Goal: Book appointment/travel/reservation

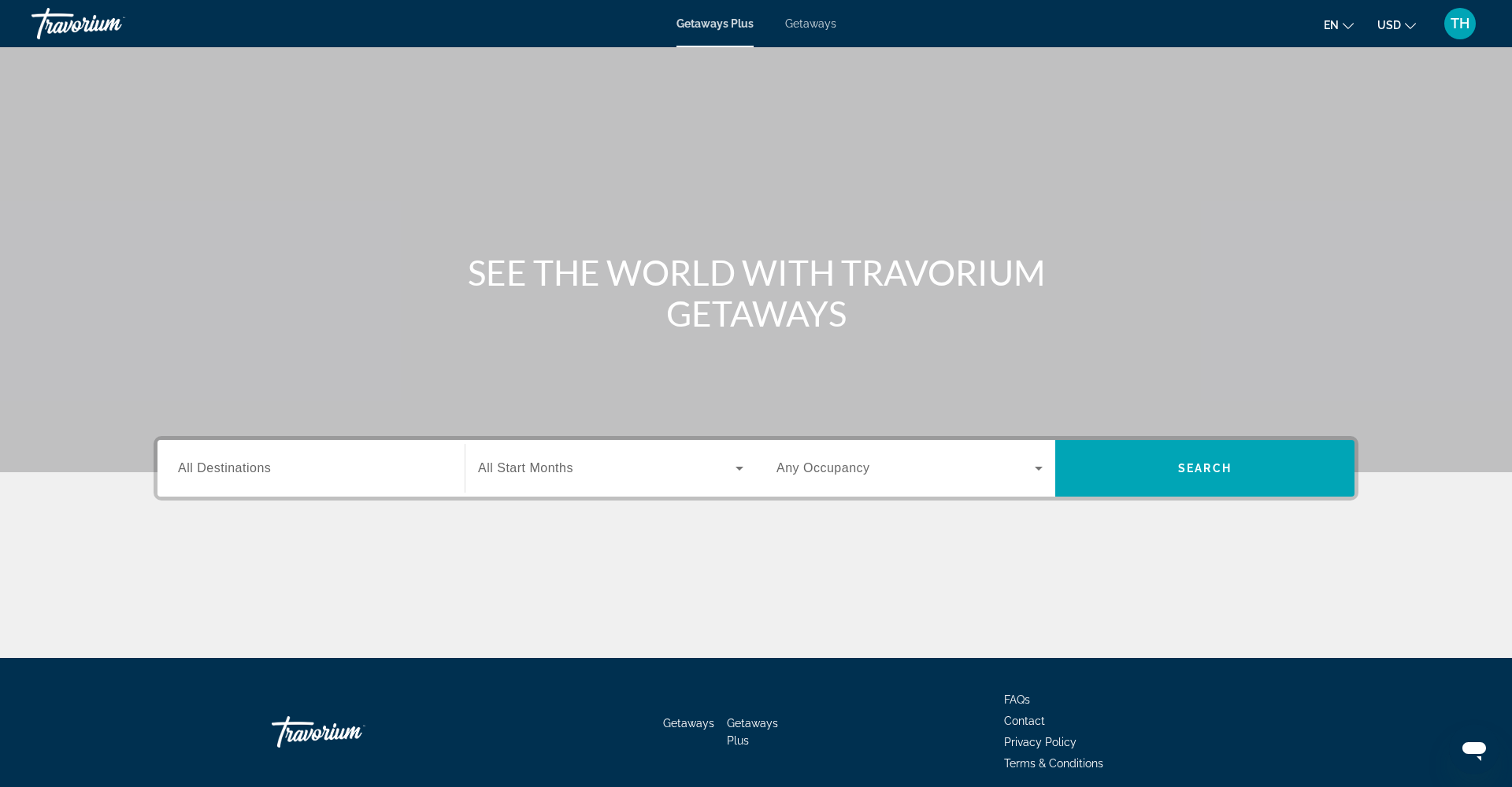
click at [362, 477] on div "Search widget" at bounding box center [310, 469] width 267 height 45
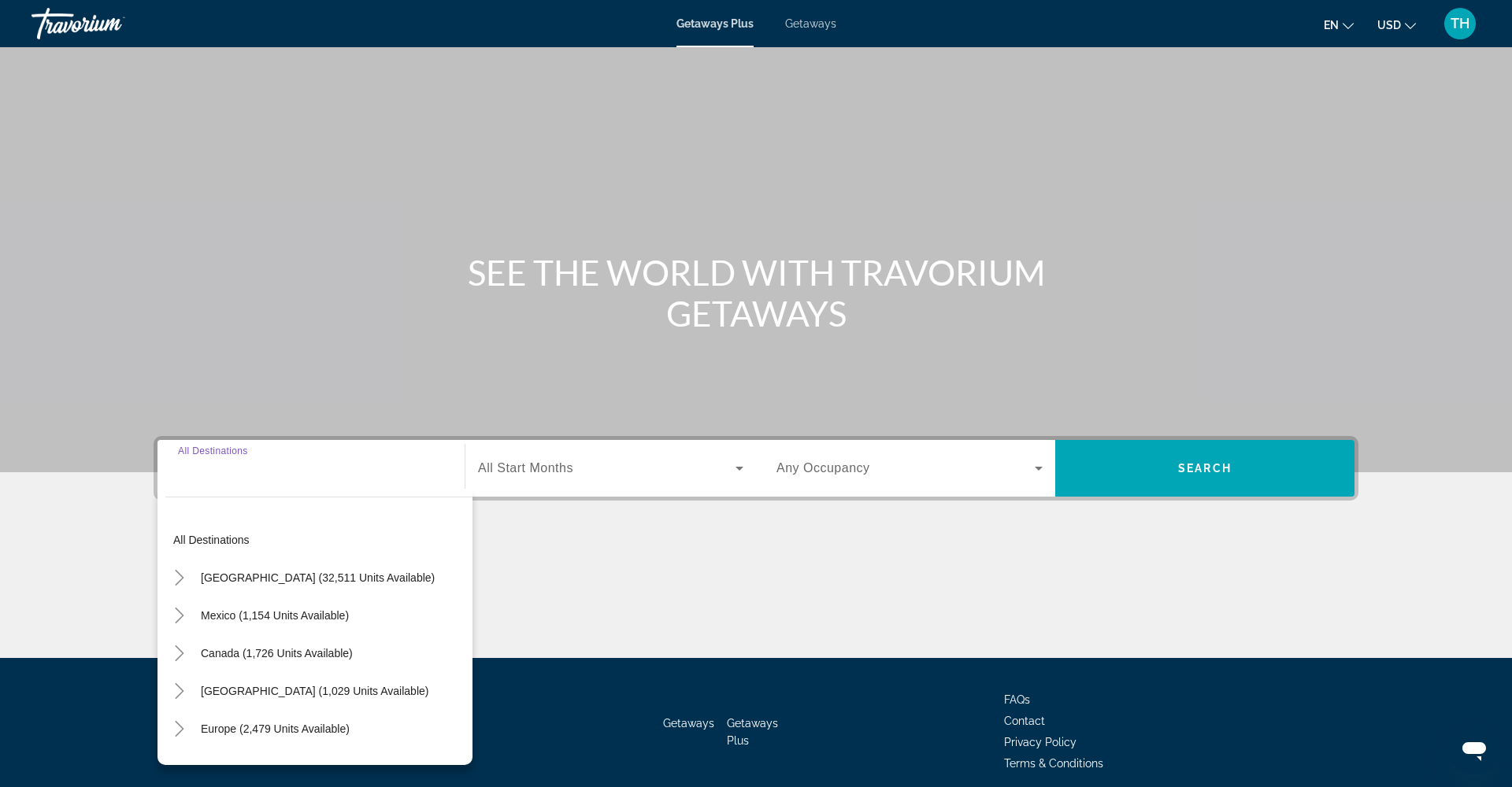
scroll to position [64, 0]
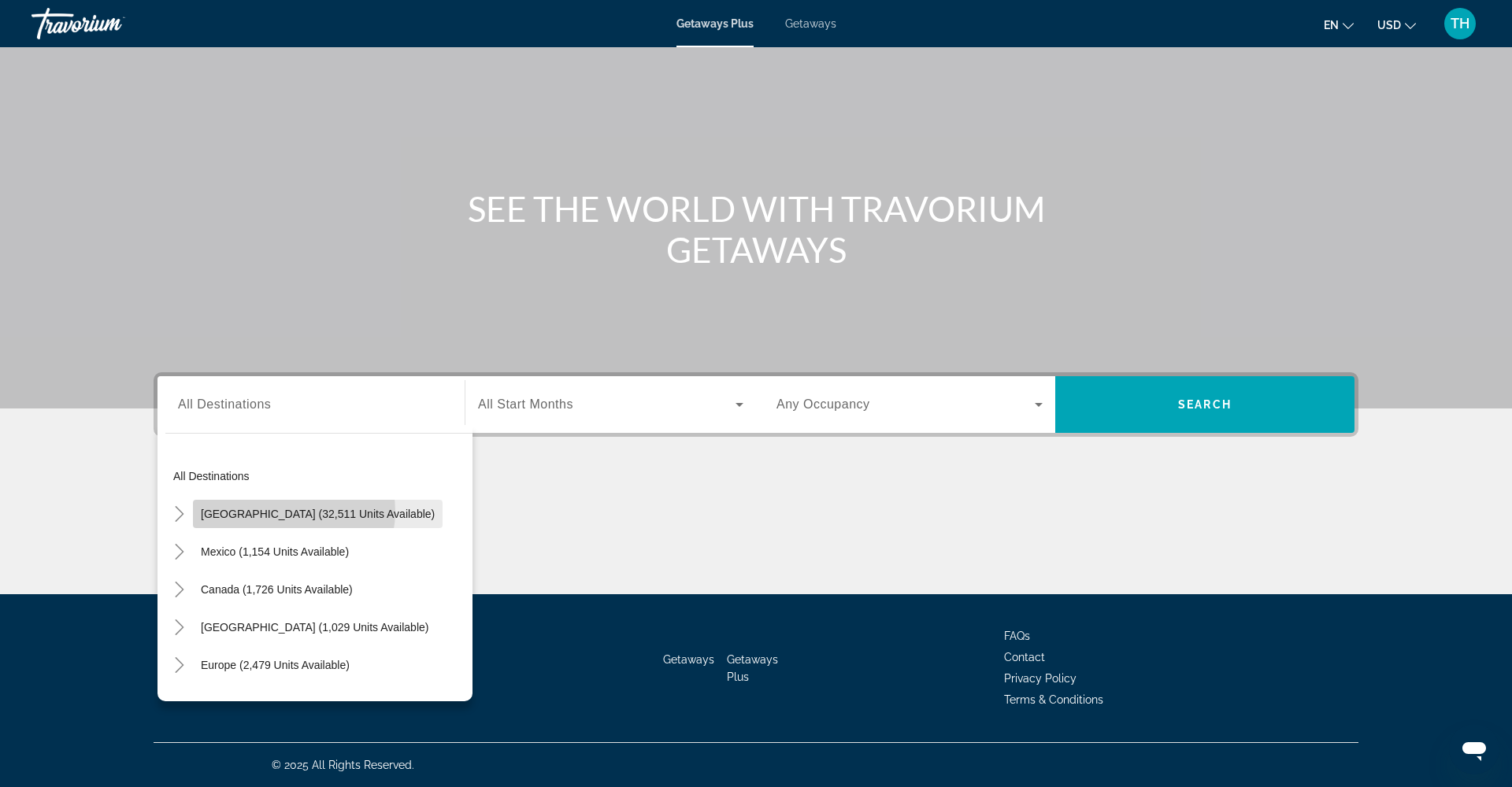
click at [291, 512] on span "[GEOGRAPHIC_DATA] (32,511 units available)" at bounding box center [318, 514] width 234 height 12
type input "**********"
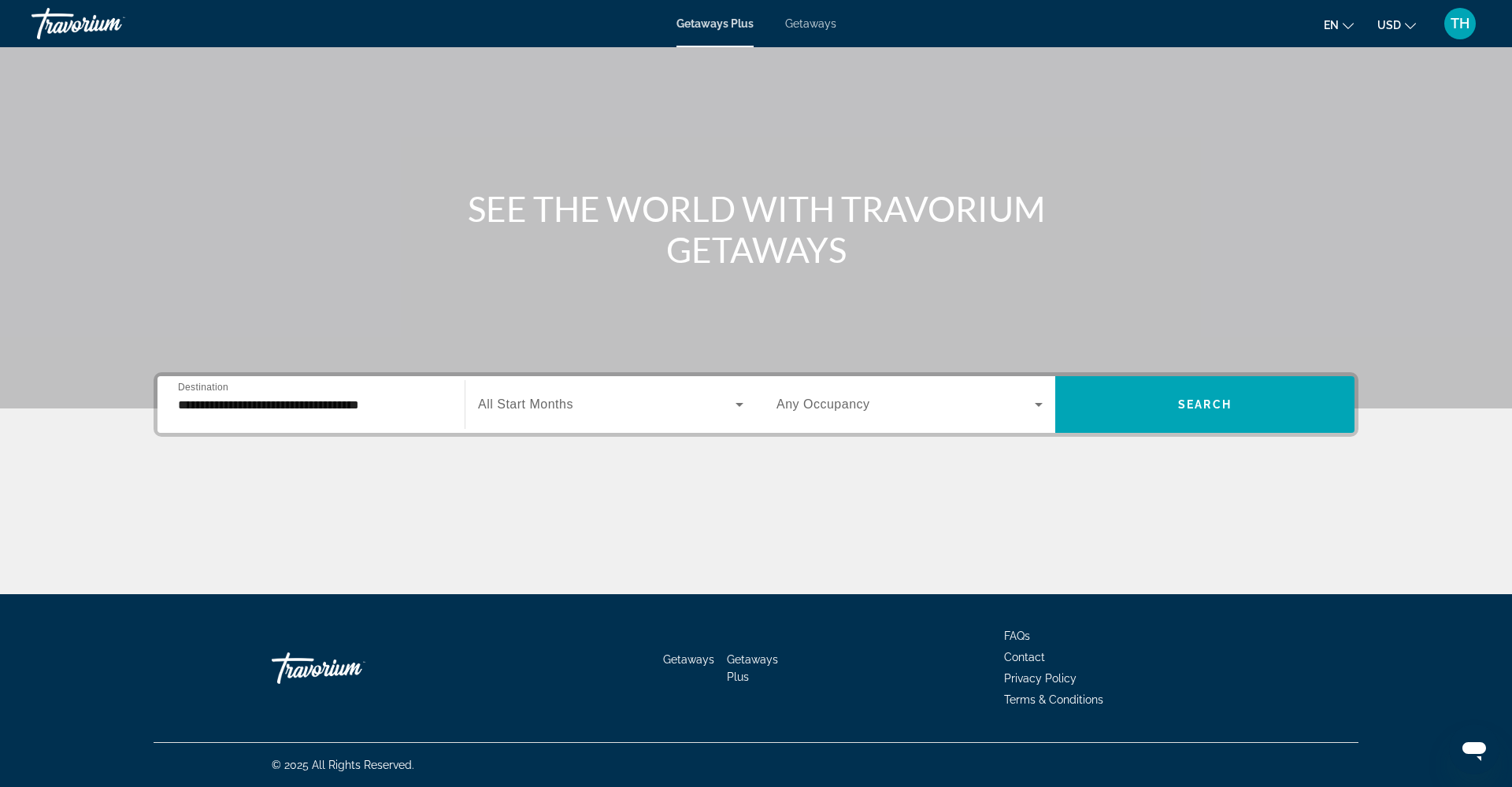
click at [612, 416] on div "Search widget" at bounding box center [610, 404] width 266 height 44
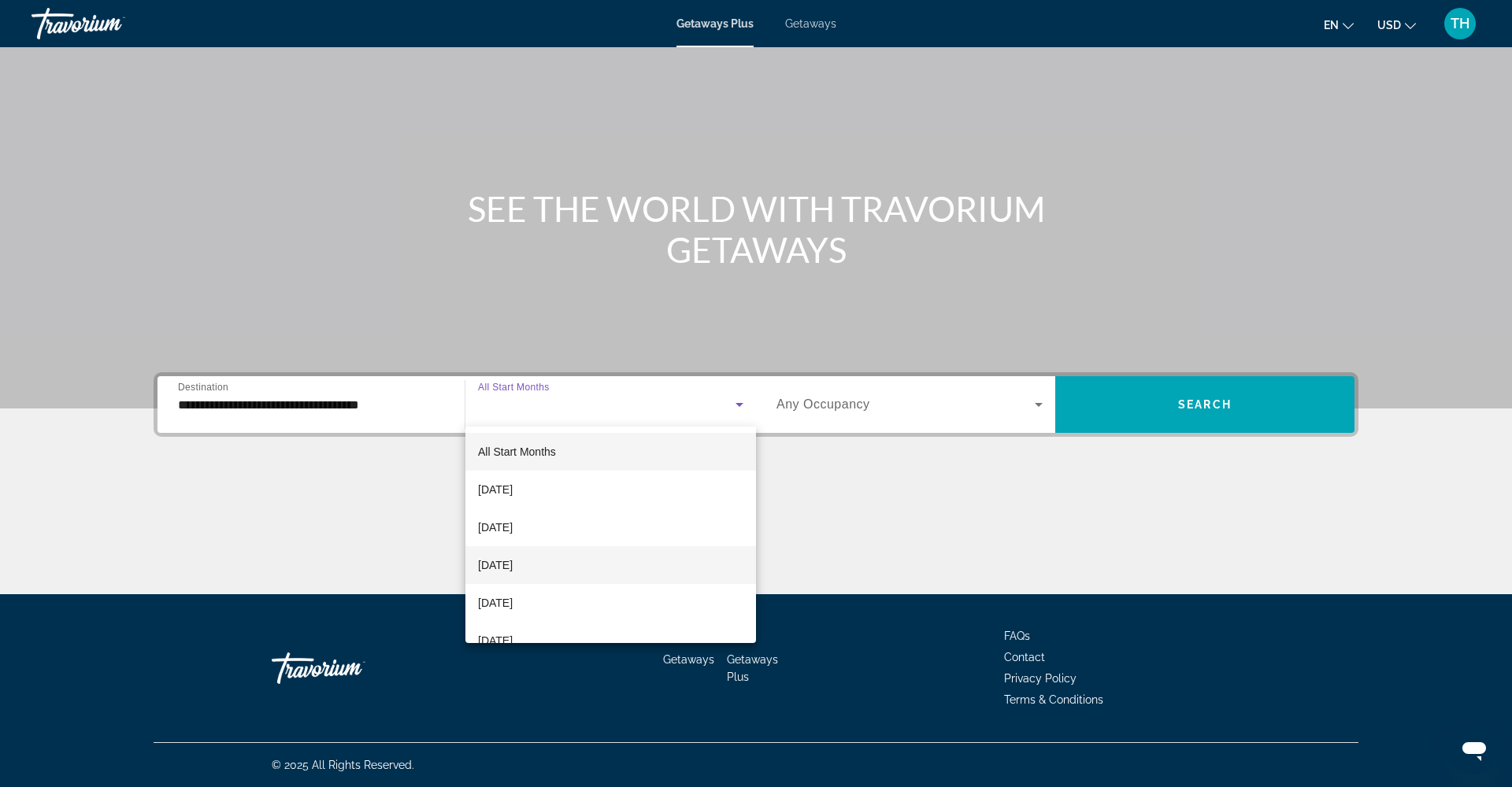
click at [513, 571] on span "[DATE]" at bounding box center [494, 565] width 34 height 18
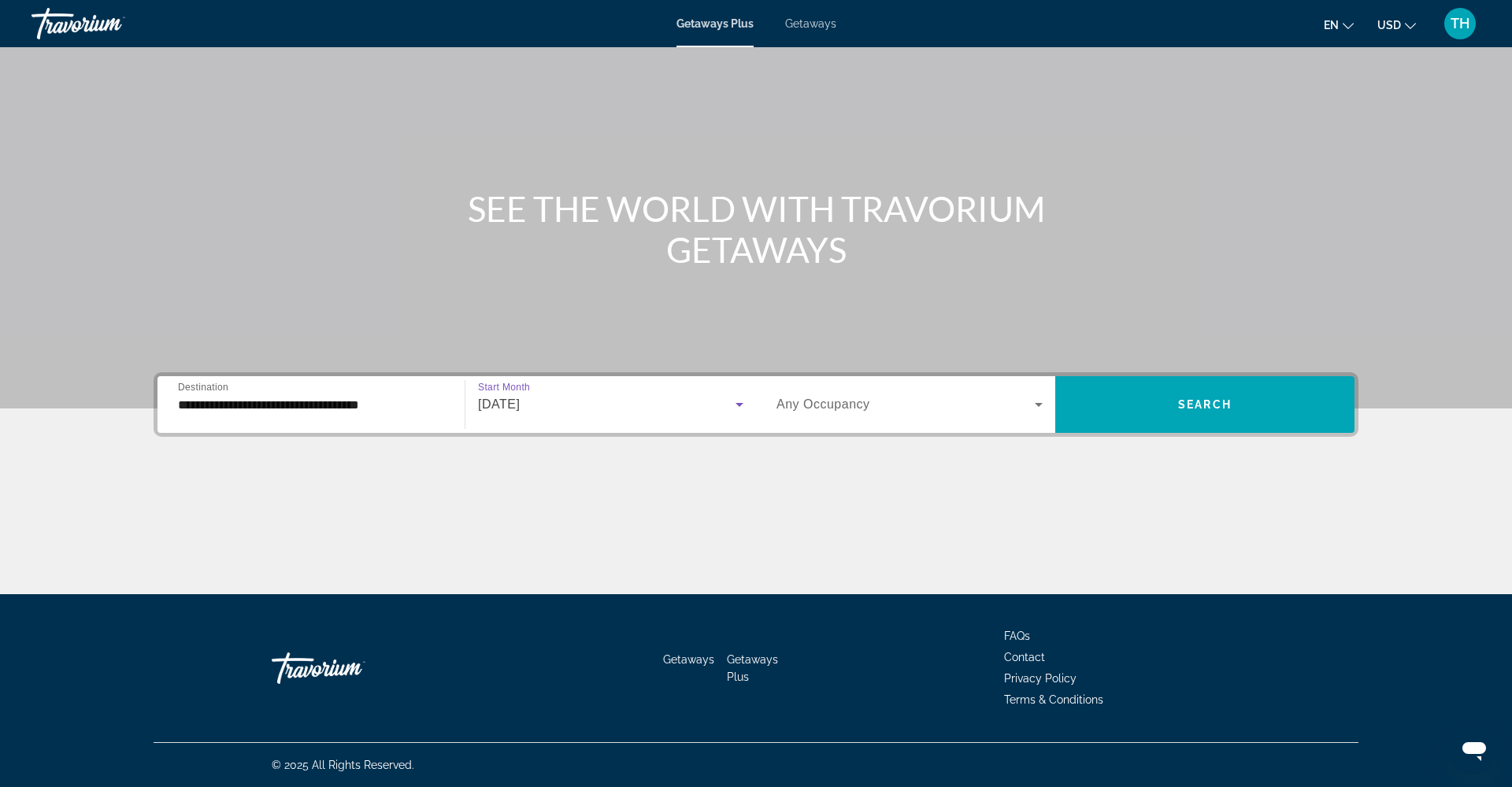
click at [1009, 417] on div "Search widget" at bounding box center [909, 404] width 267 height 44
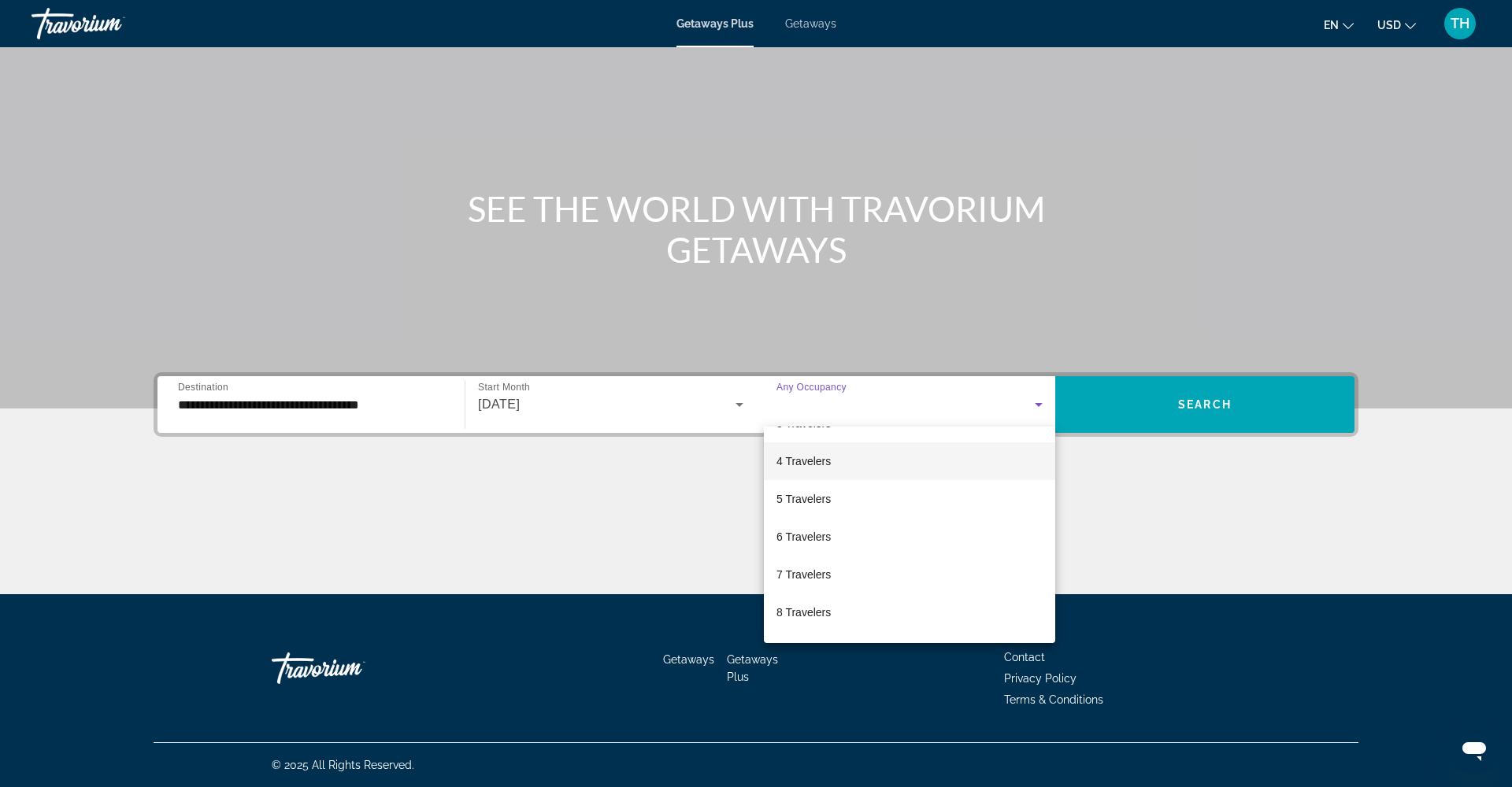
scroll to position [108, 0]
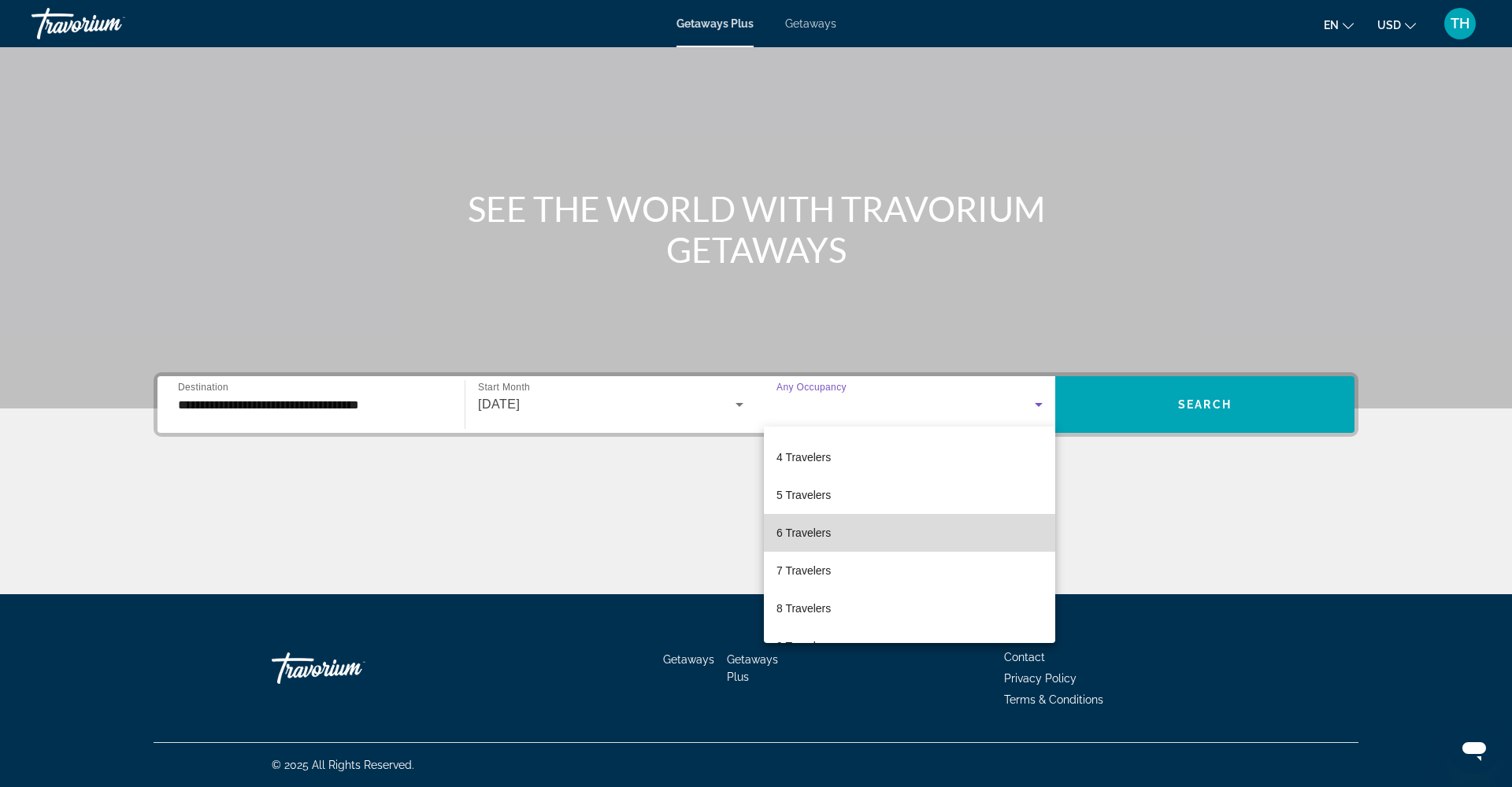
click at [799, 532] on span "6 Travelers" at bounding box center [804, 532] width 55 height 18
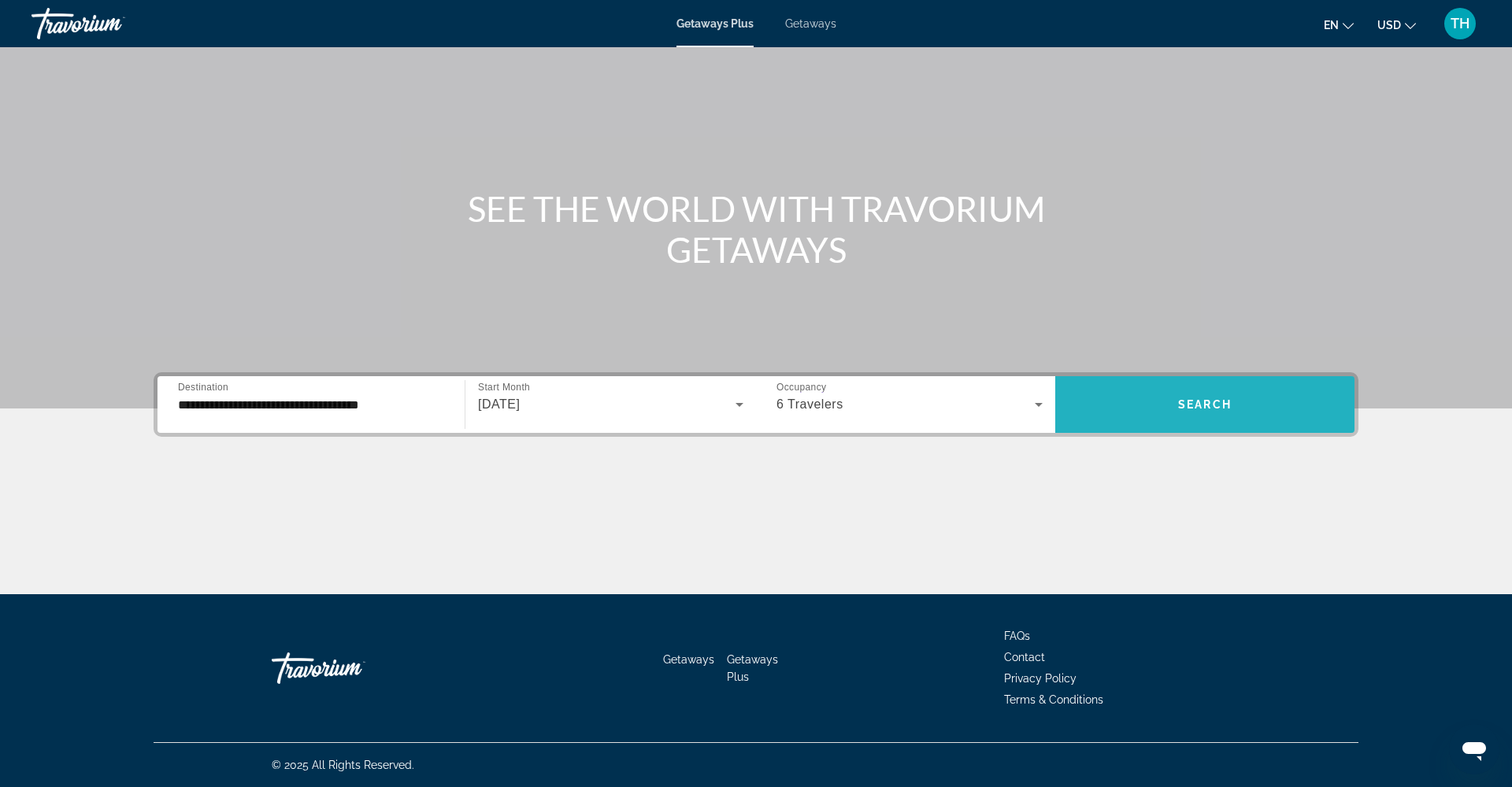
click at [1202, 421] on span "Search widget" at bounding box center [1205, 404] width 299 height 38
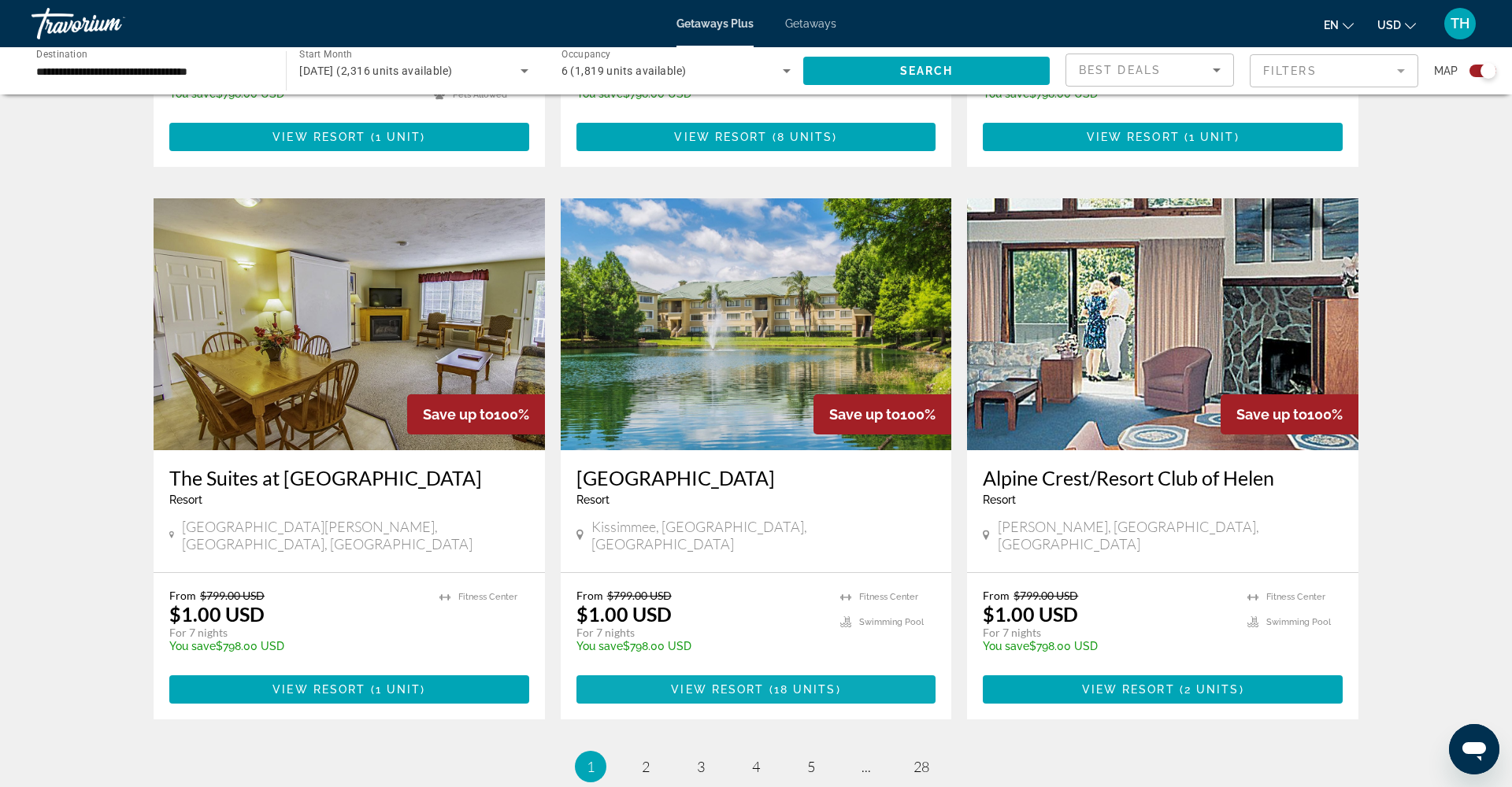
scroll to position [2122, 0]
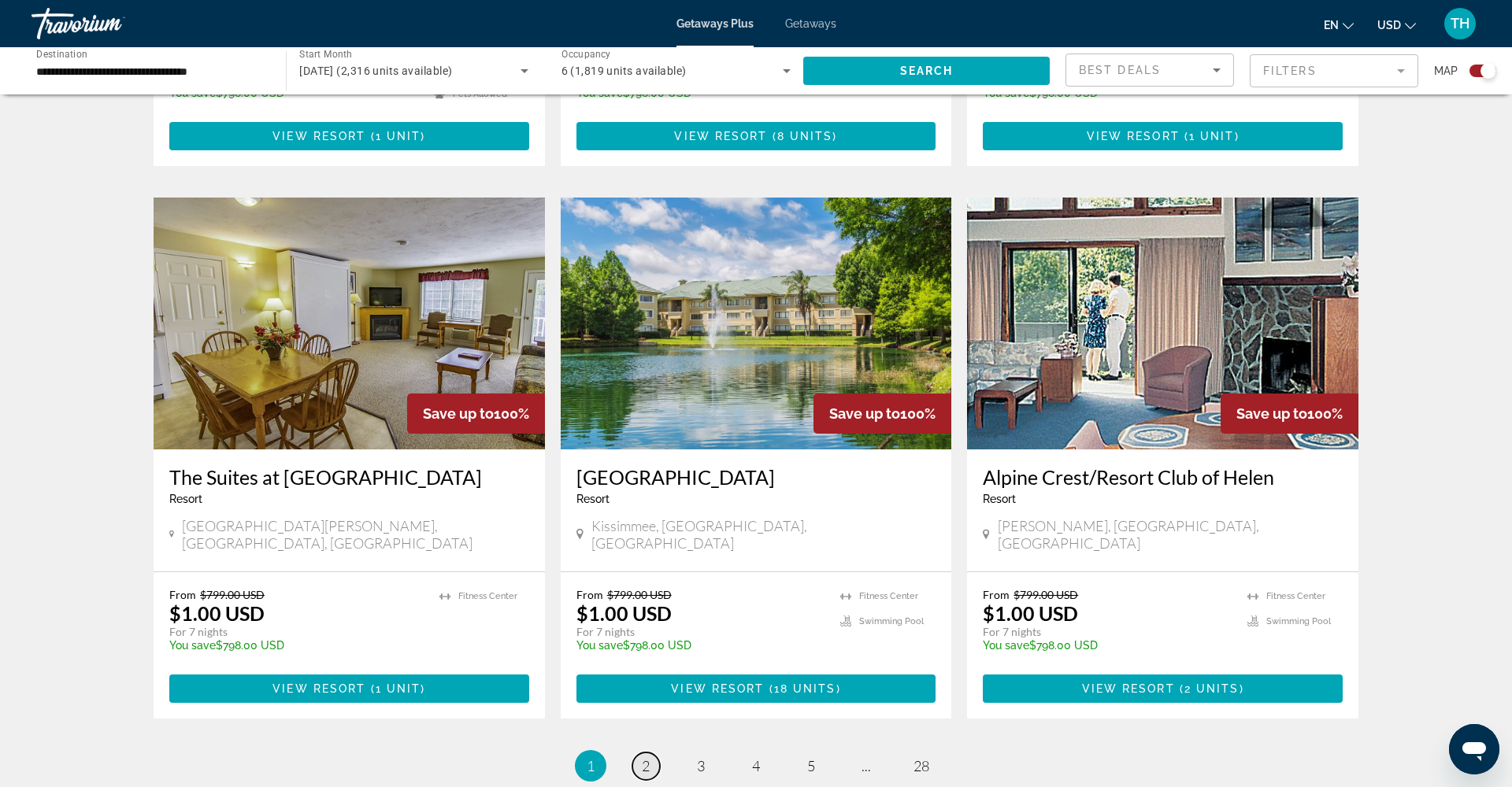
click at [654, 753] on link "page 2" at bounding box center [646, 766] width 27 height 27
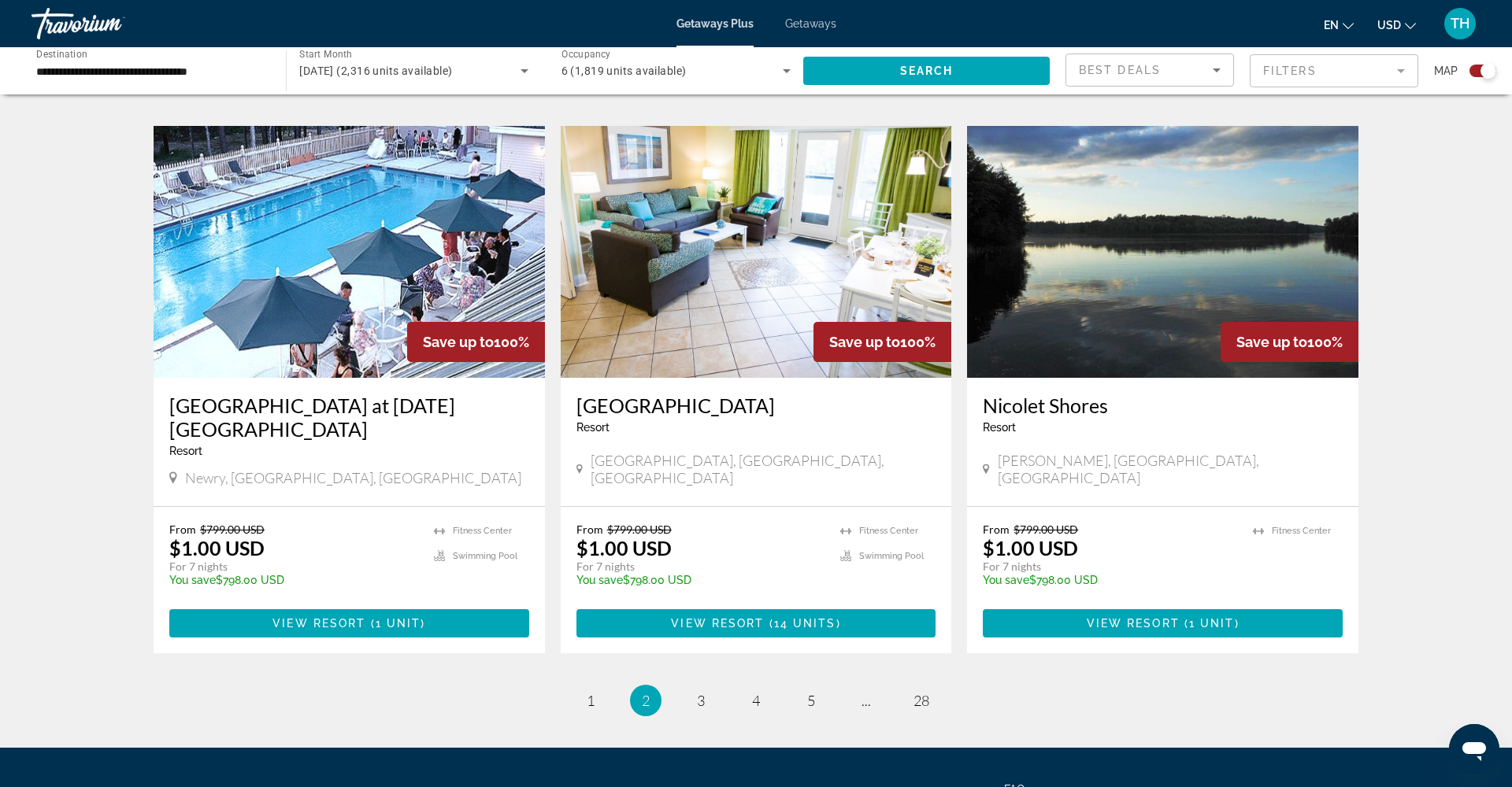
scroll to position [2192, 0]
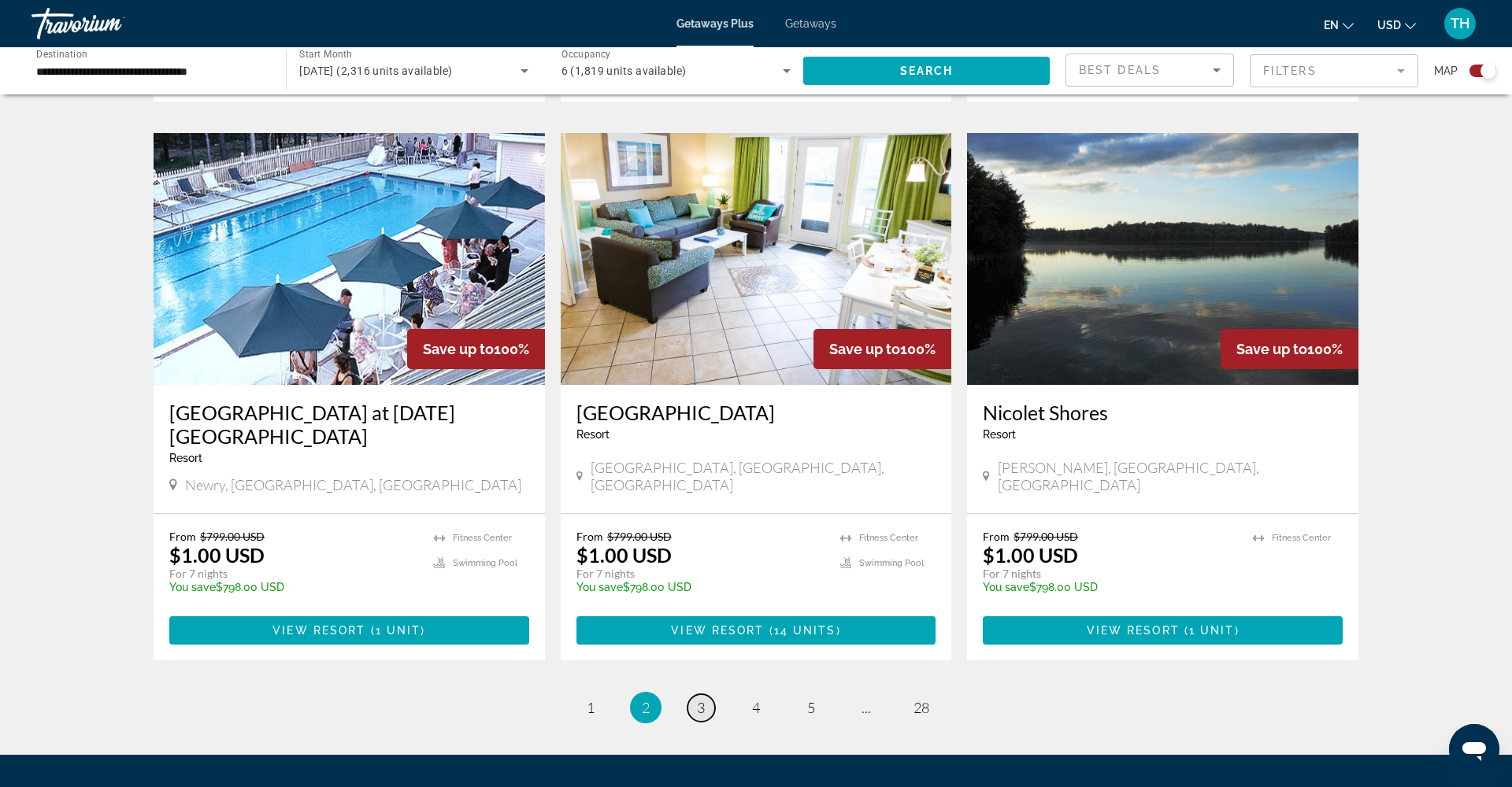
click at [700, 699] on span "3" at bounding box center [700, 708] width 8 height 18
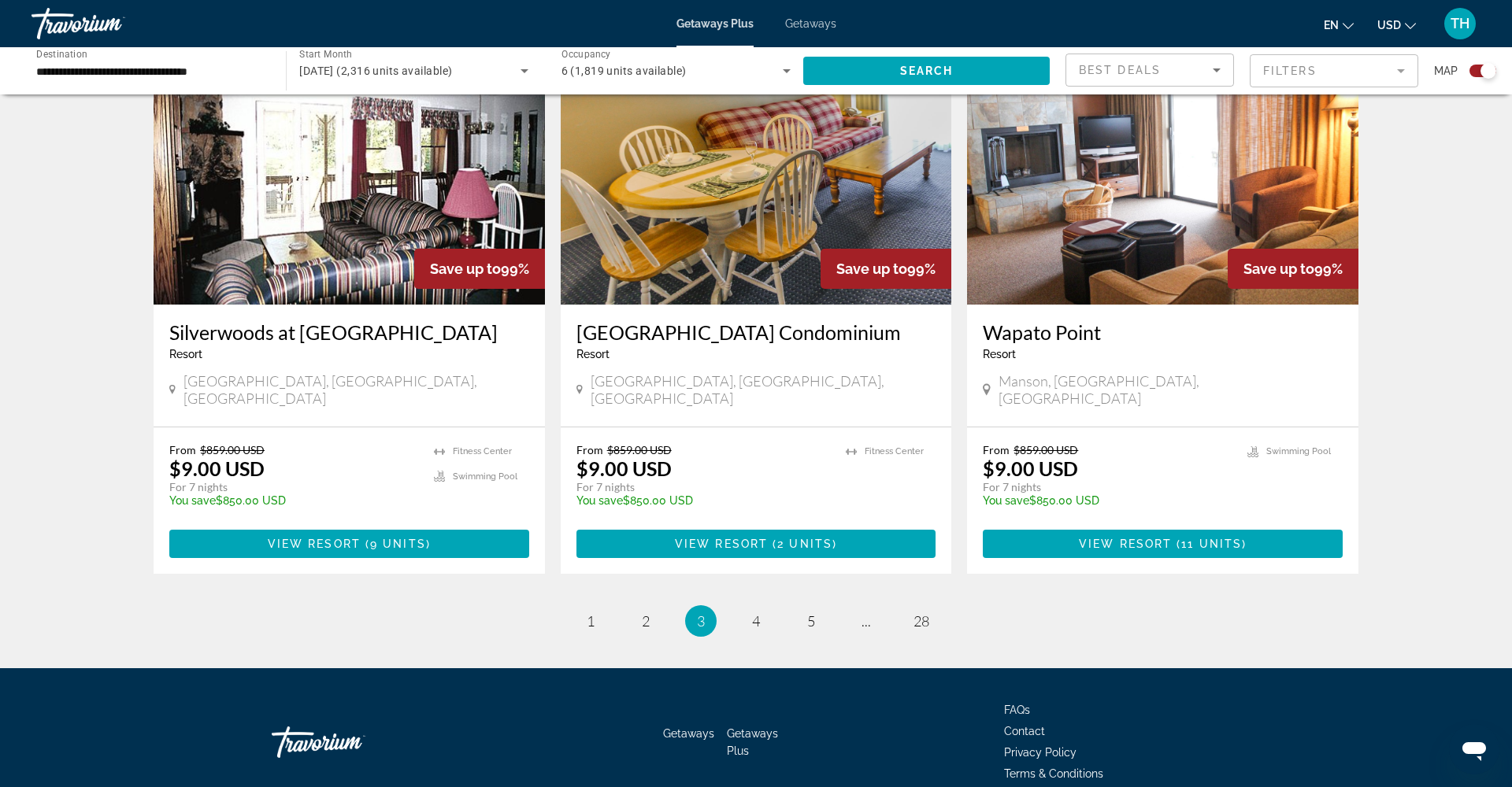
scroll to position [2248, 0]
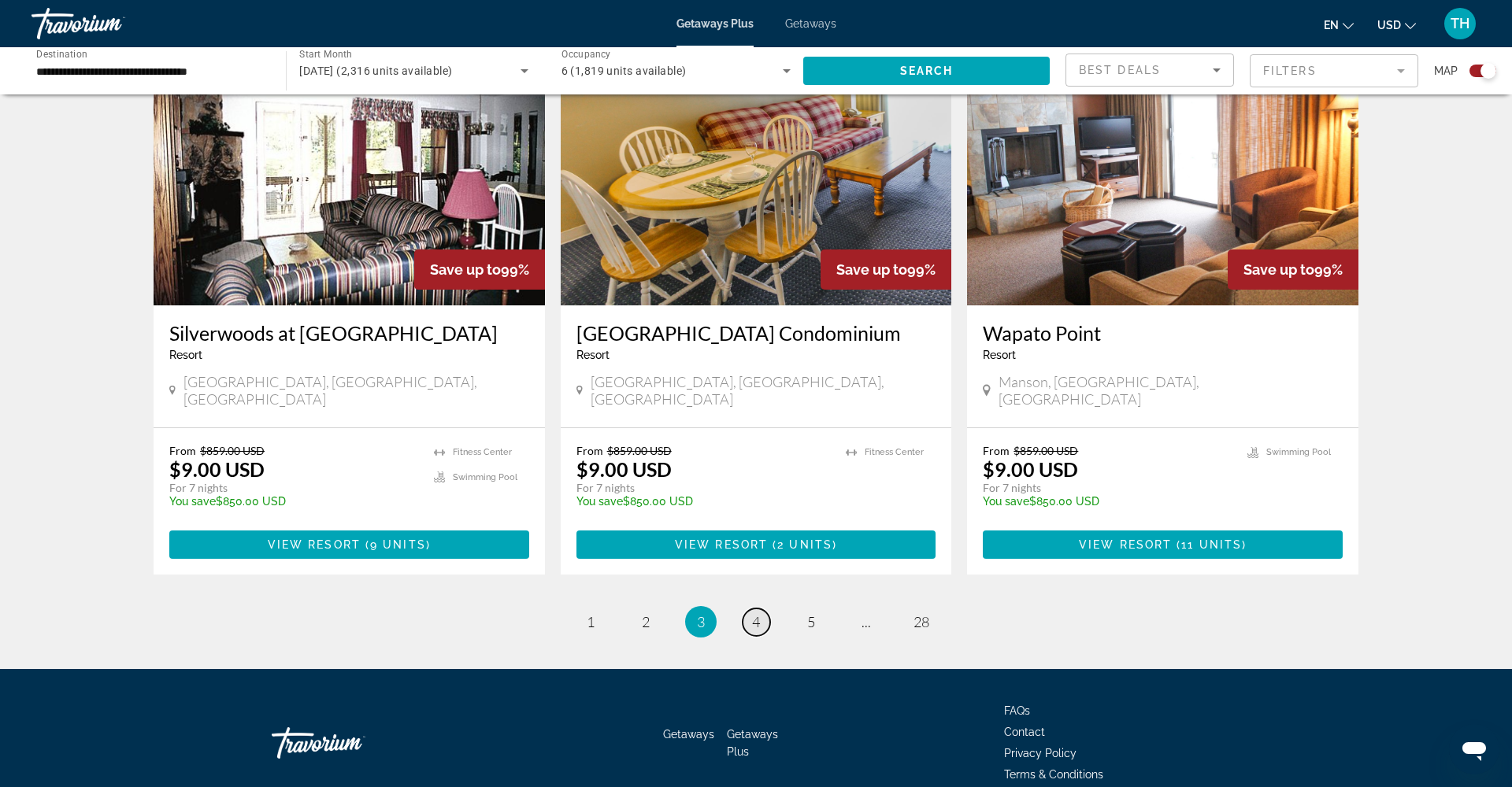
click at [761, 608] on link "page 4" at bounding box center [756, 622] width 27 height 27
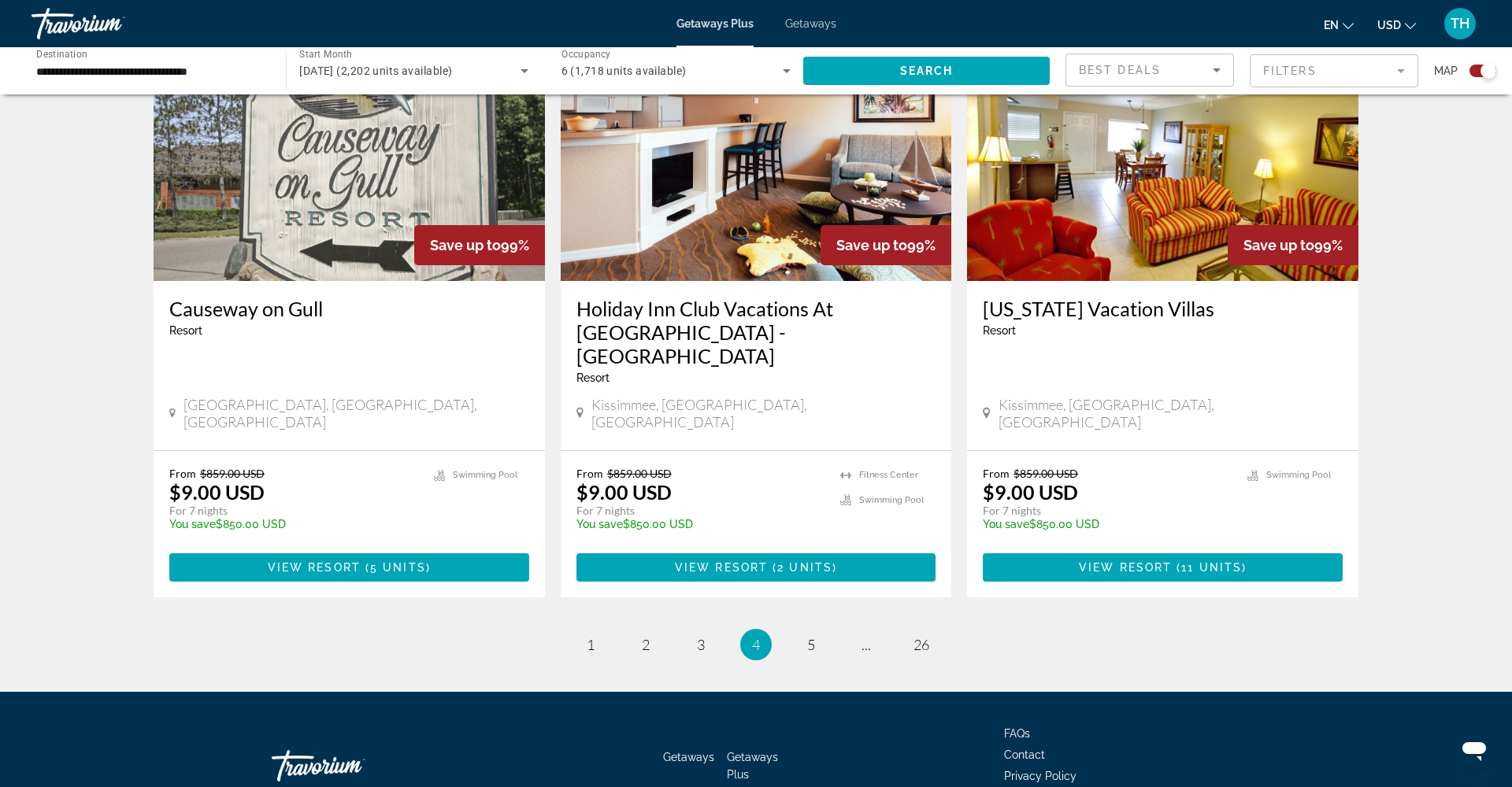
scroll to position [2295, 0]
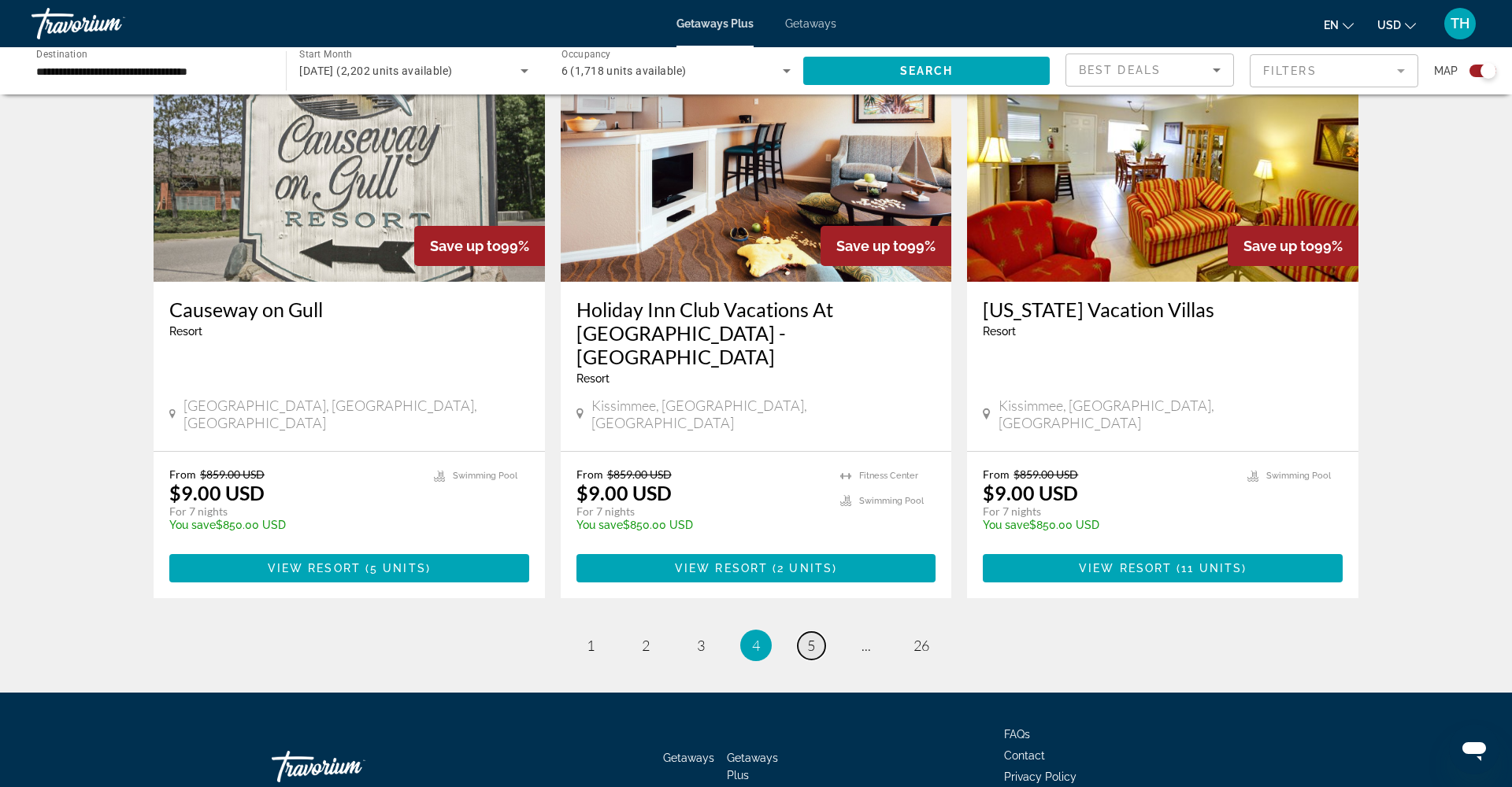
click at [805, 632] on link "page 5" at bounding box center [811, 645] width 27 height 27
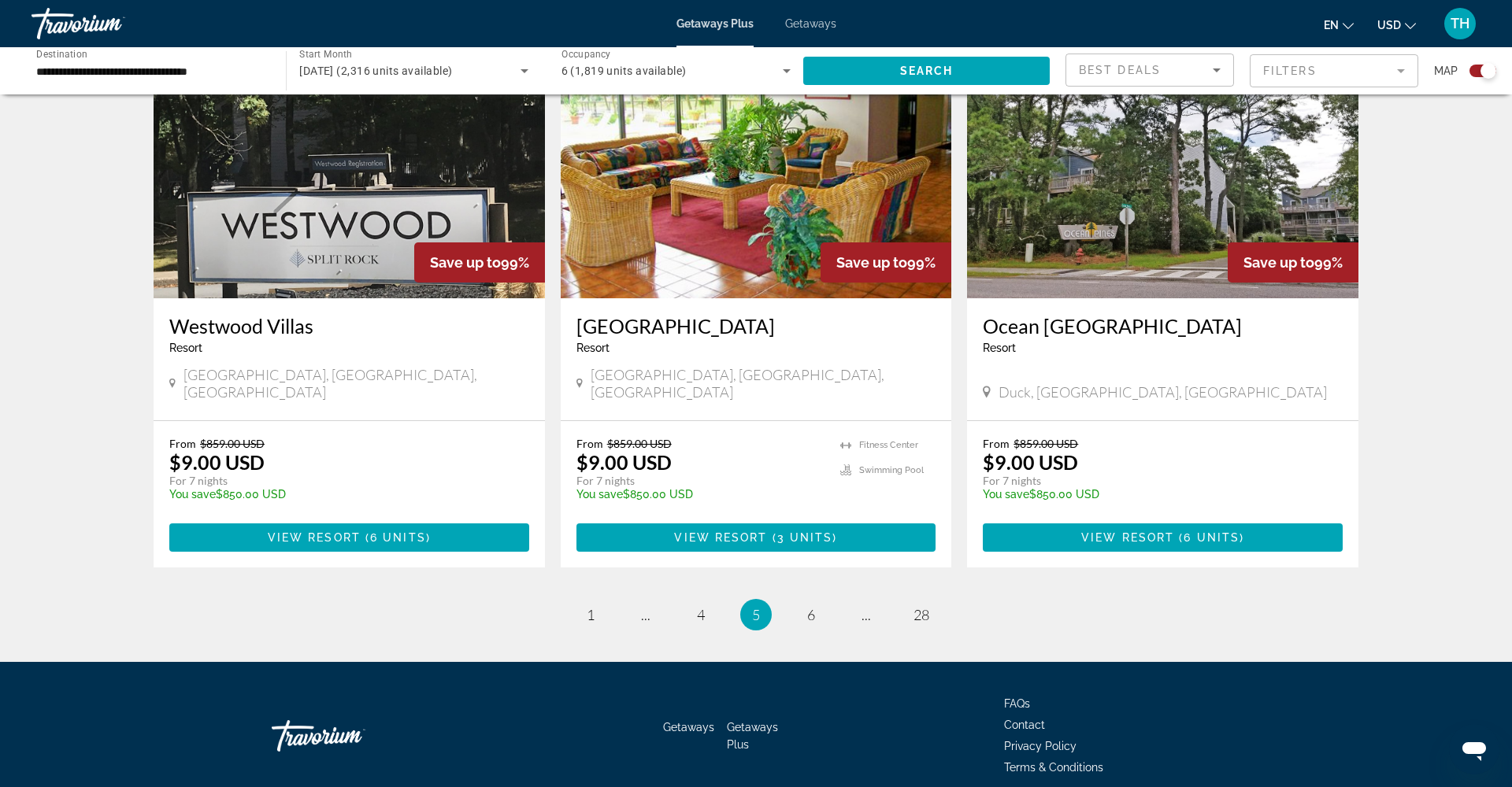
scroll to position [2272, 0]
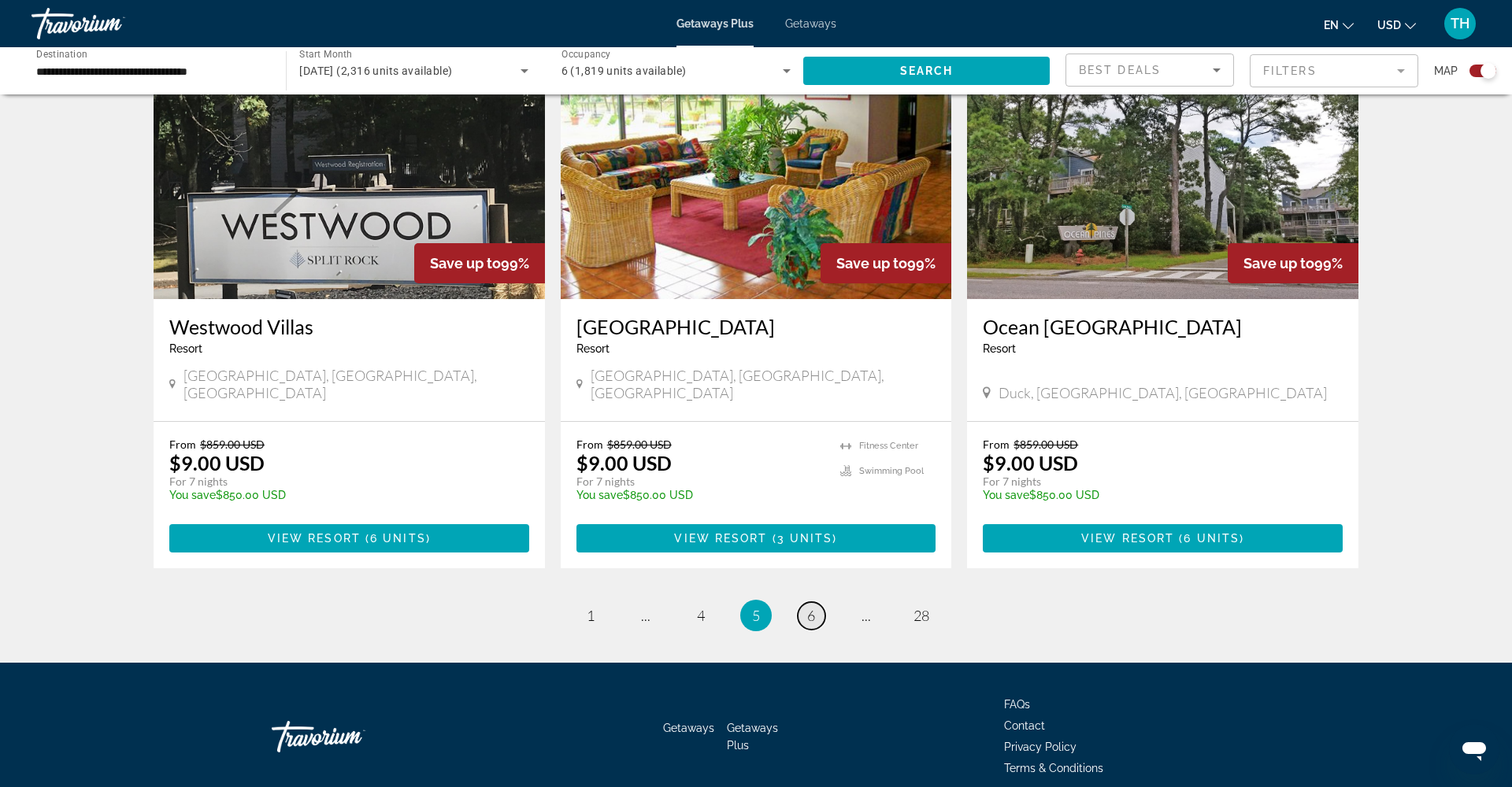
click at [810, 607] on span "6" at bounding box center [811, 616] width 8 height 18
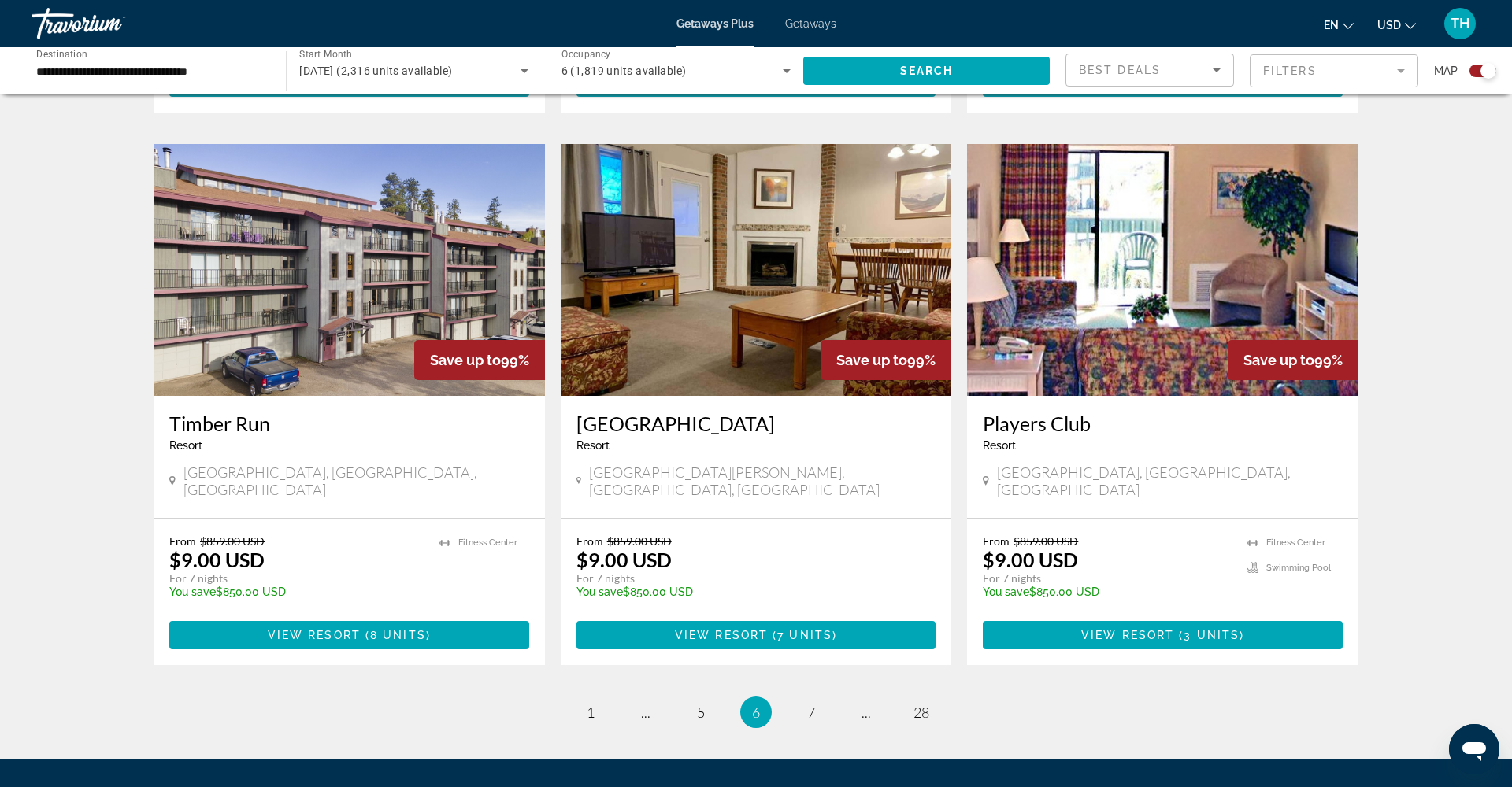
scroll to position [2197, 0]
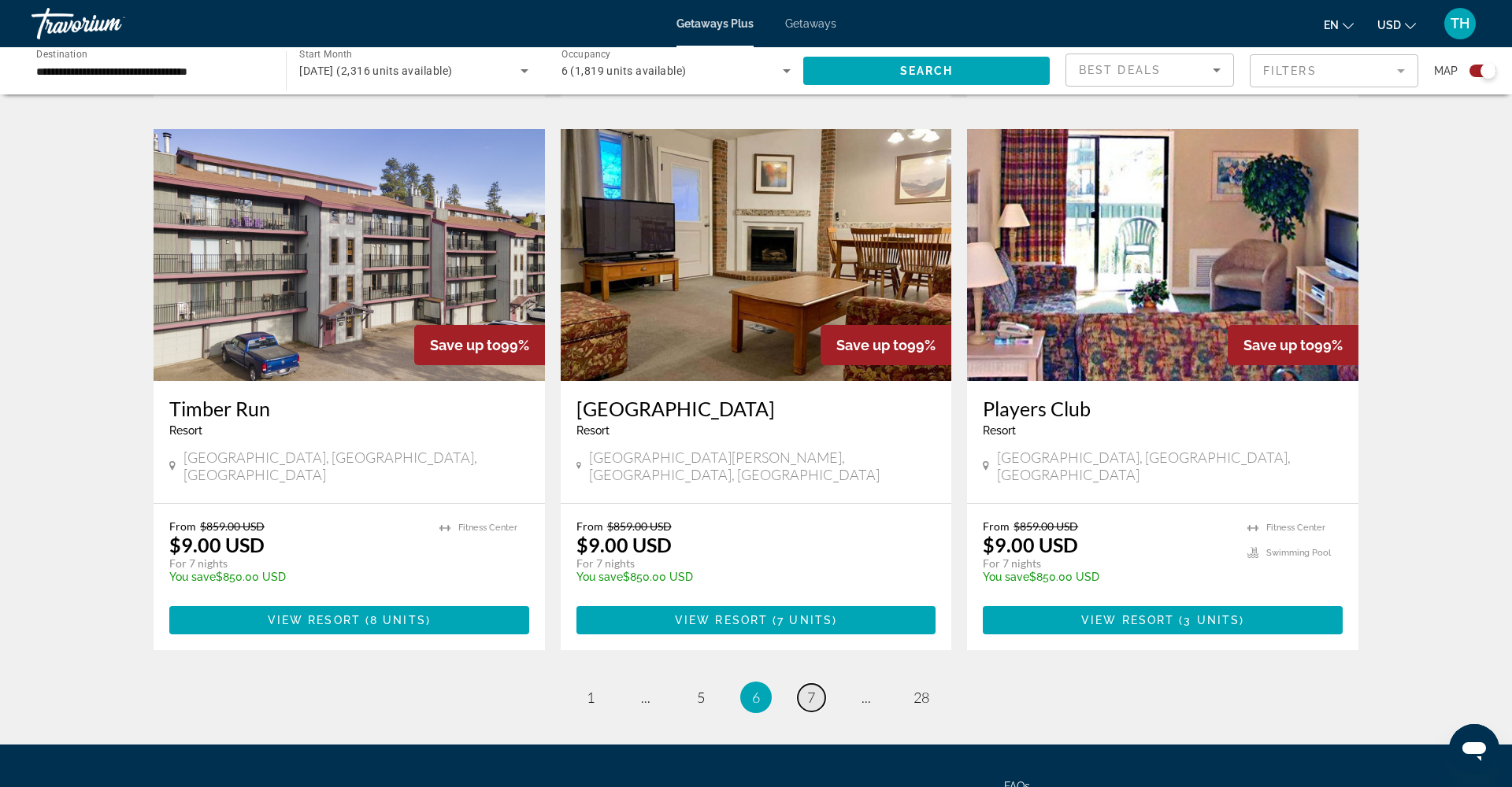
click at [804, 684] on link "page 7" at bounding box center [811, 697] width 27 height 27
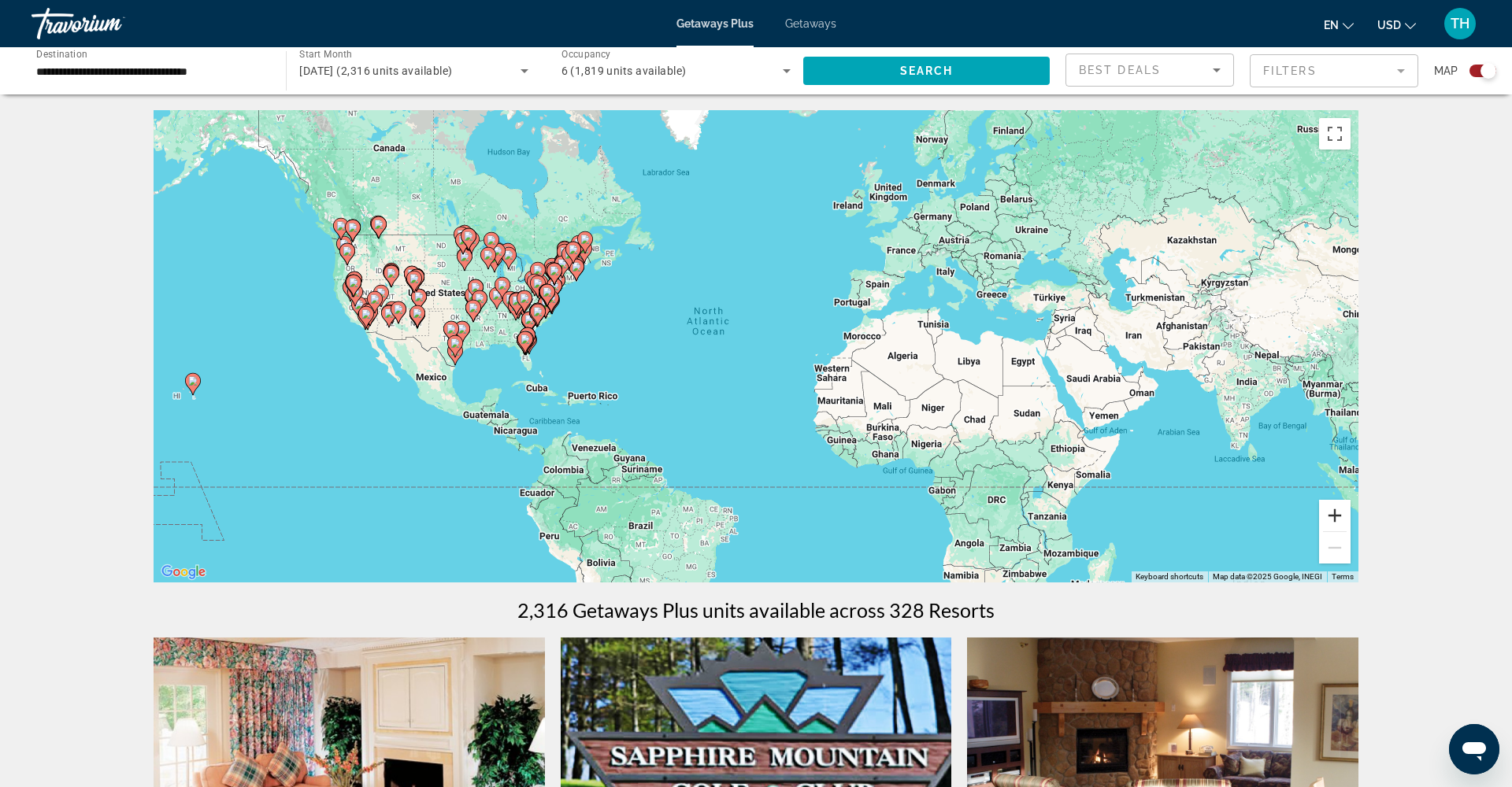
click at [1343, 522] on button "Zoom in" at bounding box center [1334, 515] width 32 height 32
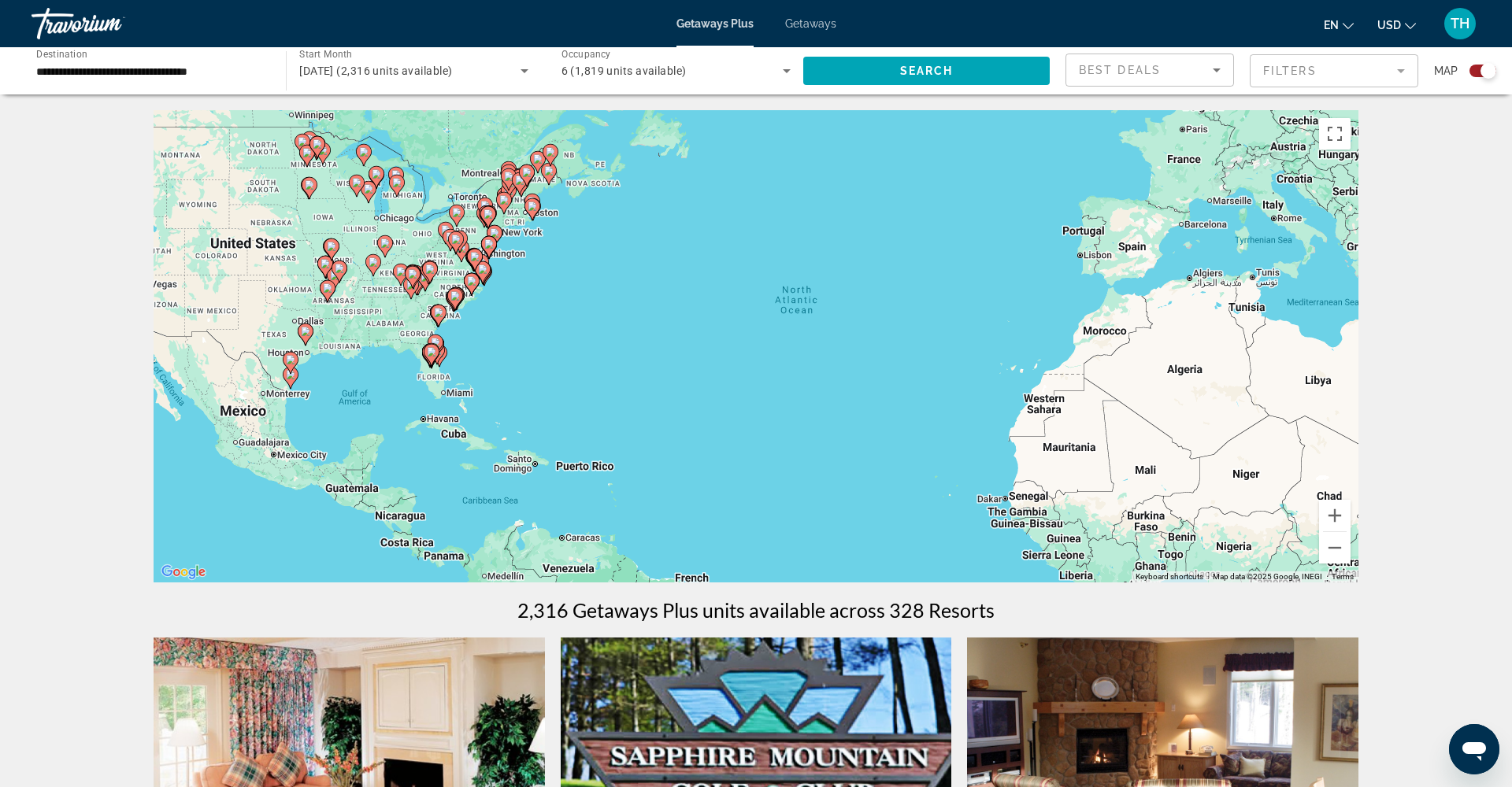
drag, startPoint x: 387, startPoint y: 339, endPoint x: 530, endPoint y: 341, distance: 143.0
click at [530, 341] on div "To activate drag with keyboard, press Alt + Enter. Once in keyboard drag state,…" at bounding box center [756, 346] width 1205 height 472
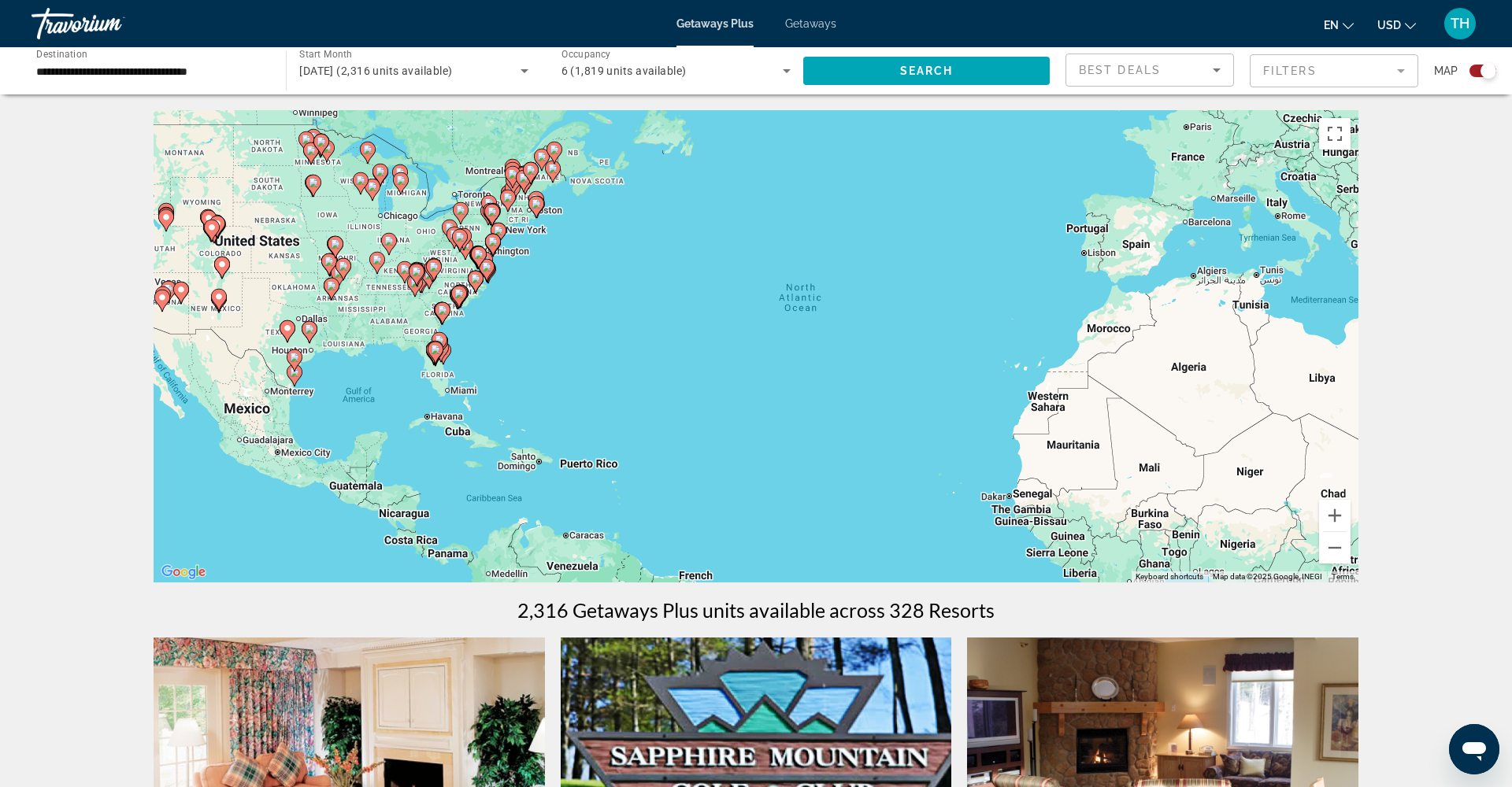
click at [417, 288] on icon "Main content" at bounding box center [415, 285] width 14 height 20
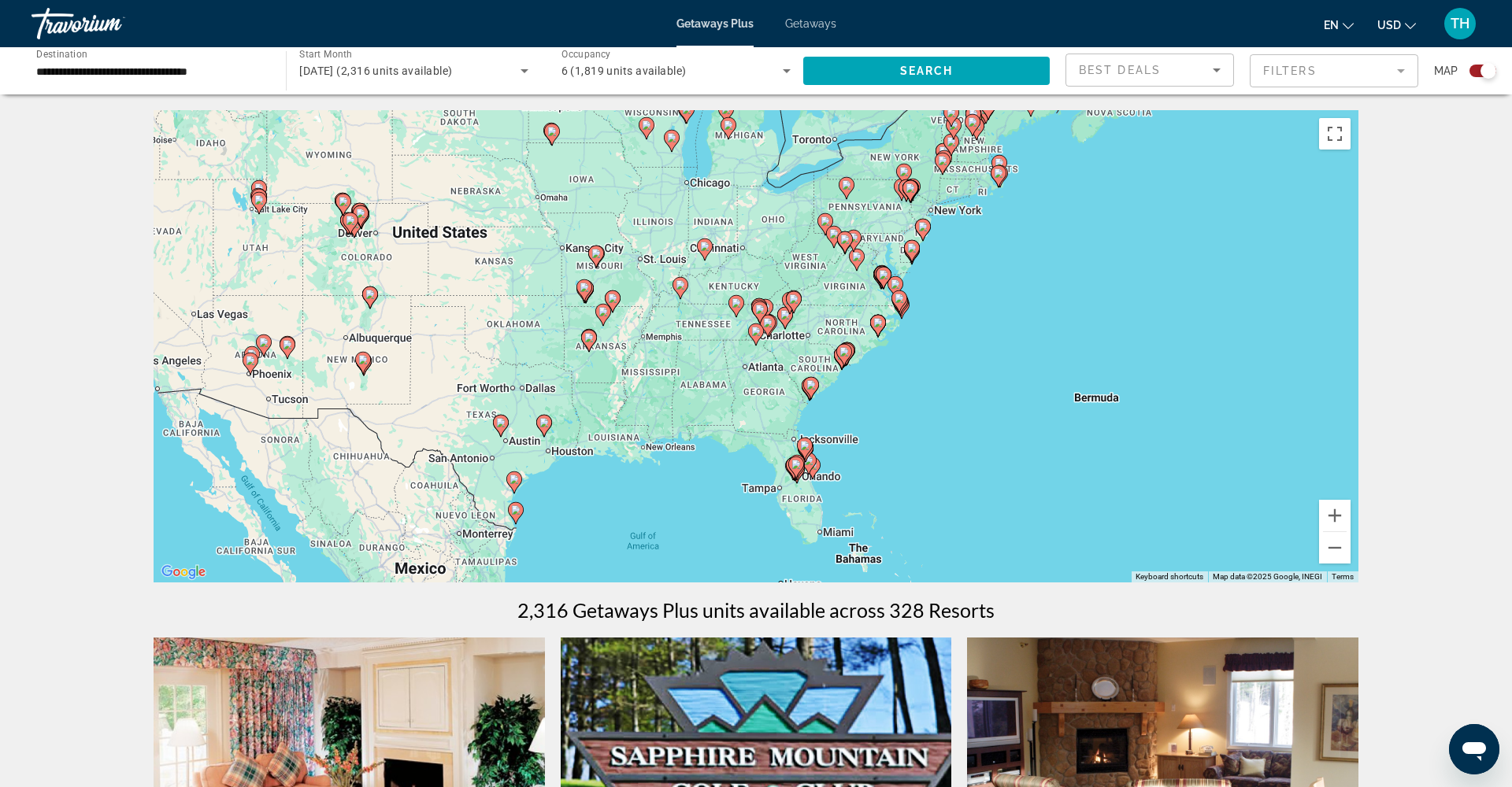
click at [756, 331] on image "Main content" at bounding box center [756, 332] width 10 height 10
type input "**********"
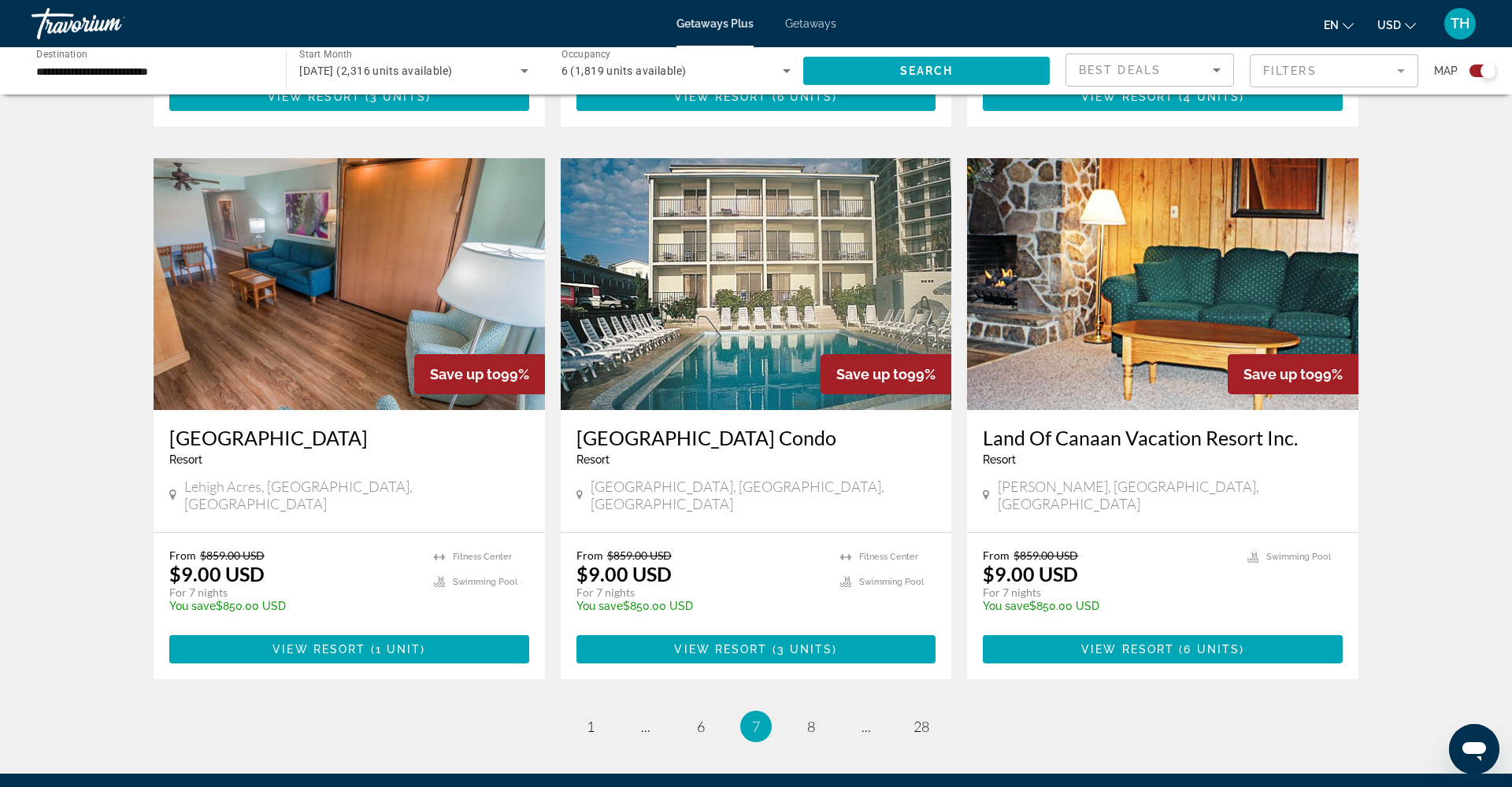
scroll to position [2136, 0]
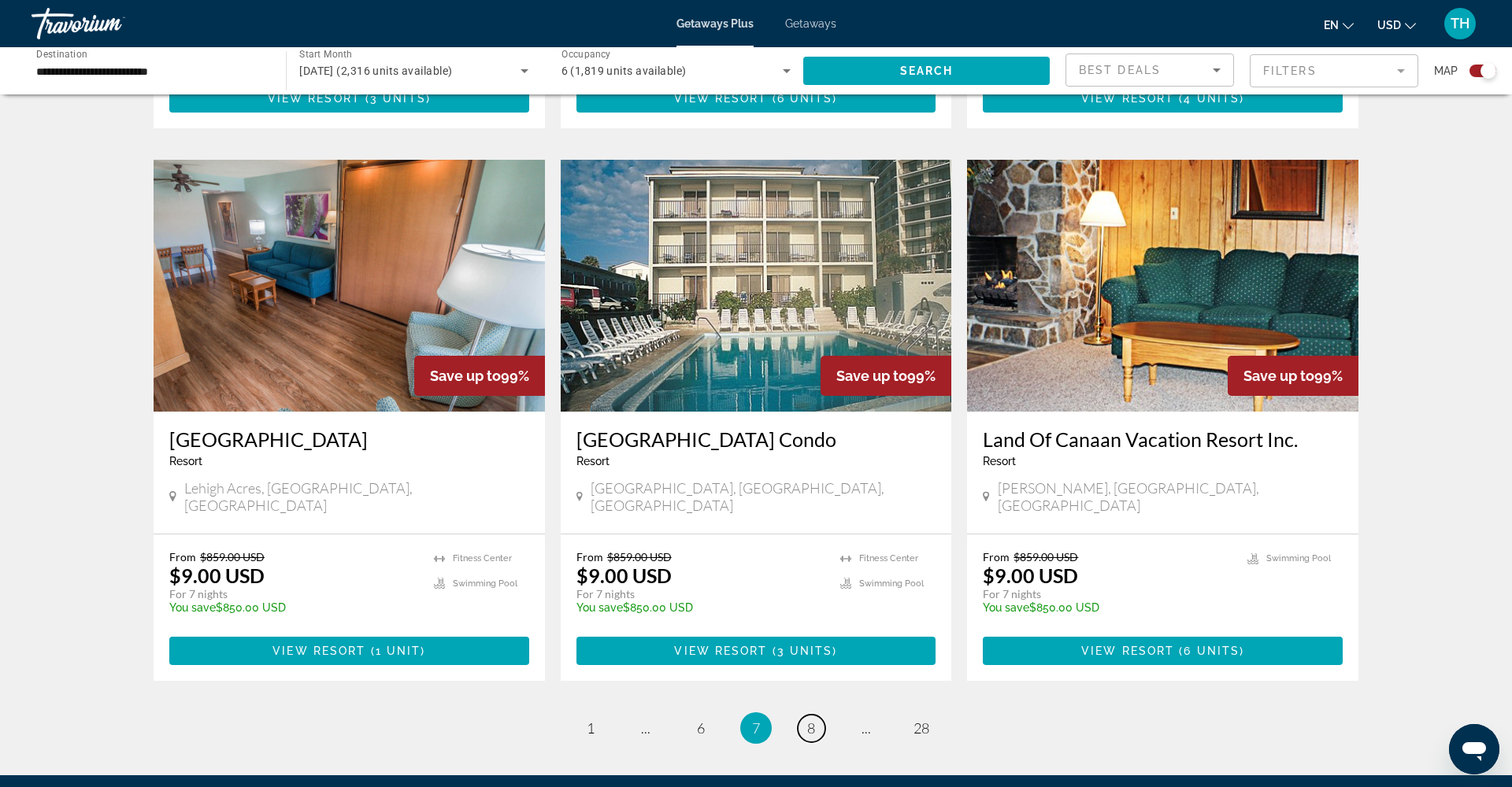
click at [814, 719] on span "8" at bounding box center [811, 728] width 8 height 18
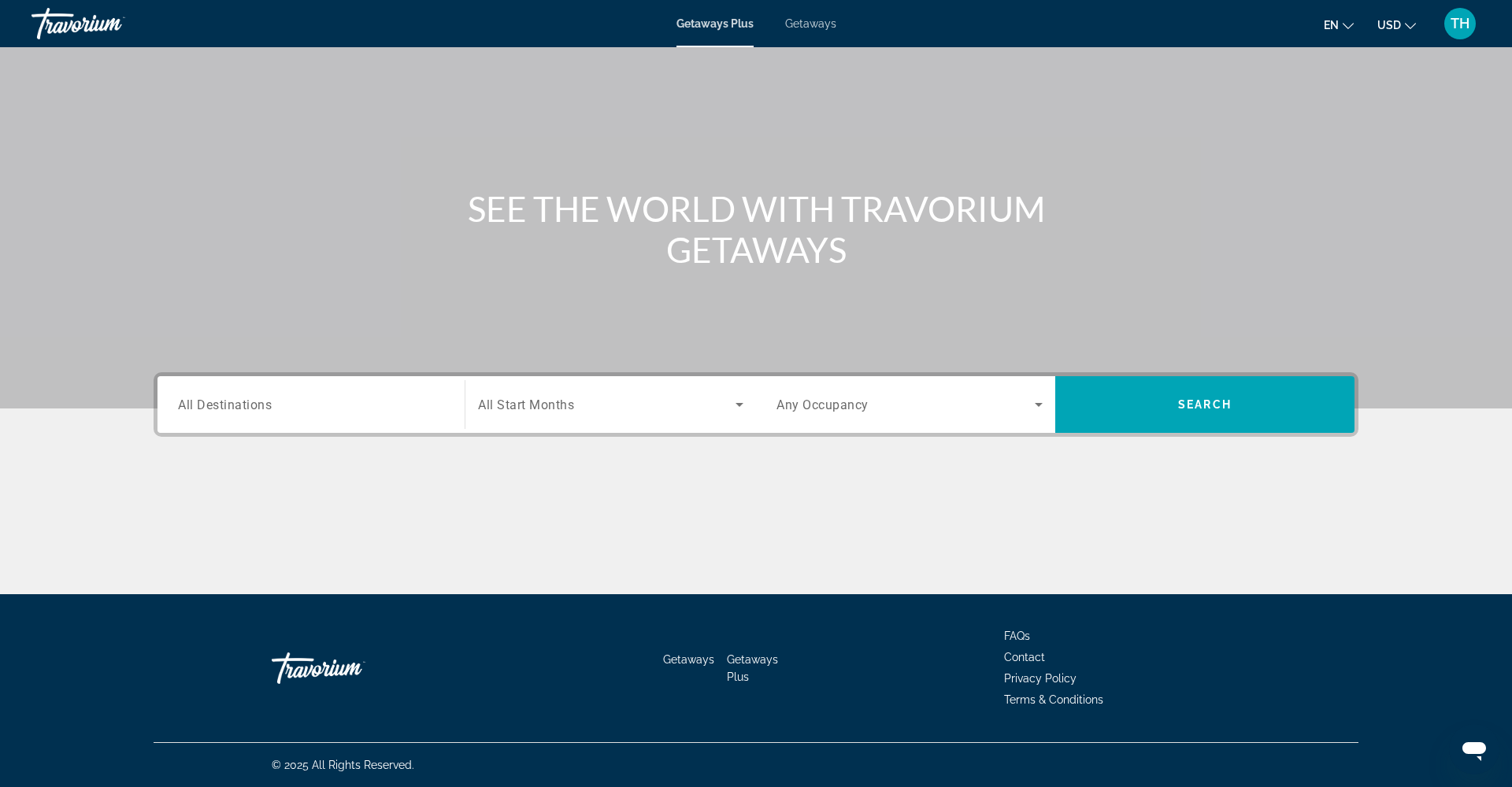
scroll to position [64, 0]
click at [420, 404] on input "Destination All Destinations" at bounding box center [310, 404] width 267 height 18
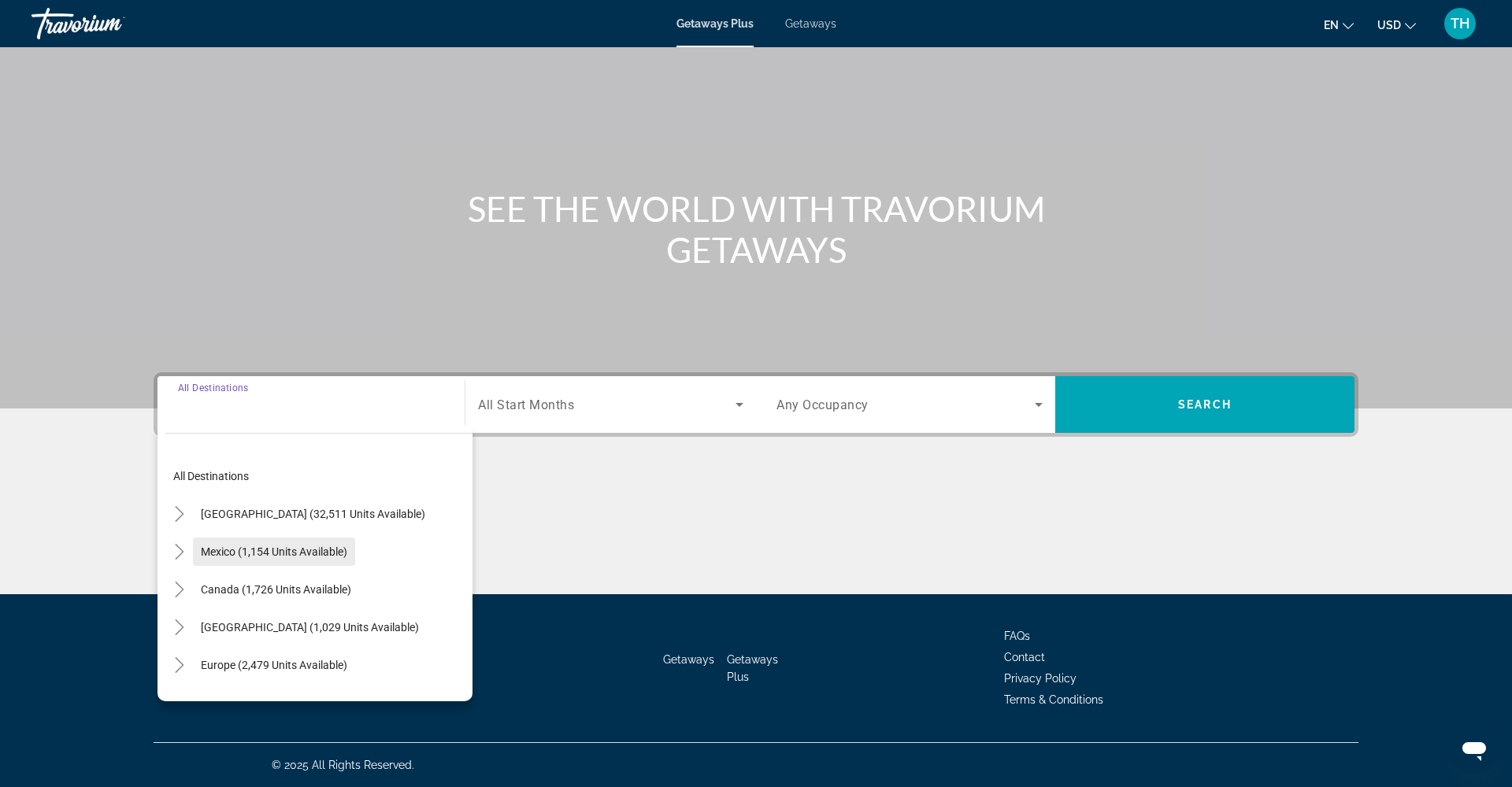
click at [289, 553] on span "Mexico (1,154 units available)" at bounding box center [274, 551] width 147 height 12
type input "**********"
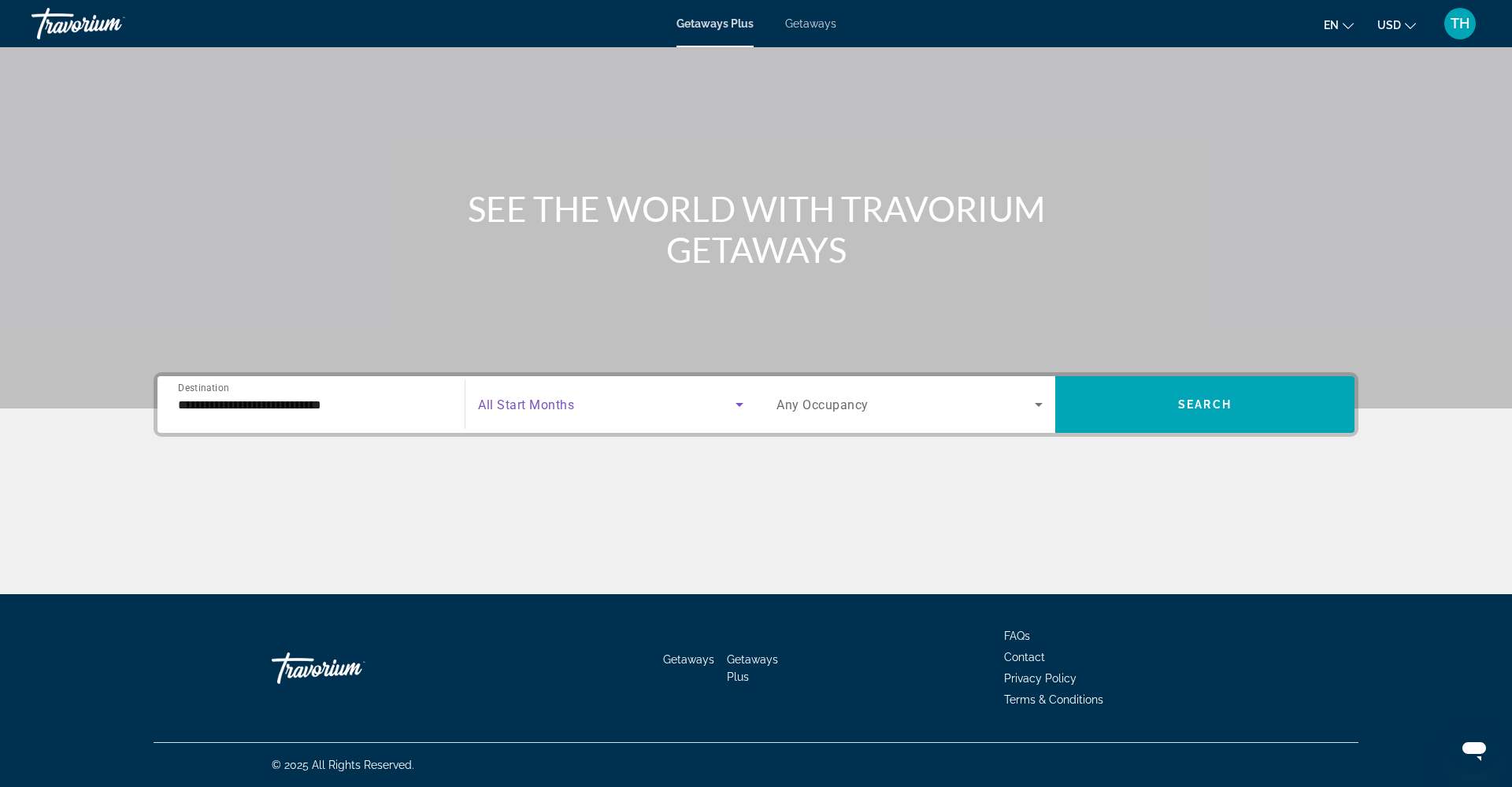
click at [590, 404] on span "Search widget" at bounding box center [606, 404] width 258 height 18
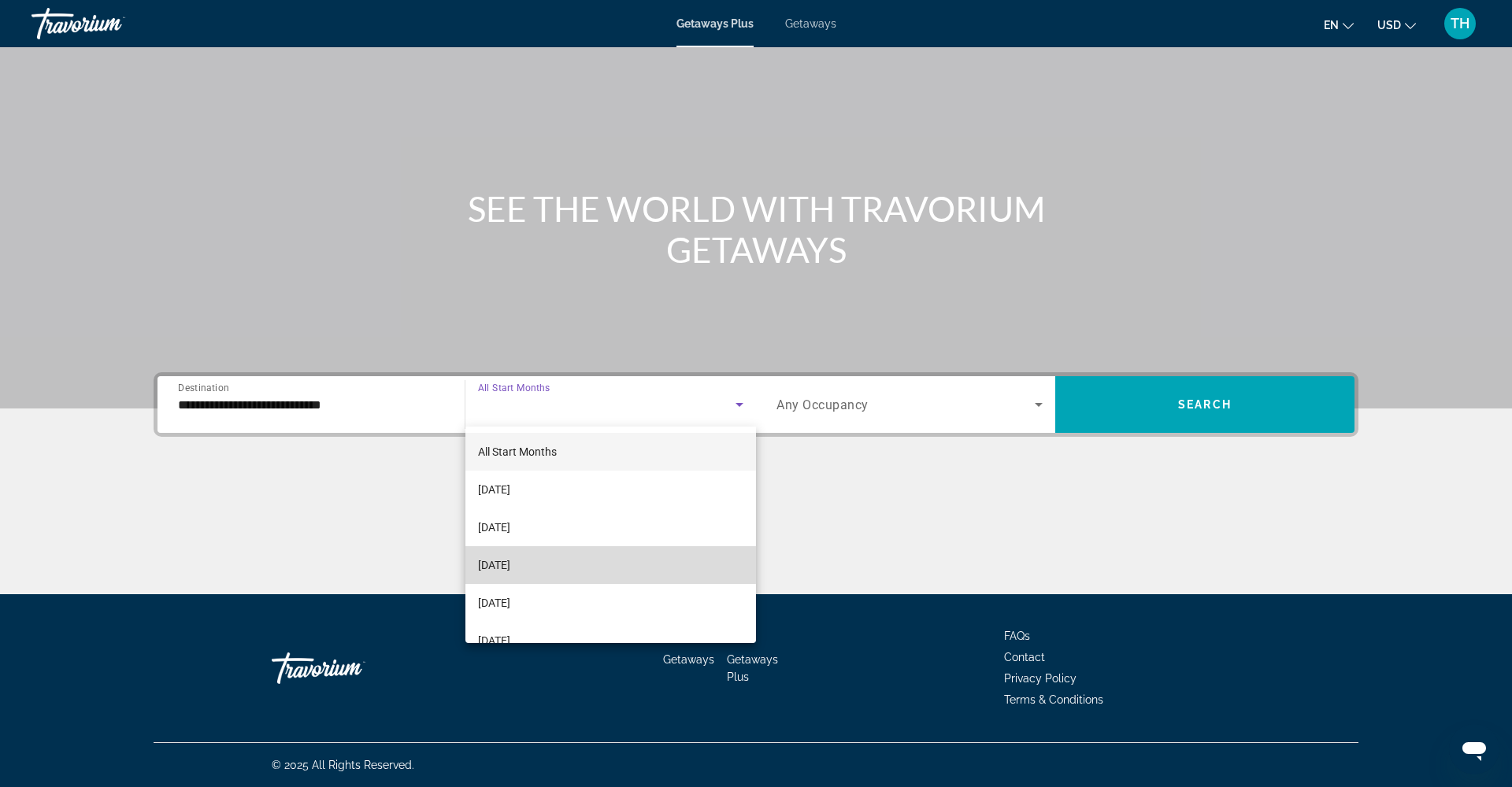
click at [510, 565] on span "[DATE]" at bounding box center [493, 565] width 33 height 18
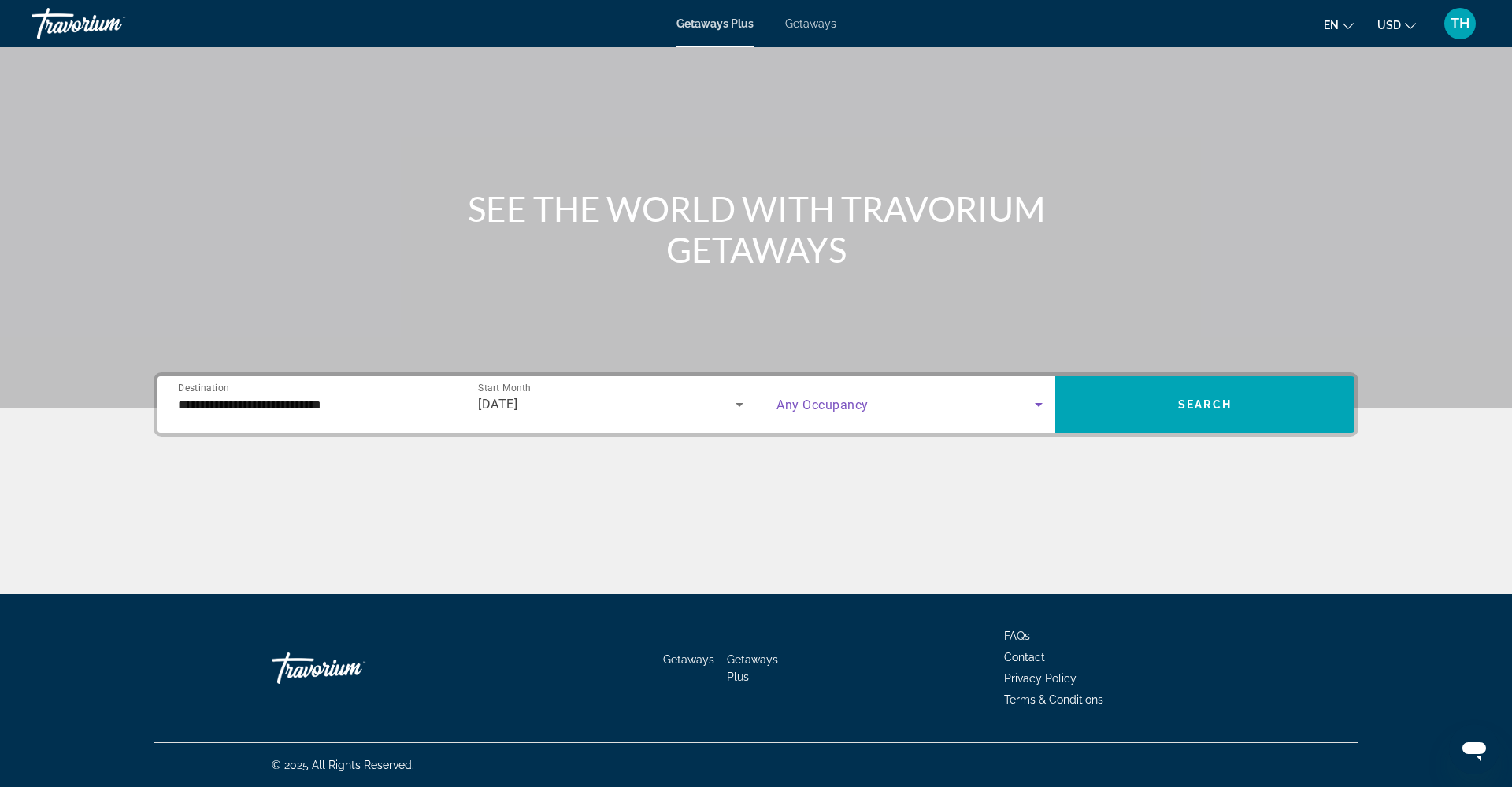
click at [890, 396] on span "Search widget" at bounding box center [906, 404] width 259 height 18
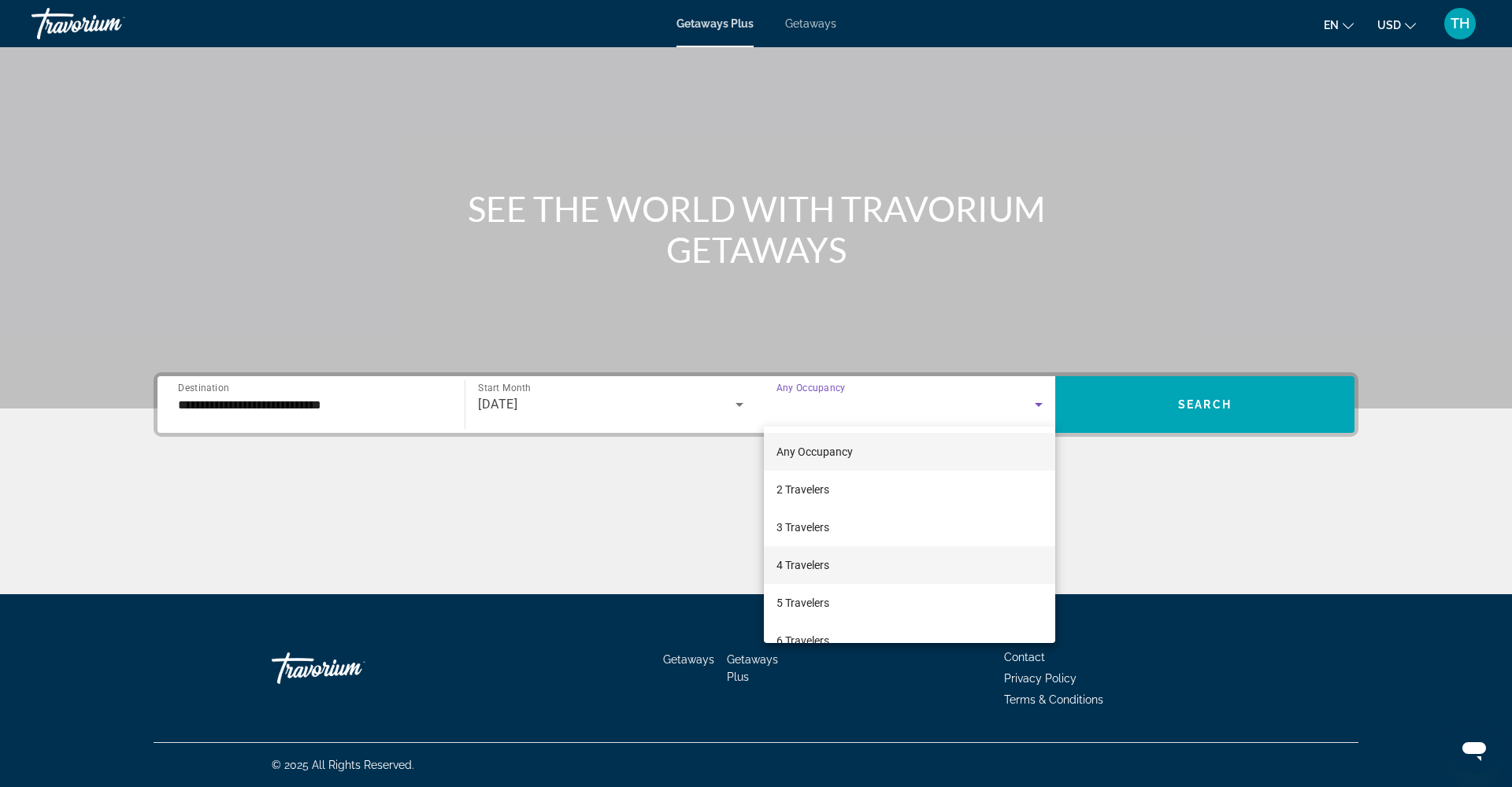
click at [813, 560] on span "4 Travelers" at bounding box center [803, 565] width 53 height 18
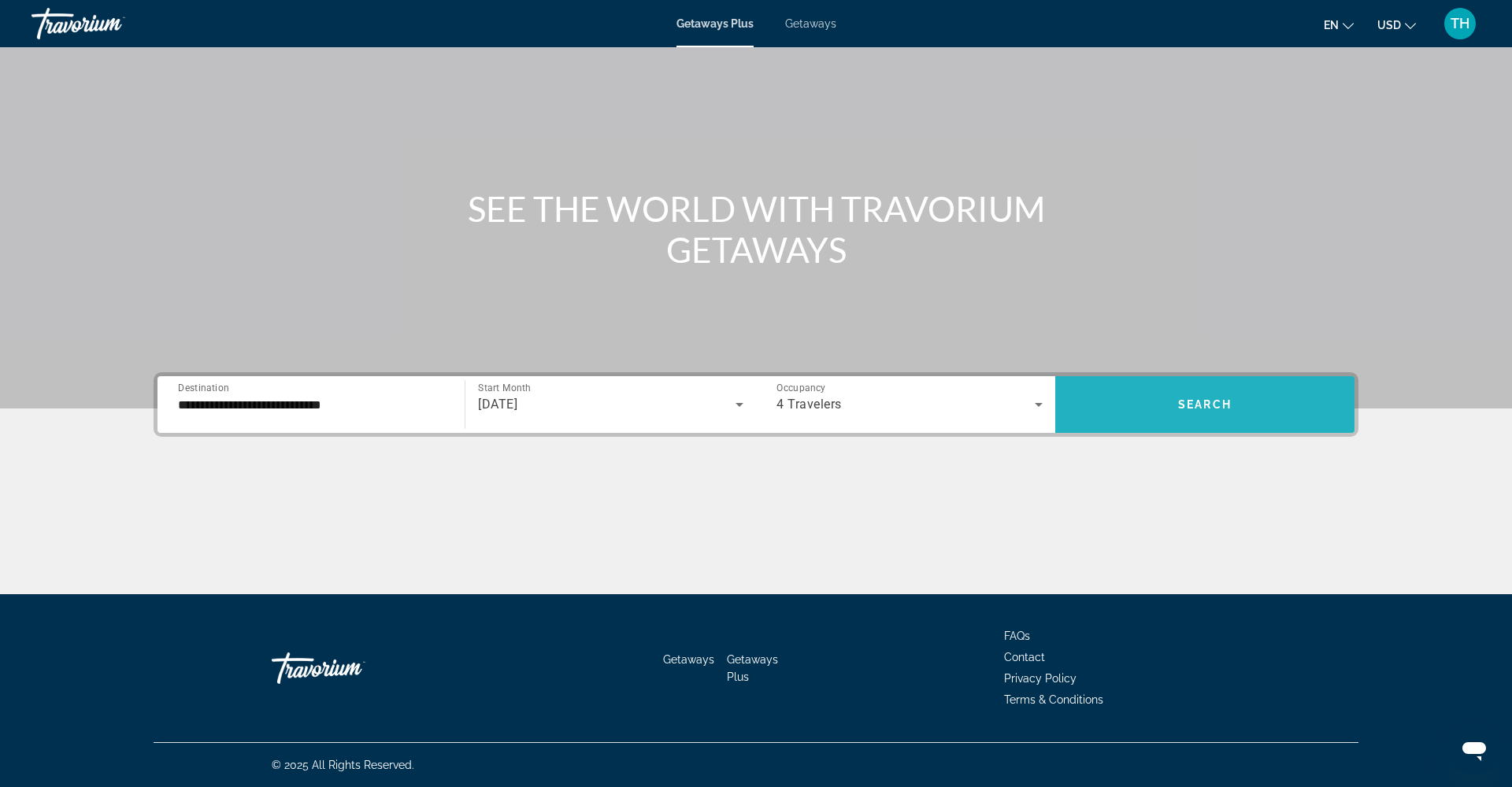
click at [1174, 417] on span "Search widget" at bounding box center [1205, 404] width 299 height 38
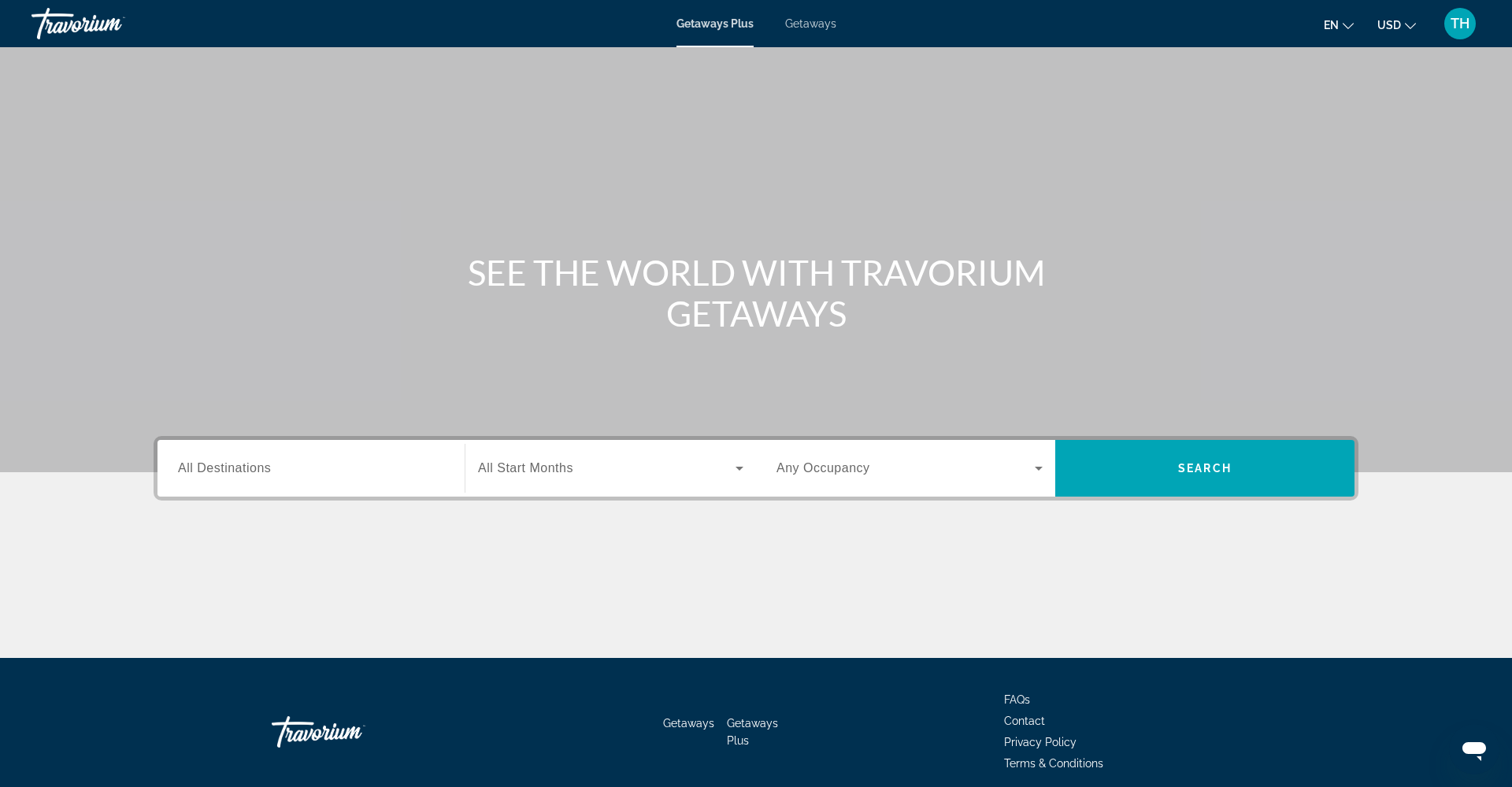
click at [259, 495] on div "Destination All Destinations" at bounding box center [310, 468] width 291 height 56
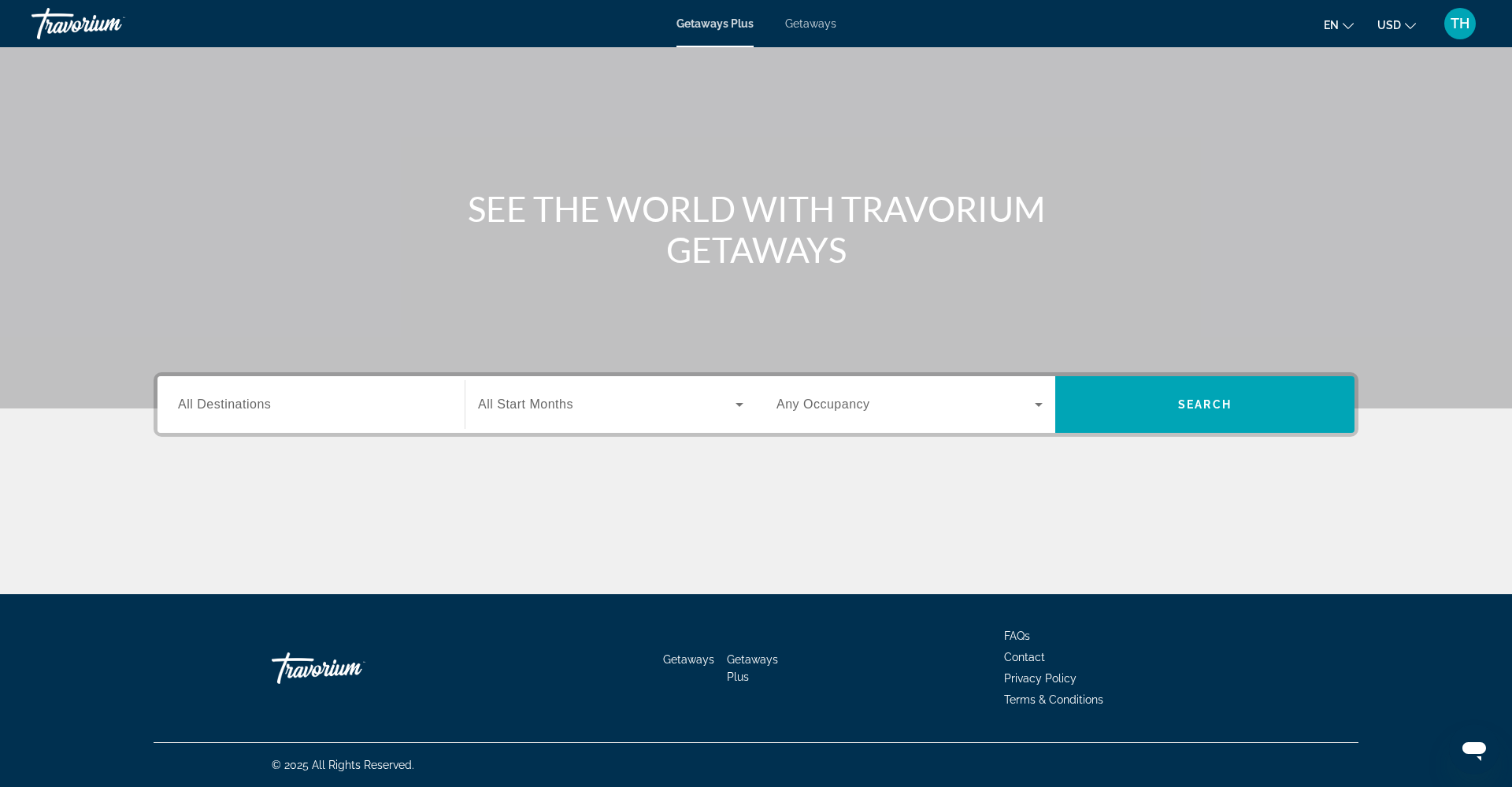
click at [269, 417] on div "Search widget" at bounding box center [310, 404] width 267 height 45
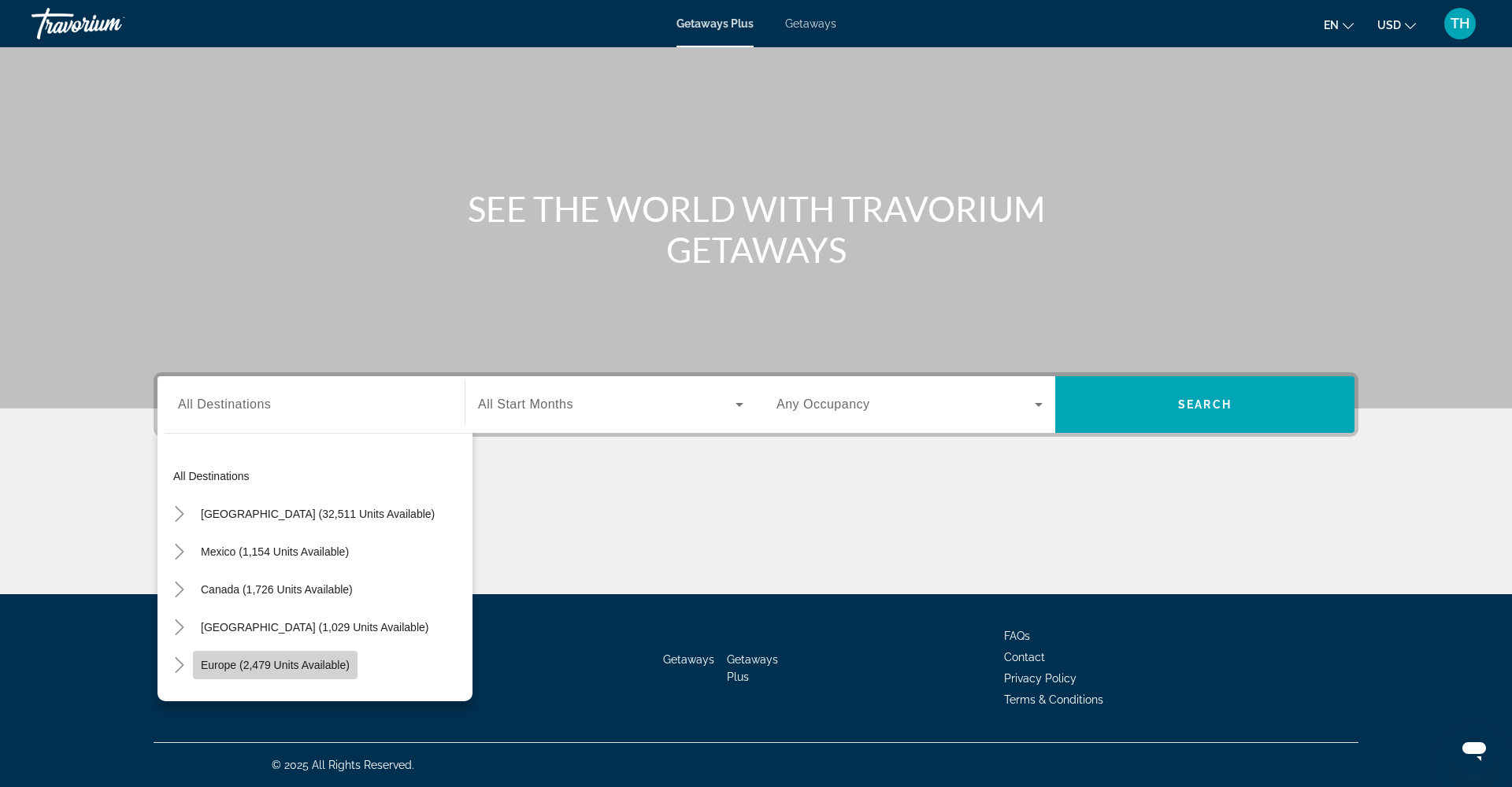
click at [295, 664] on span "Europe (2,479 units available)" at bounding box center [274, 665] width 149 height 12
type input "**********"
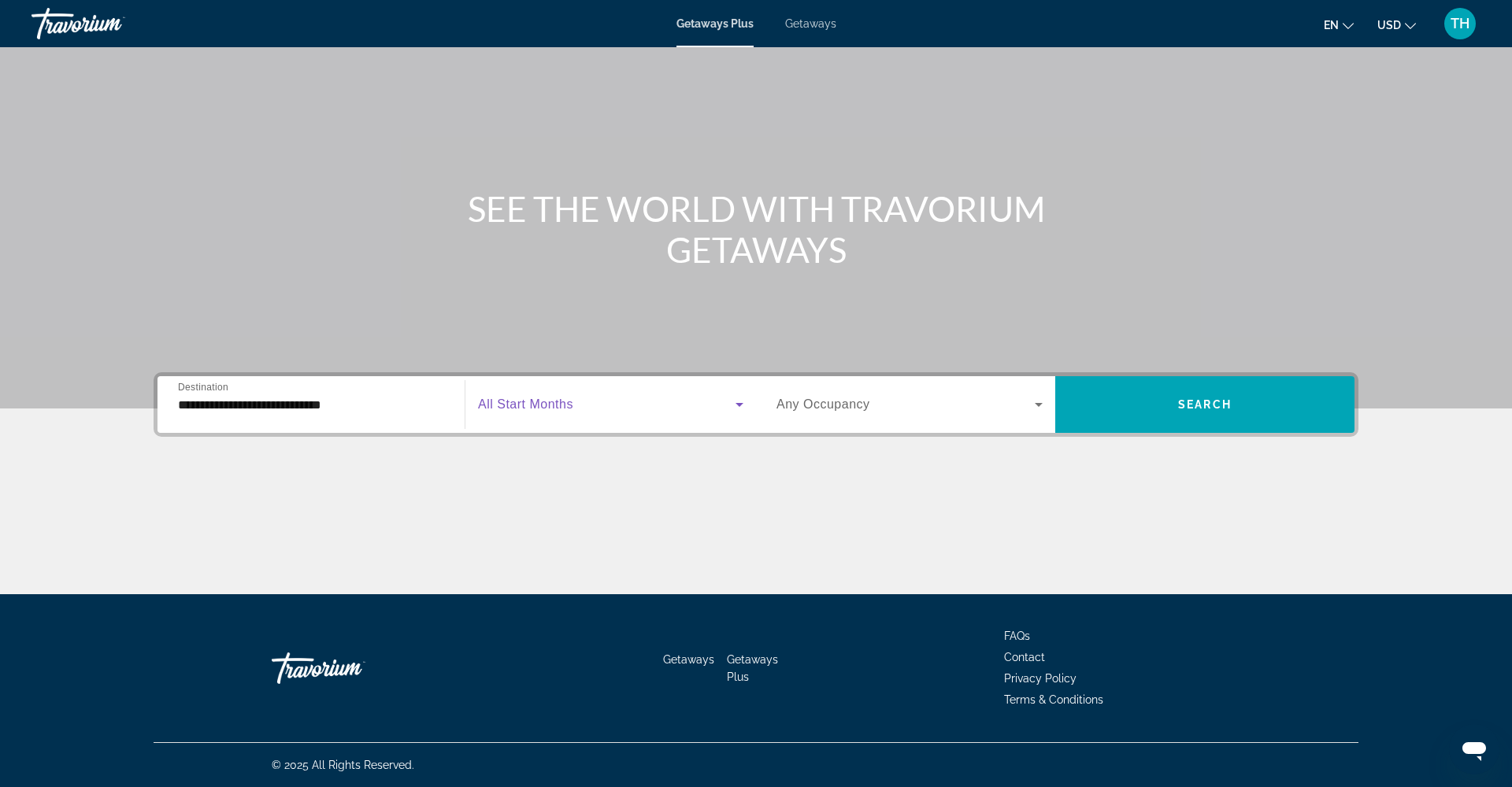
click at [579, 399] on span "Search widget" at bounding box center [606, 404] width 258 height 18
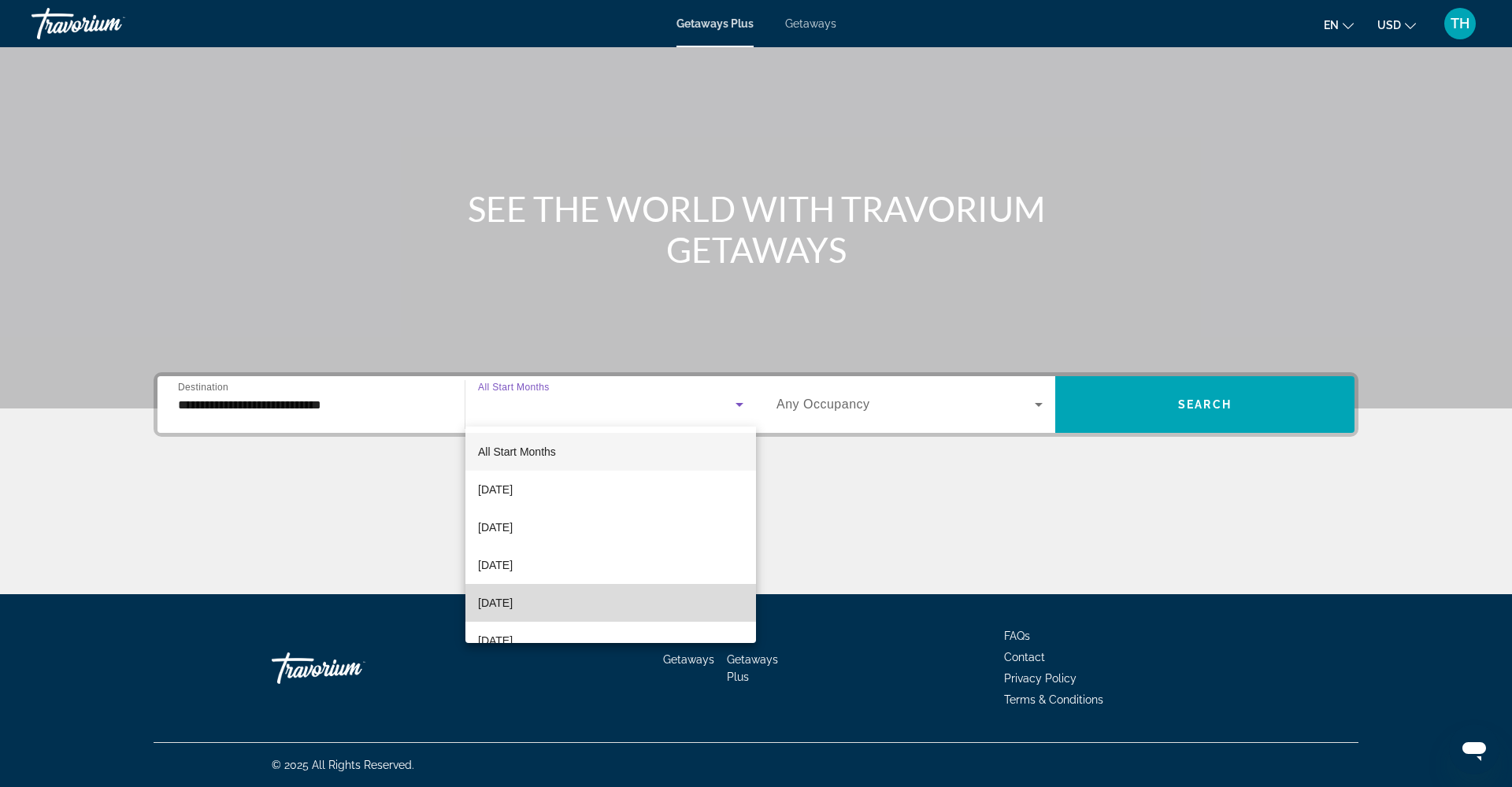
click at [513, 602] on span "[DATE]" at bounding box center [494, 602] width 34 height 18
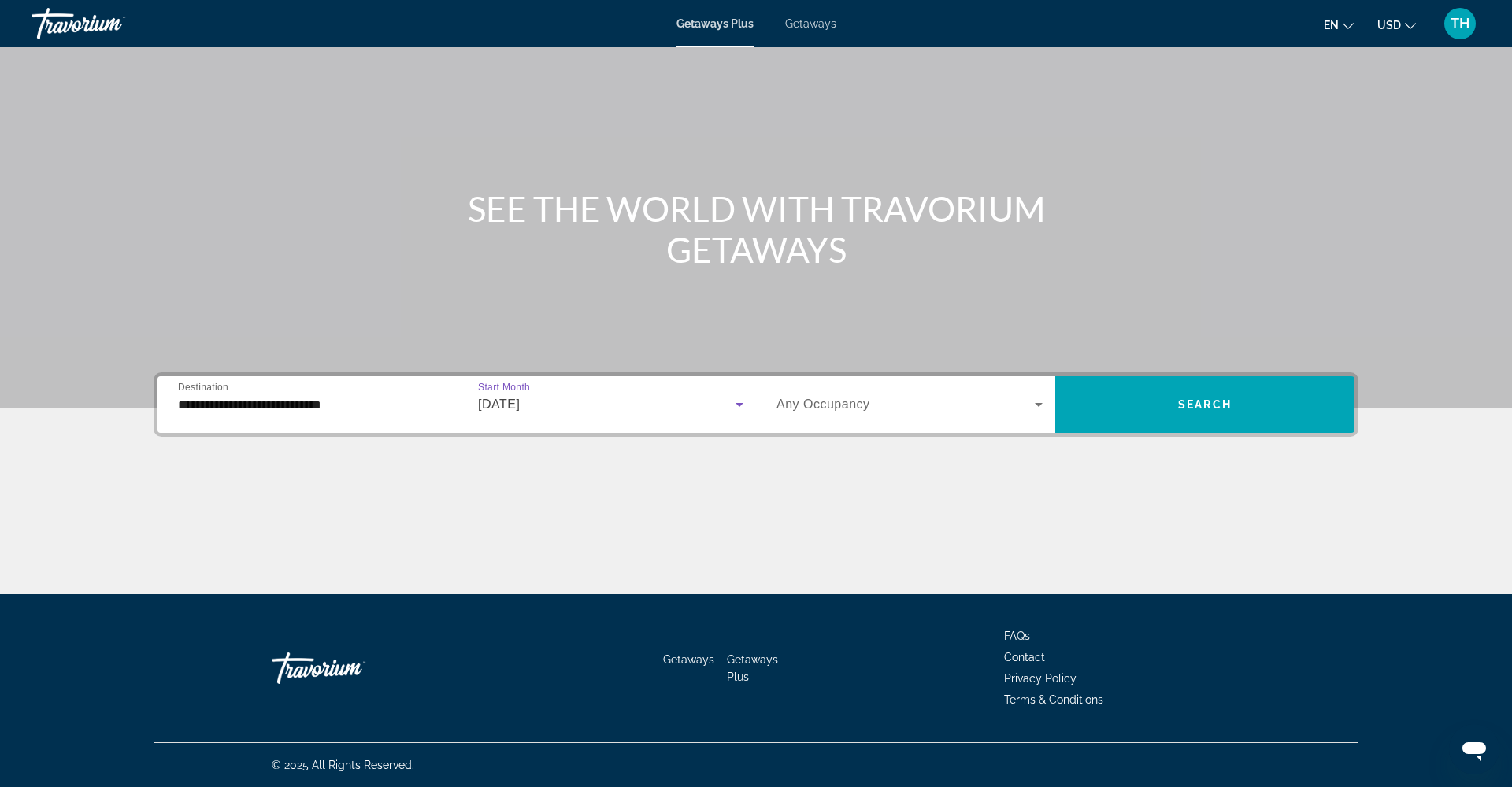
click at [961, 421] on div "Search widget" at bounding box center [909, 404] width 267 height 44
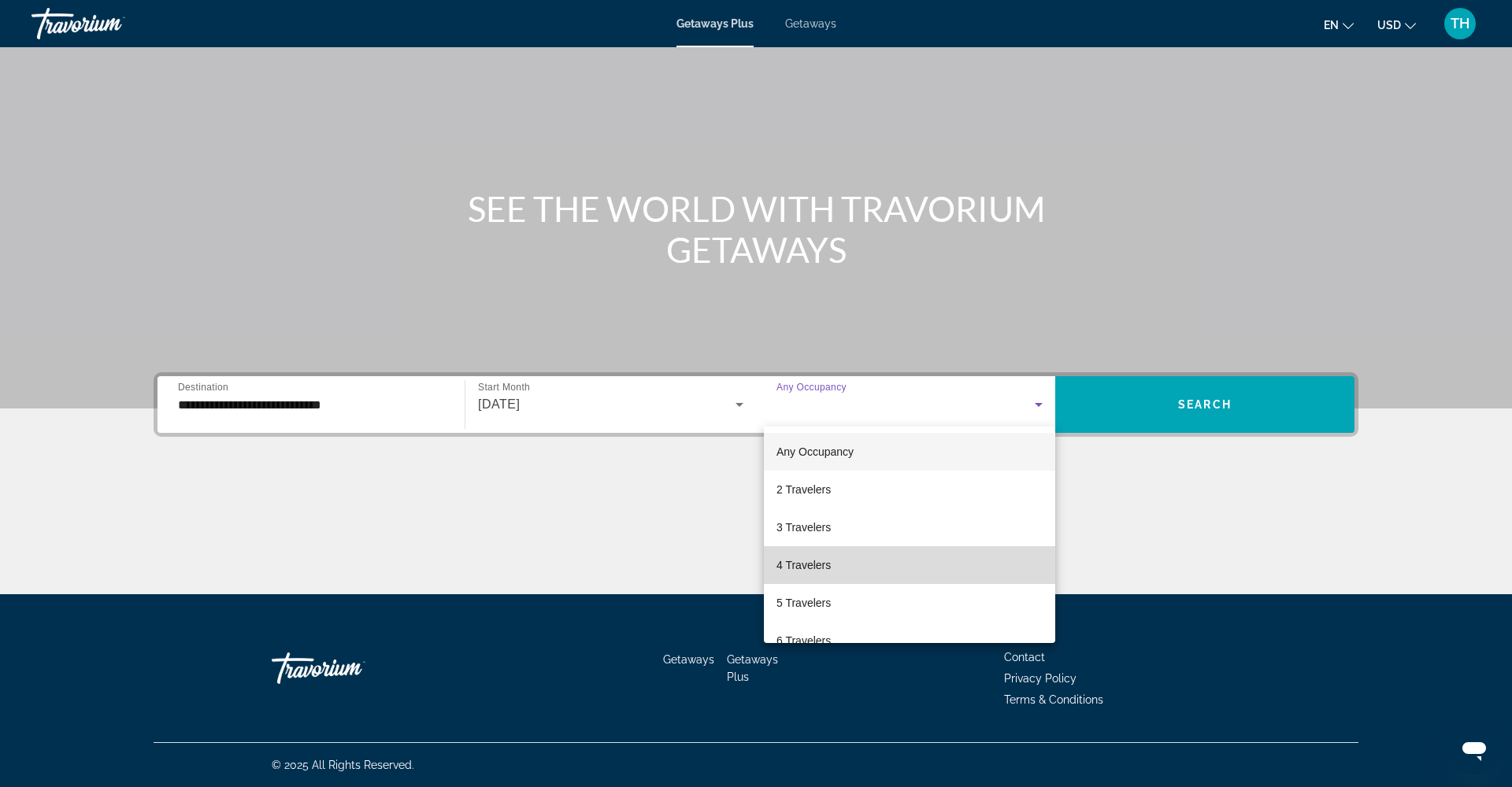
click at [820, 548] on mat-option "4 Travelers" at bounding box center [909, 565] width 291 height 38
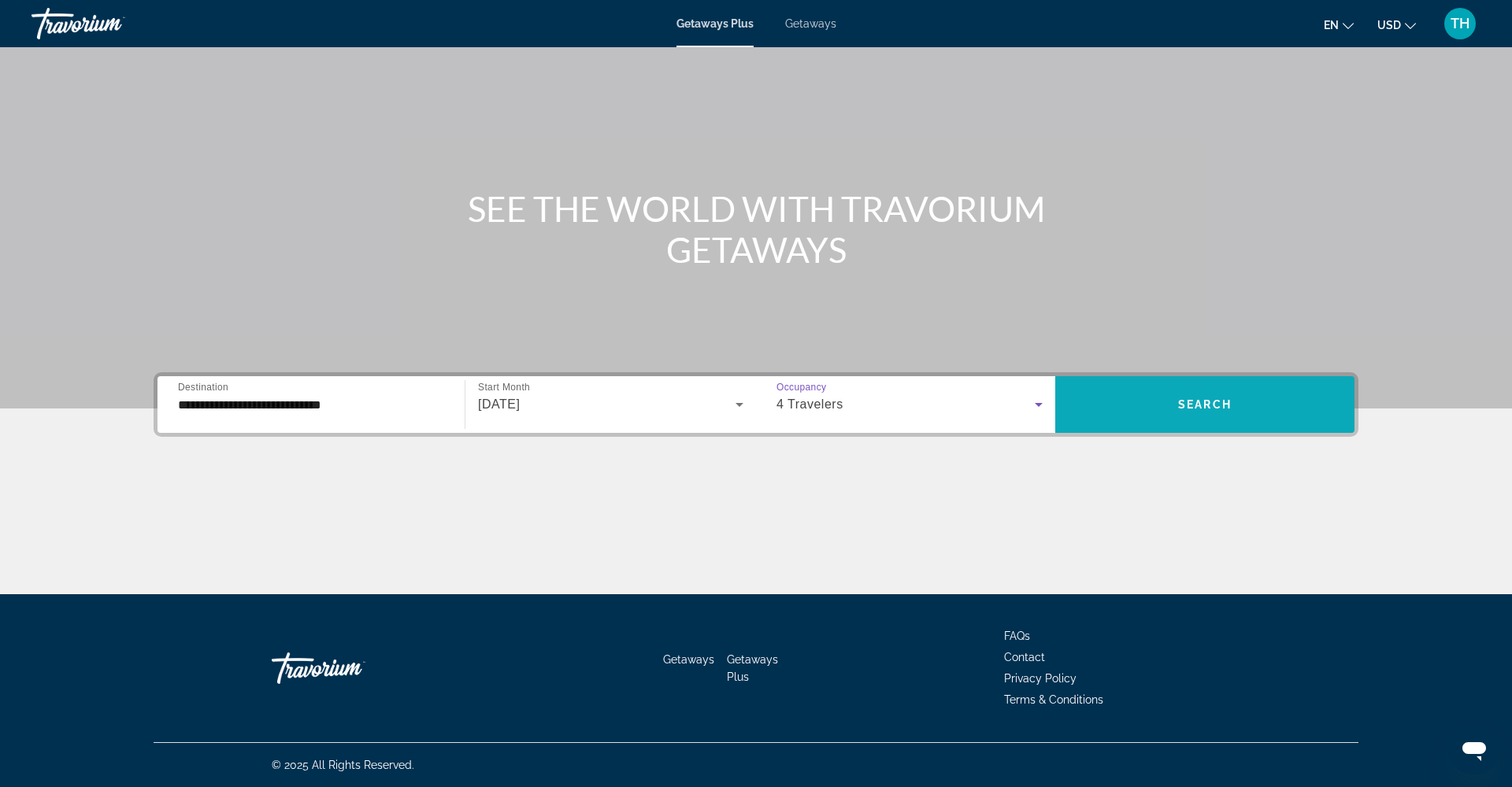
click at [1194, 405] on span "Search" at bounding box center [1204, 404] width 54 height 12
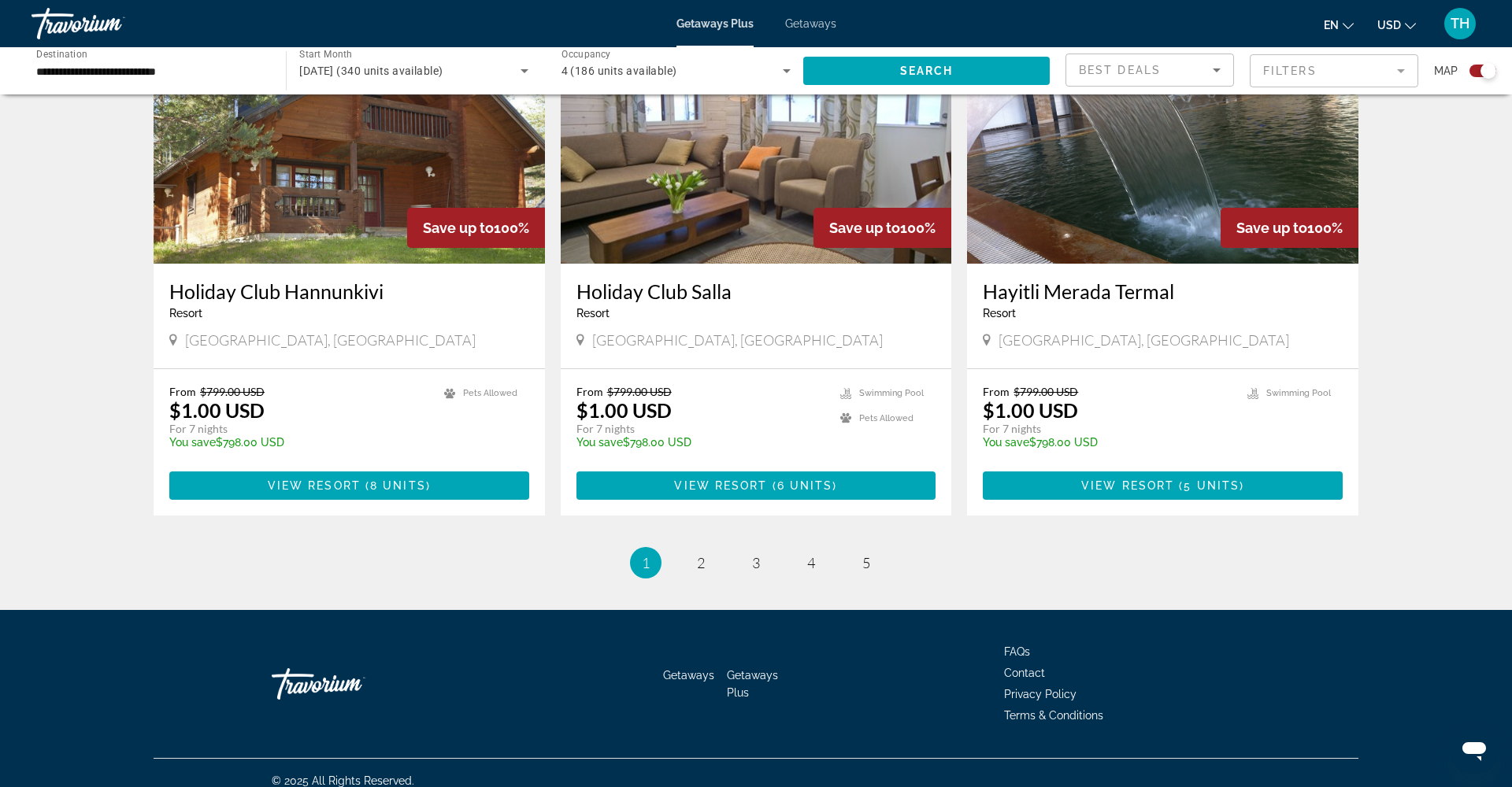
scroll to position [2248, 0]
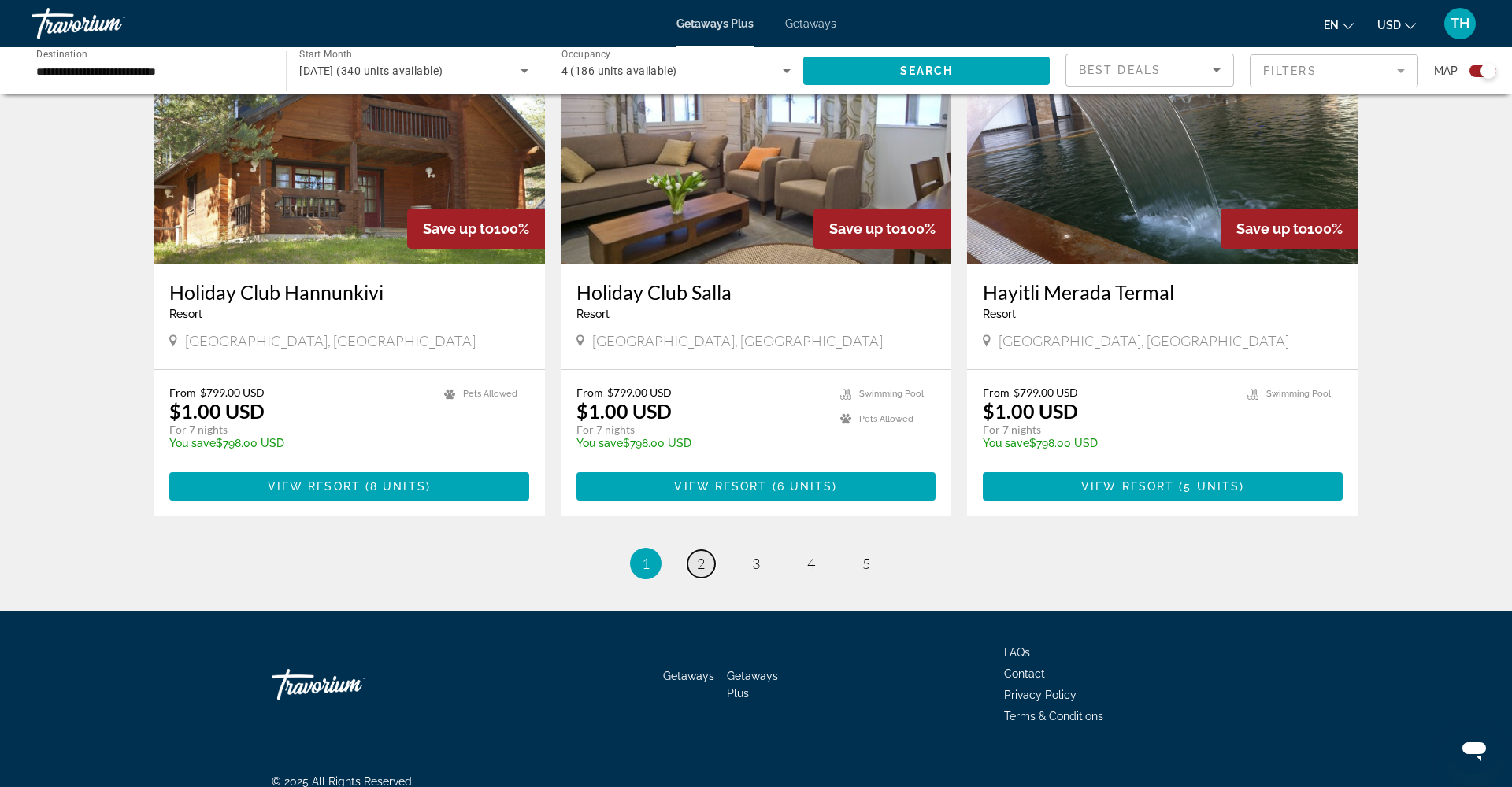
click at [701, 555] on span "2" at bounding box center [700, 564] width 8 height 18
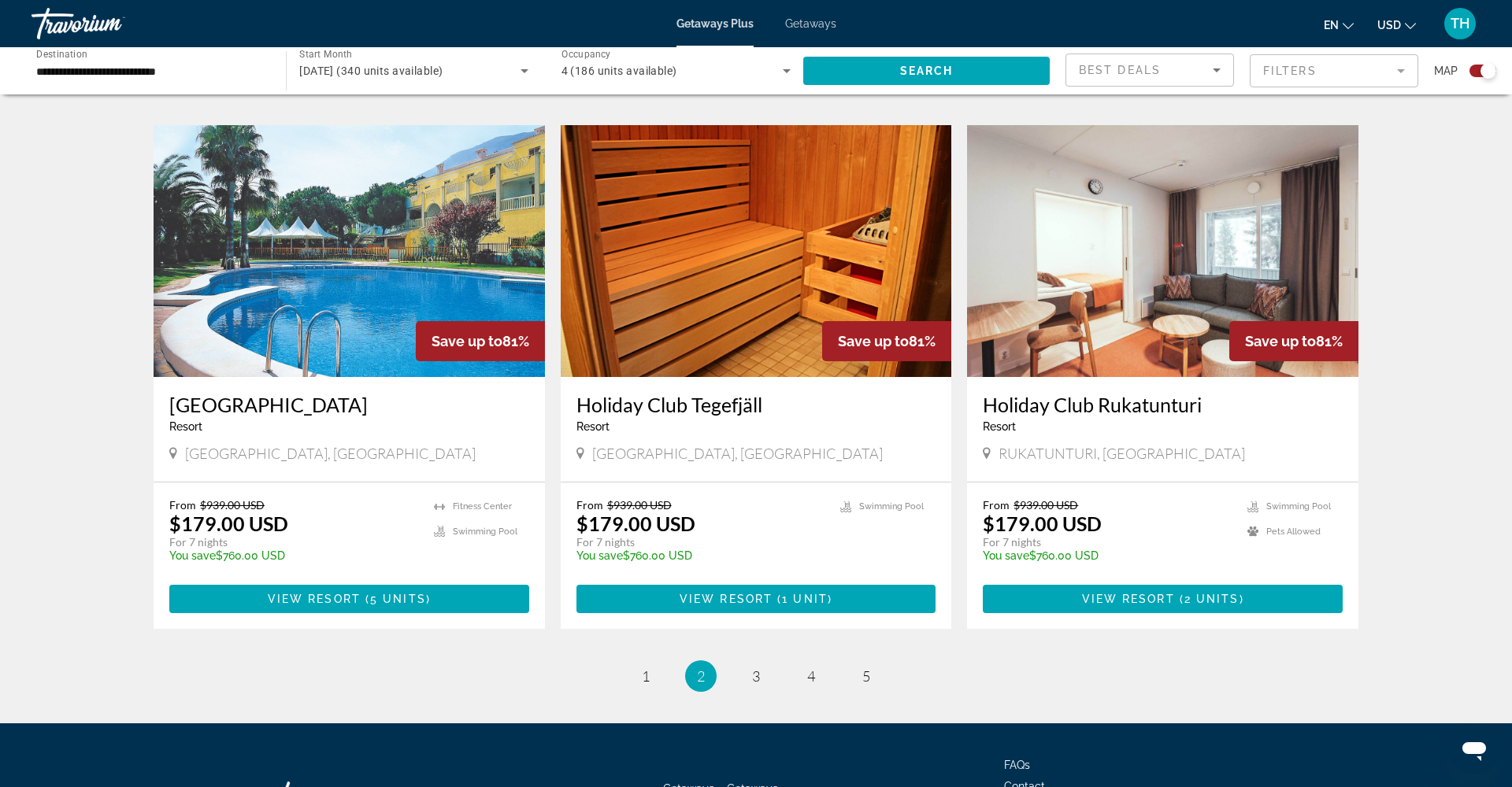
scroll to position [2119, 0]
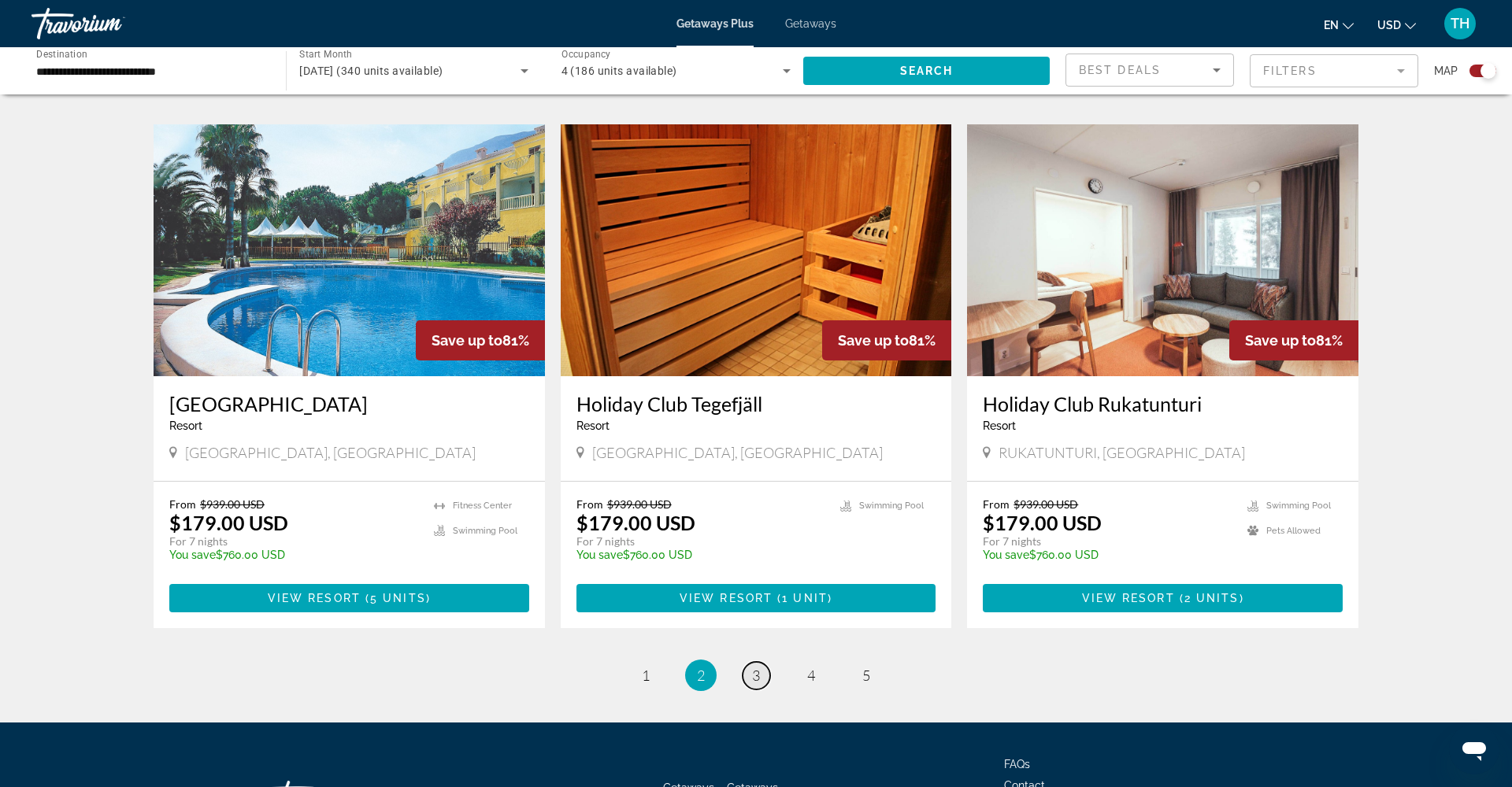
click at [757, 681] on span "3" at bounding box center [756, 675] width 8 height 18
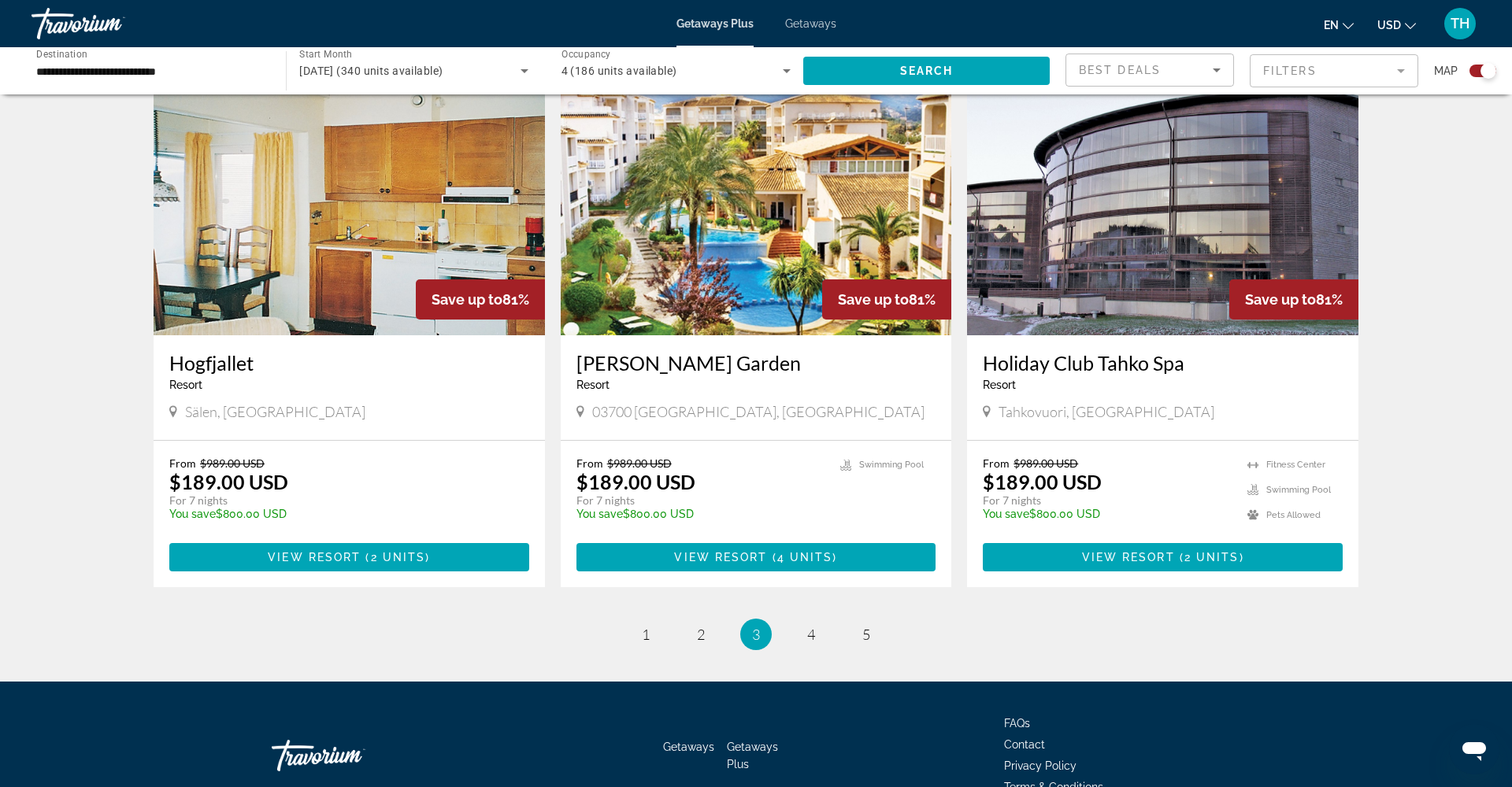
scroll to position [2209, 0]
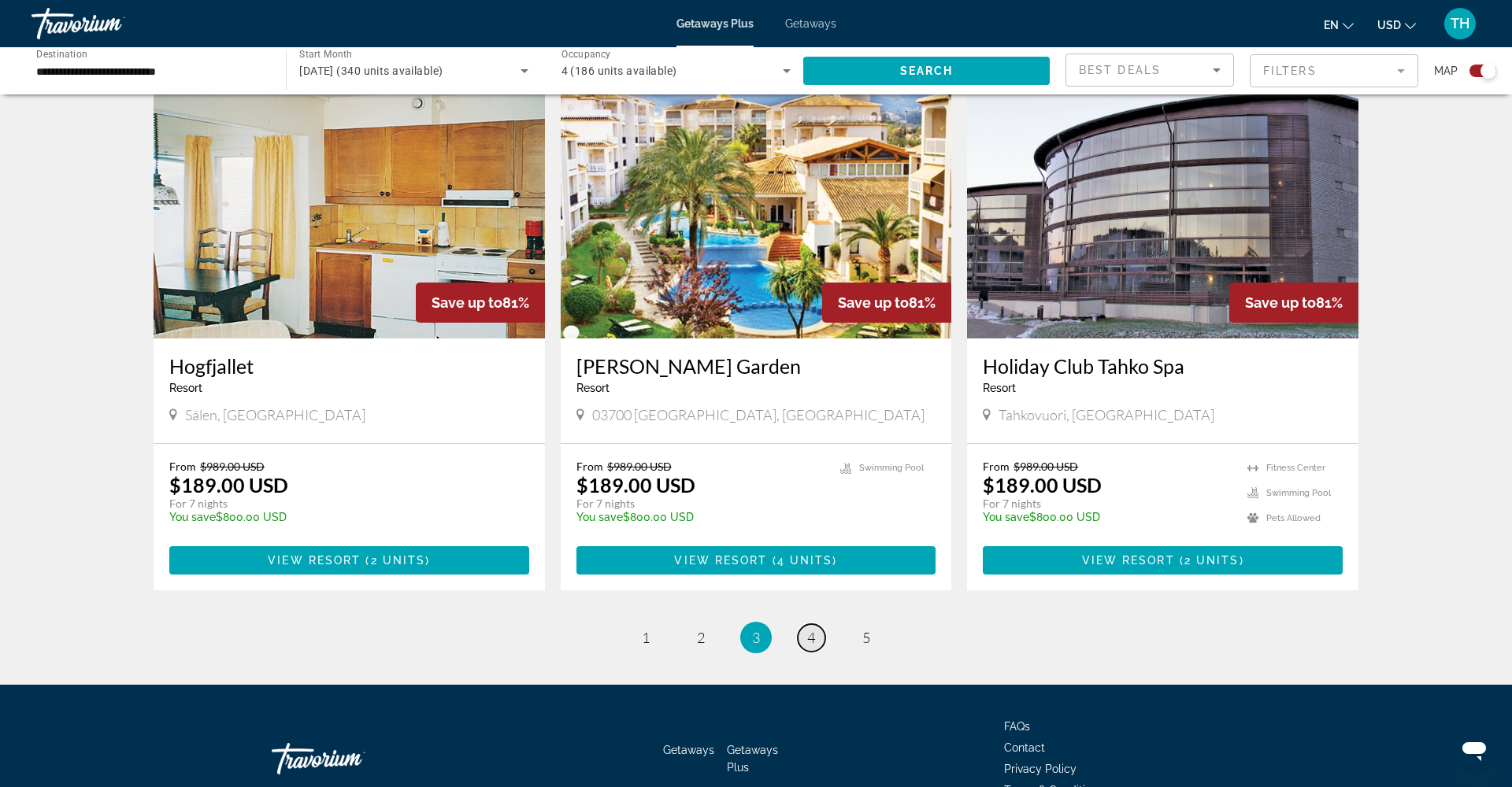
click at [809, 629] on span "4" at bounding box center [811, 638] width 8 height 18
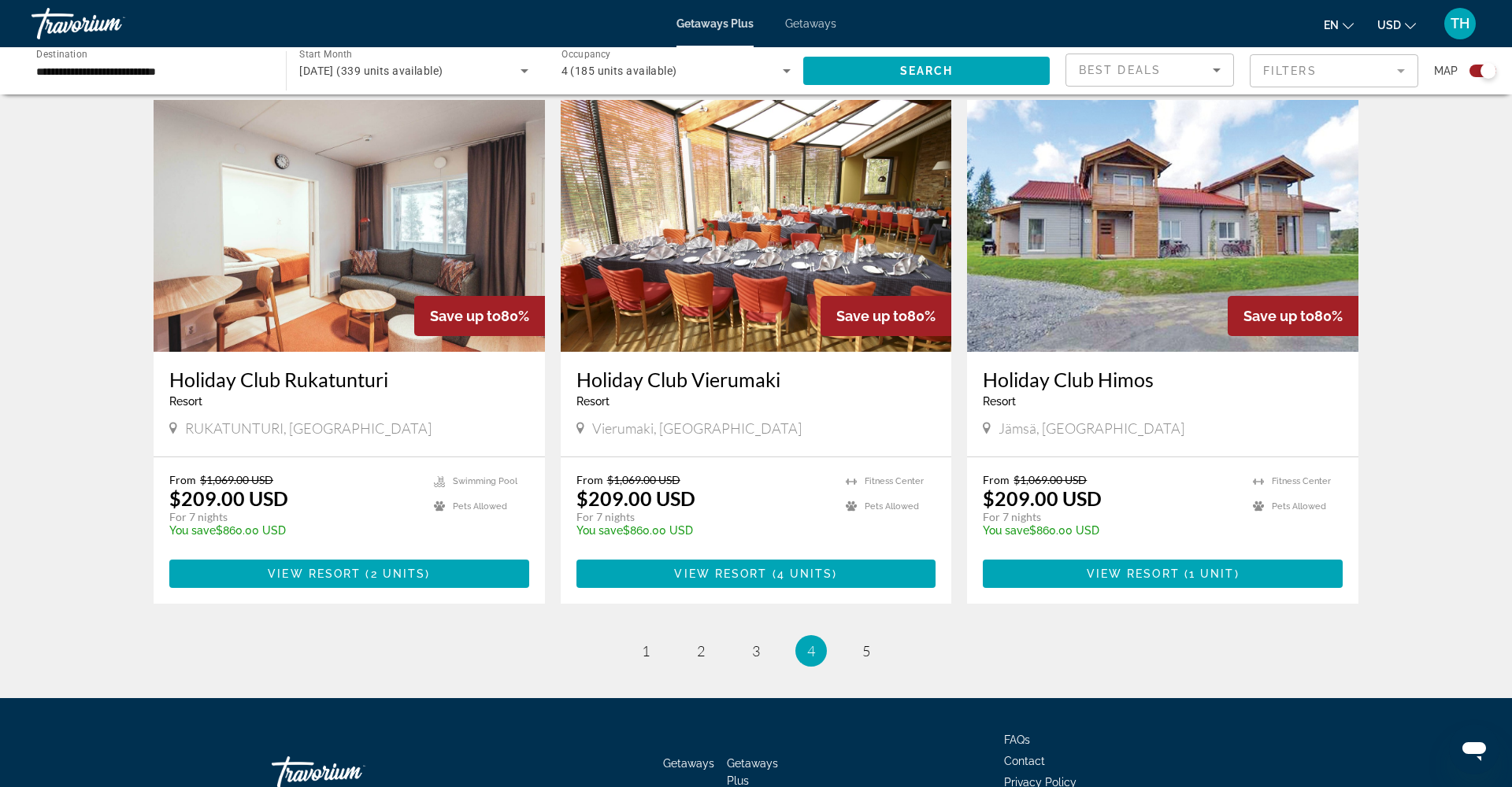
scroll to position [2250, 0]
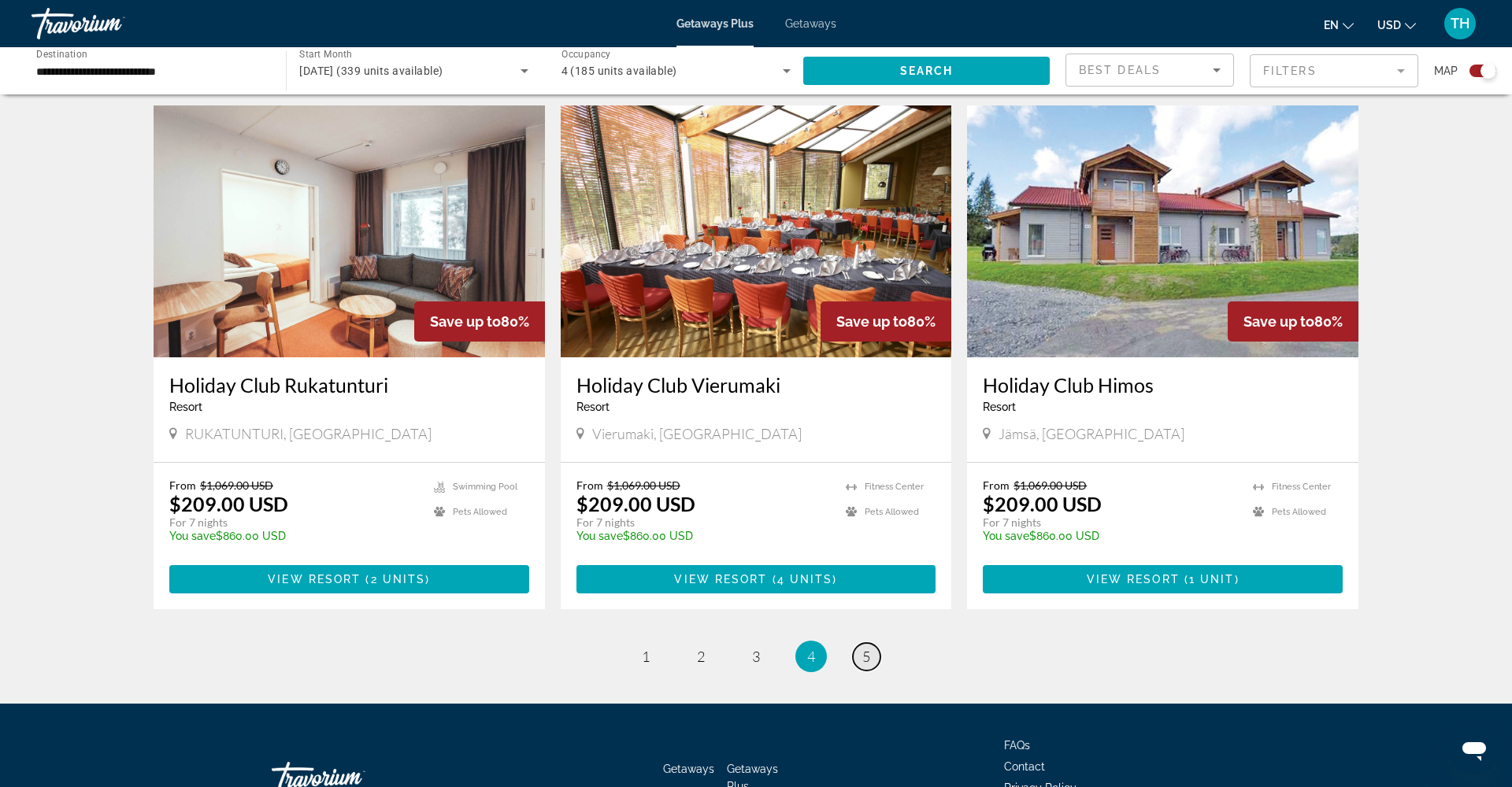
click at [862, 648] on span "5" at bounding box center [866, 657] width 8 height 18
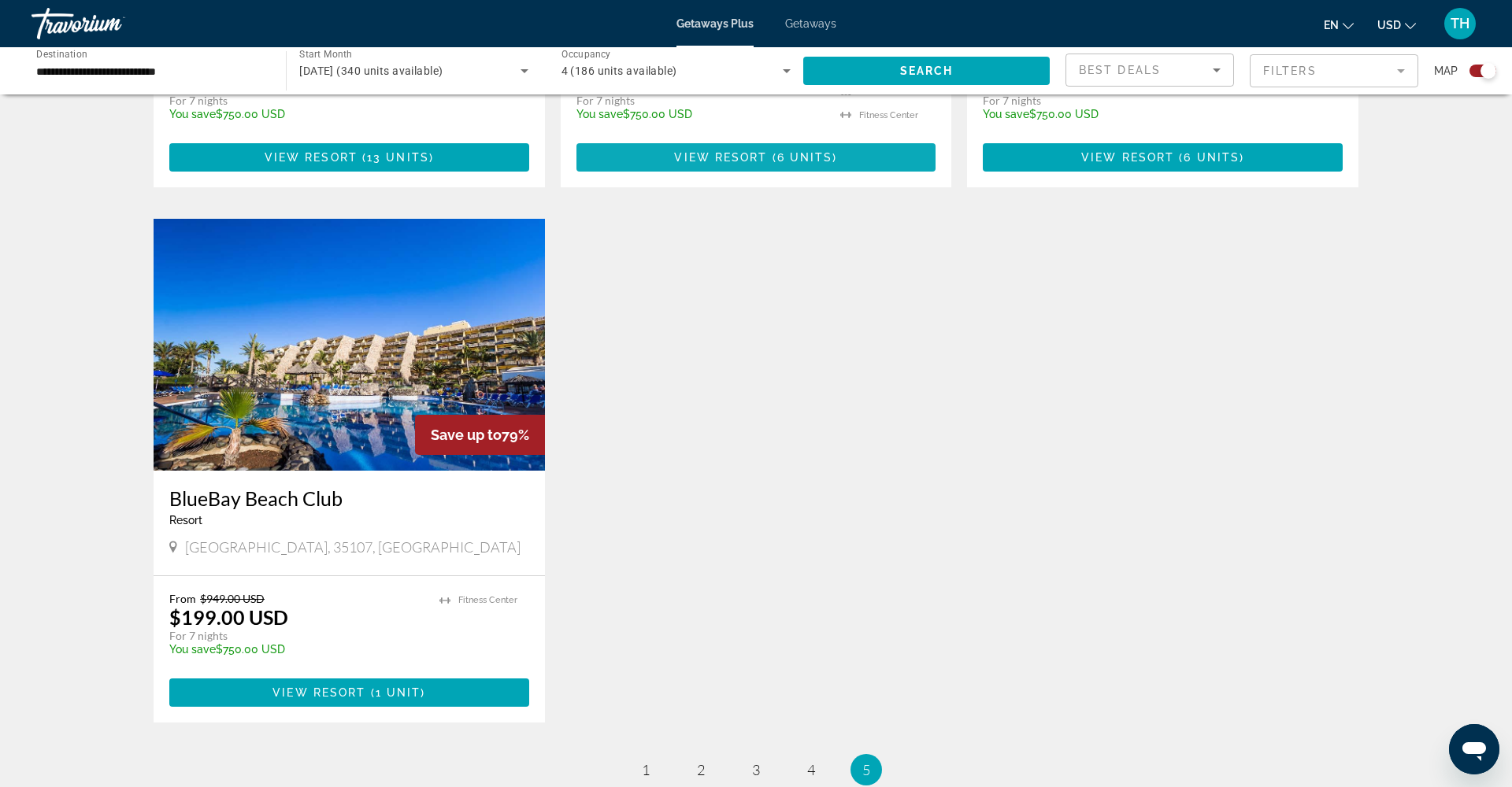
scroll to position [1548, 0]
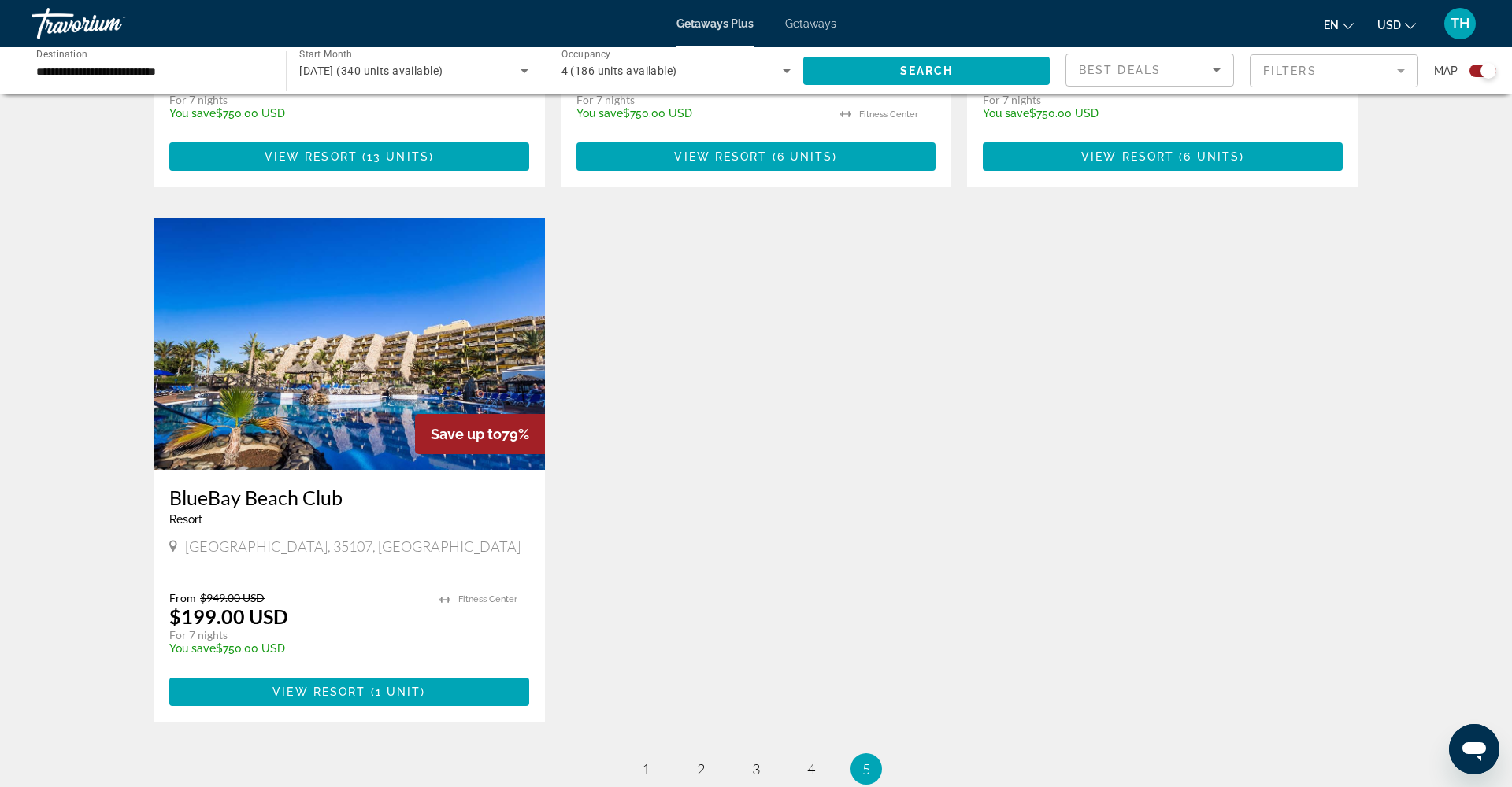
click at [381, 346] on img "Main content" at bounding box center [349, 344] width 391 height 251
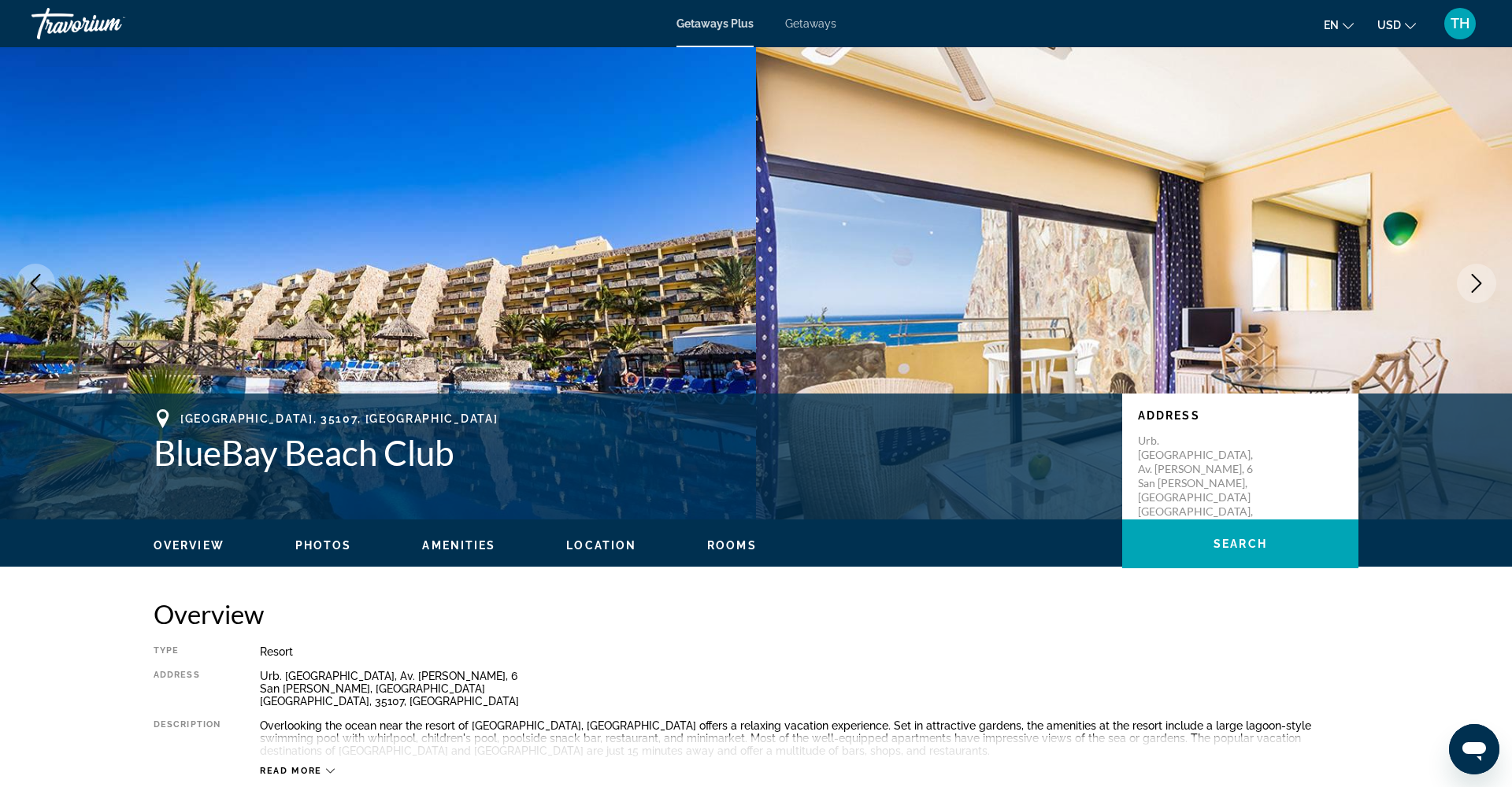
click at [316, 543] on span "Photos" at bounding box center [324, 545] width 56 height 12
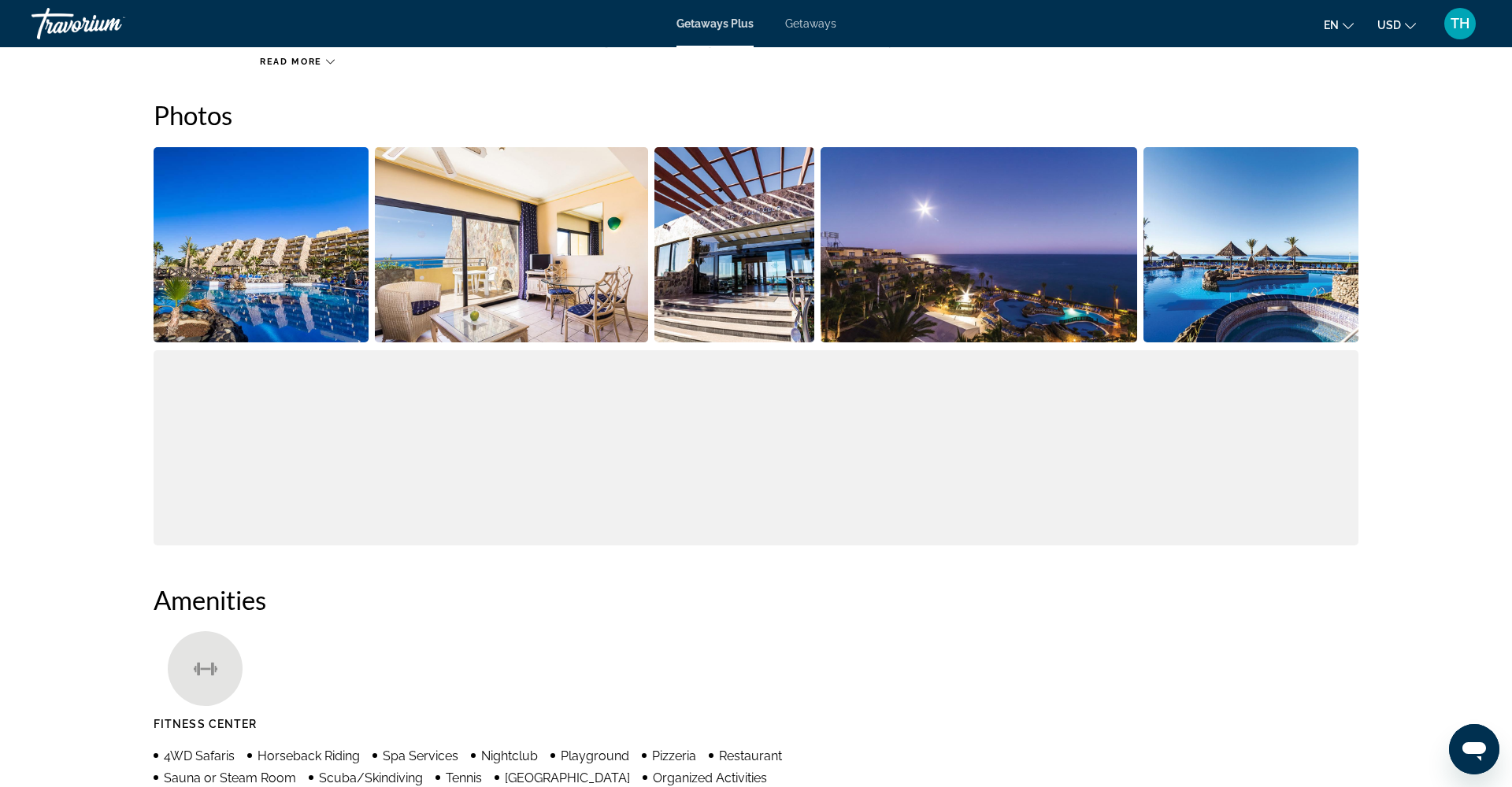
scroll to position [714, 0]
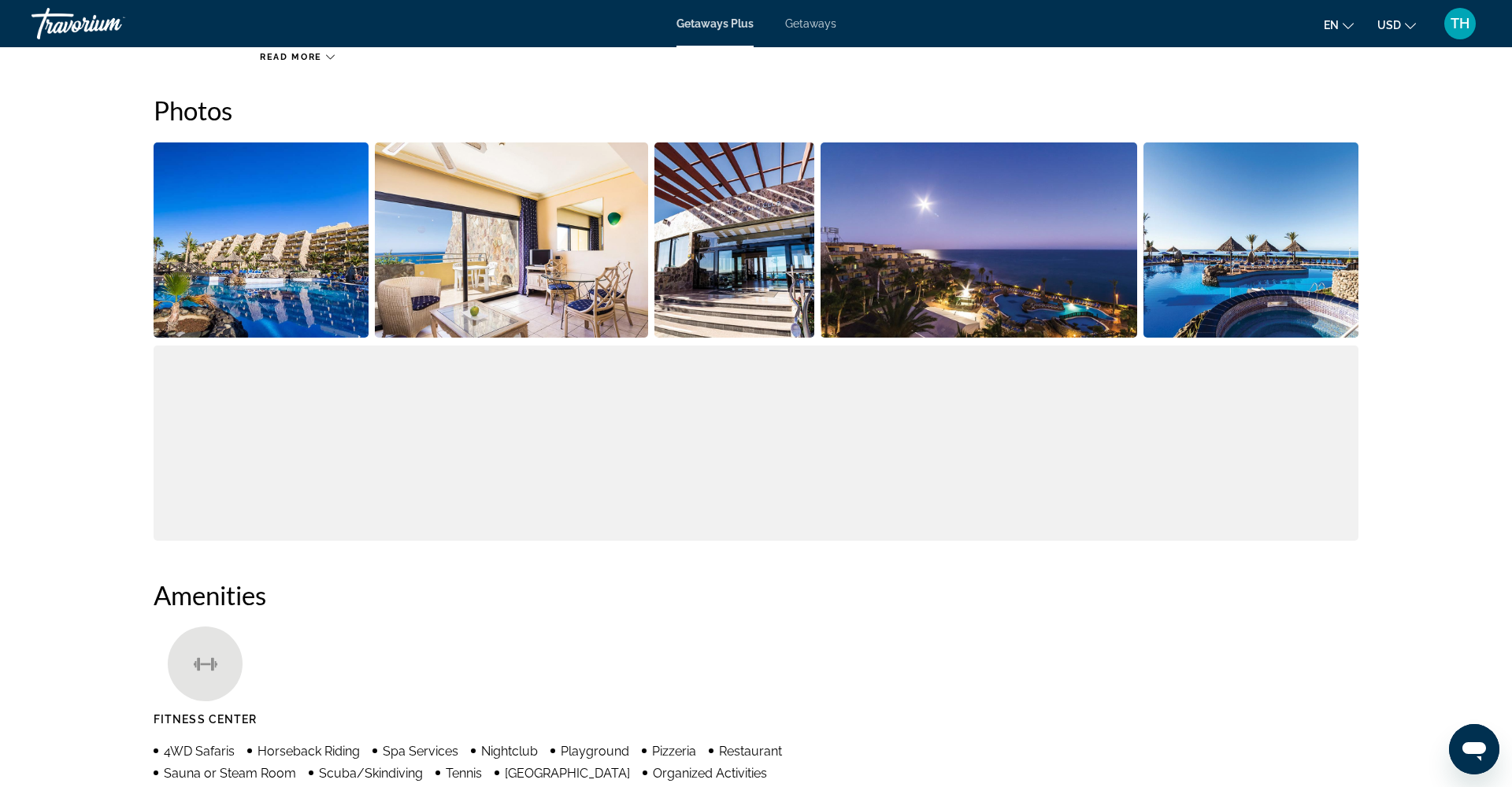
click at [527, 239] on img "Open full-screen image slider" at bounding box center [512, 240] width 274 height 195
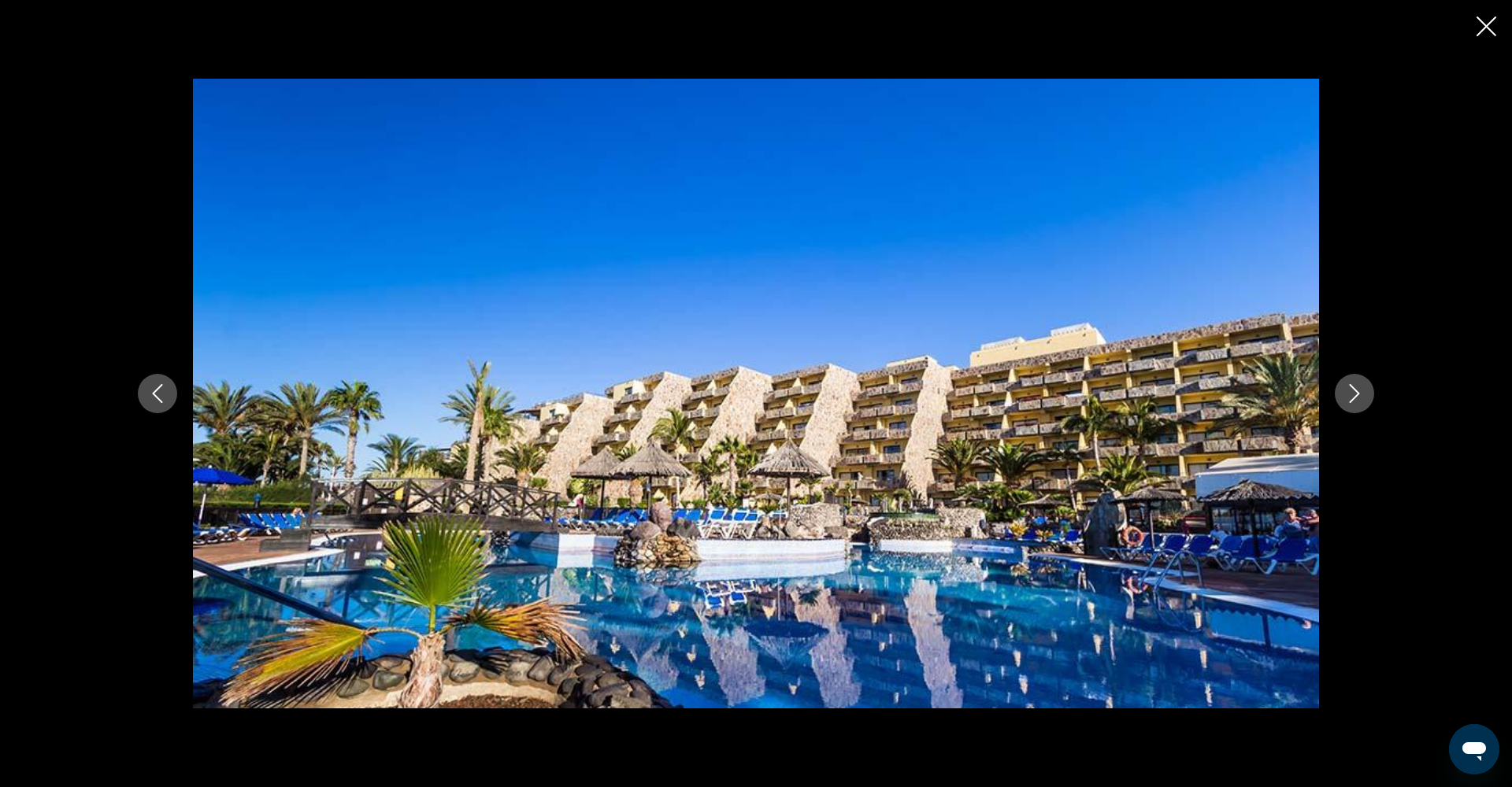
click at [1364, 397] on button "Next image" at bounding box center [1354, 393] width 40 height 40
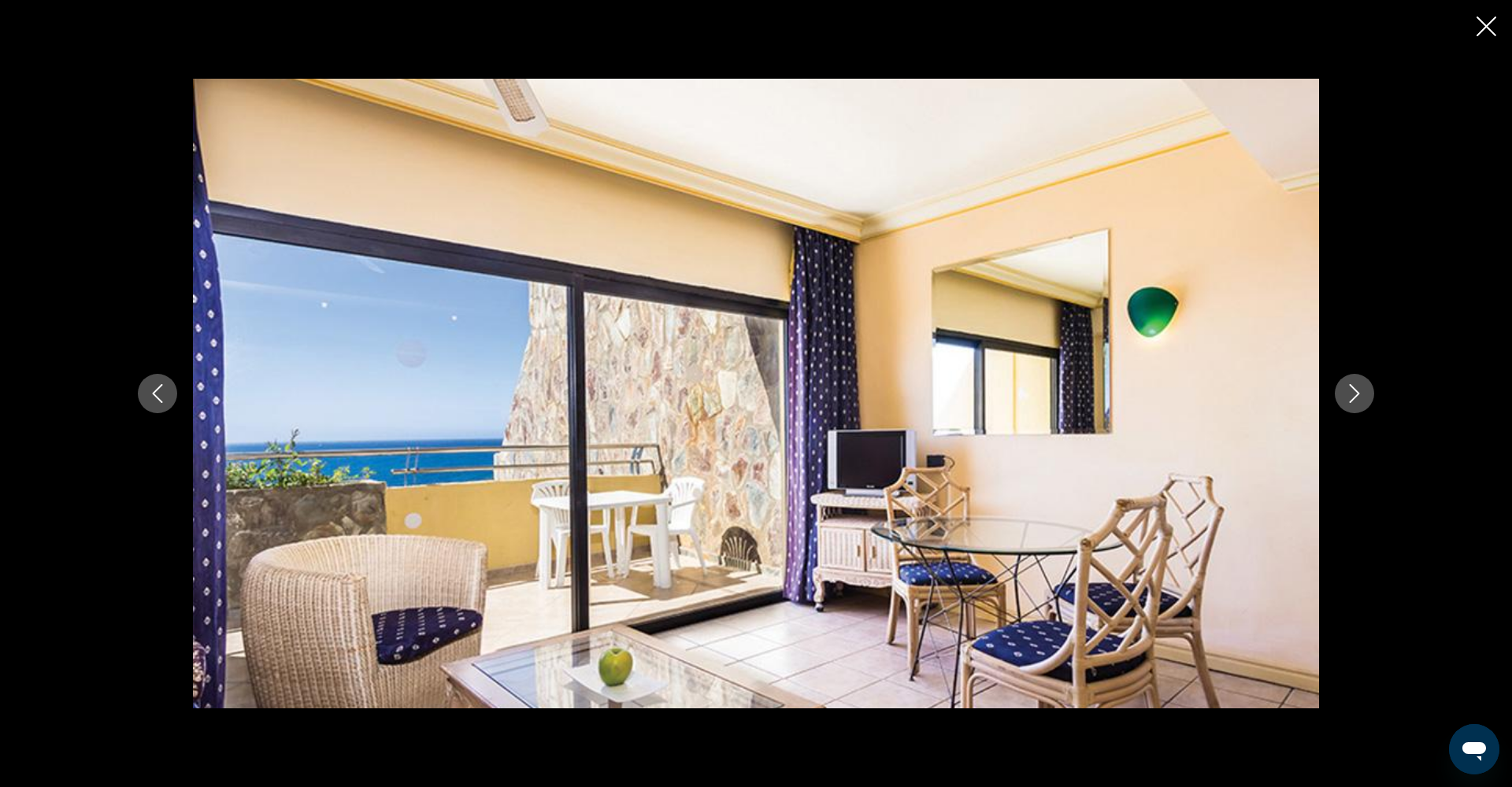
click at [1364, 397] on button "Next image" at bounding box center [1354, 393] width 40 height 40
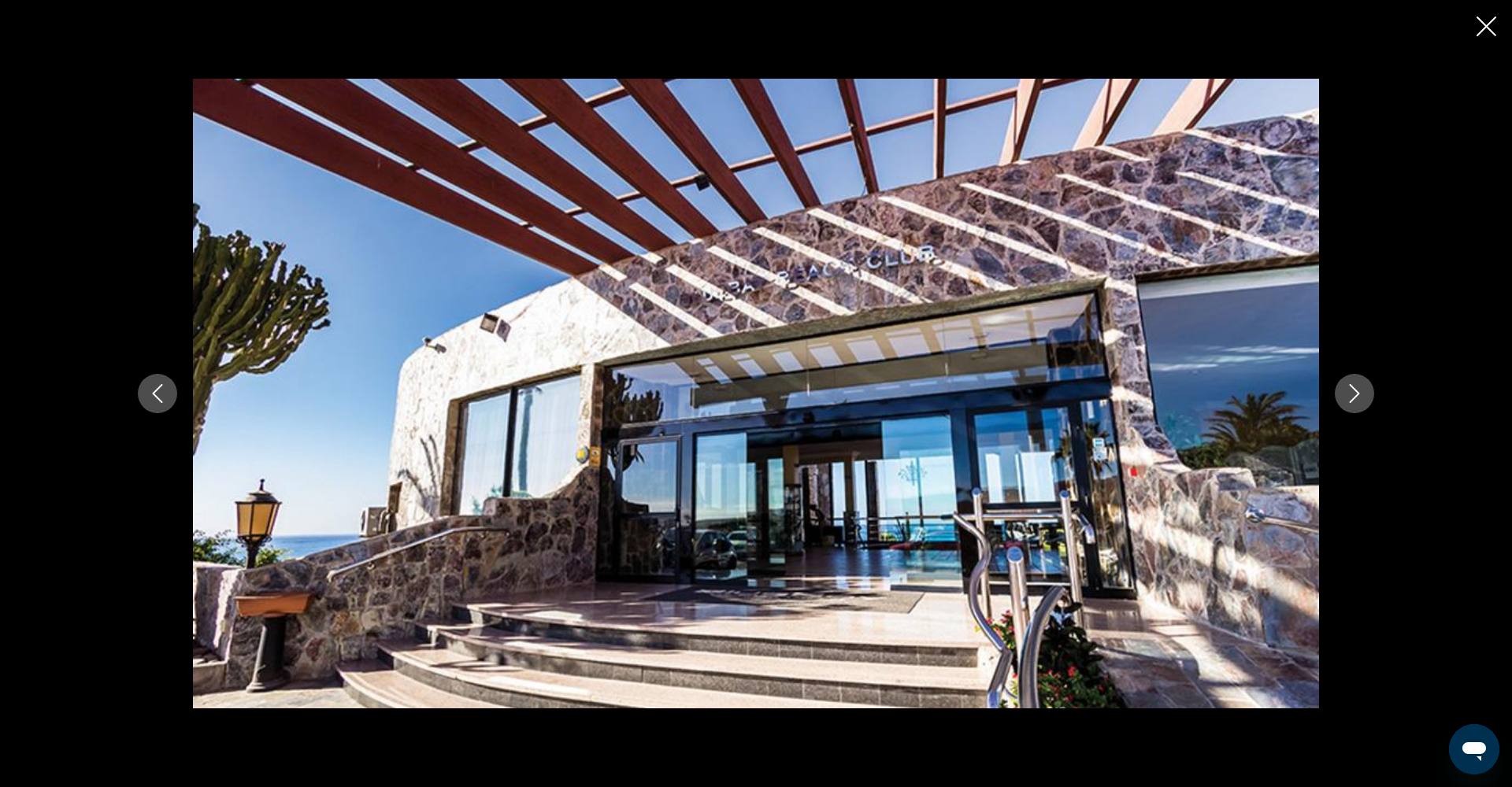
click at [1364, 397] on button "Next image" at bounding box center [1354, 393] width 40 height 40
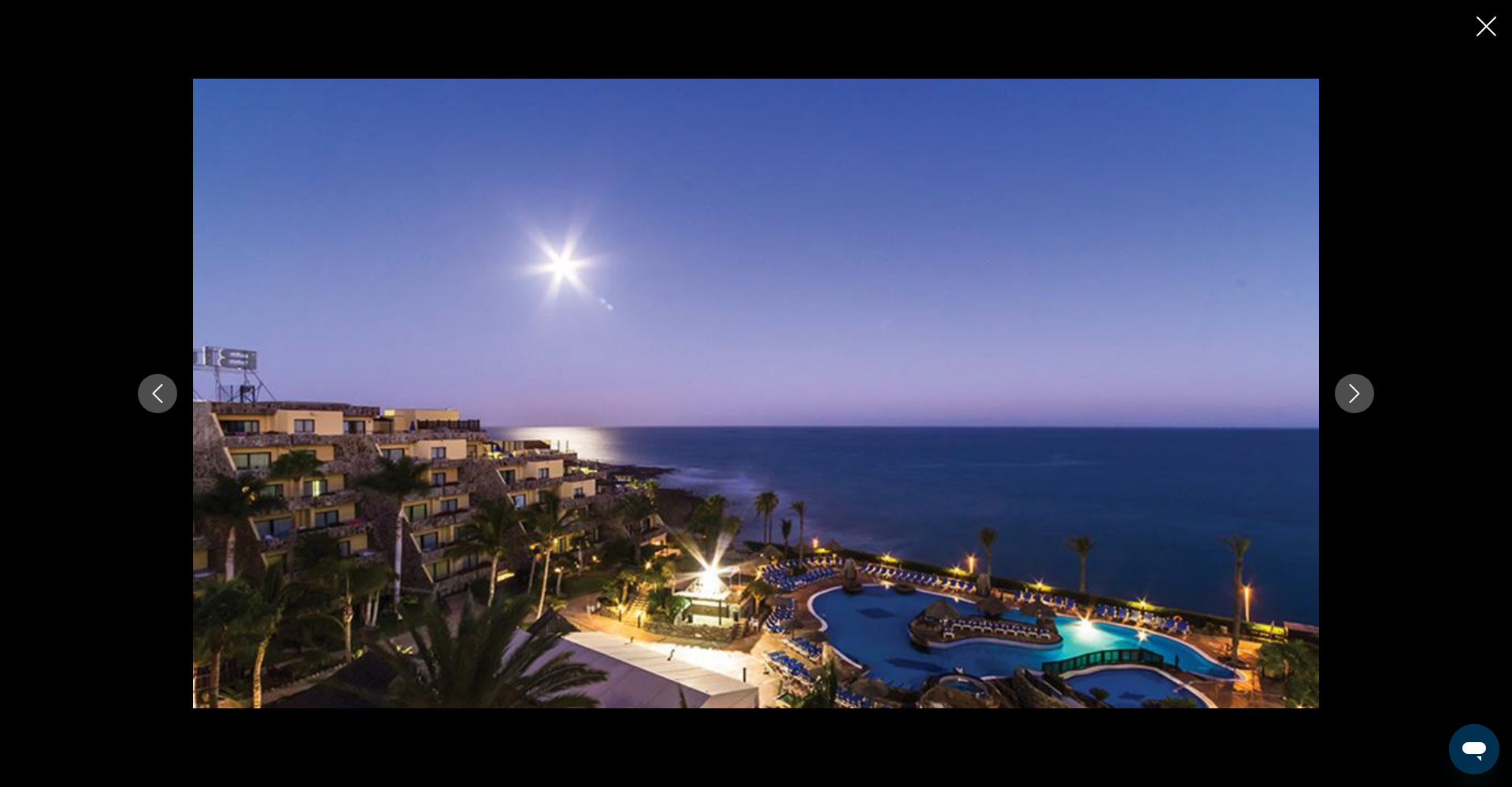
click at [1364, 397] on button "Next image" at bounding box center [1354, 393] width 40 height 40
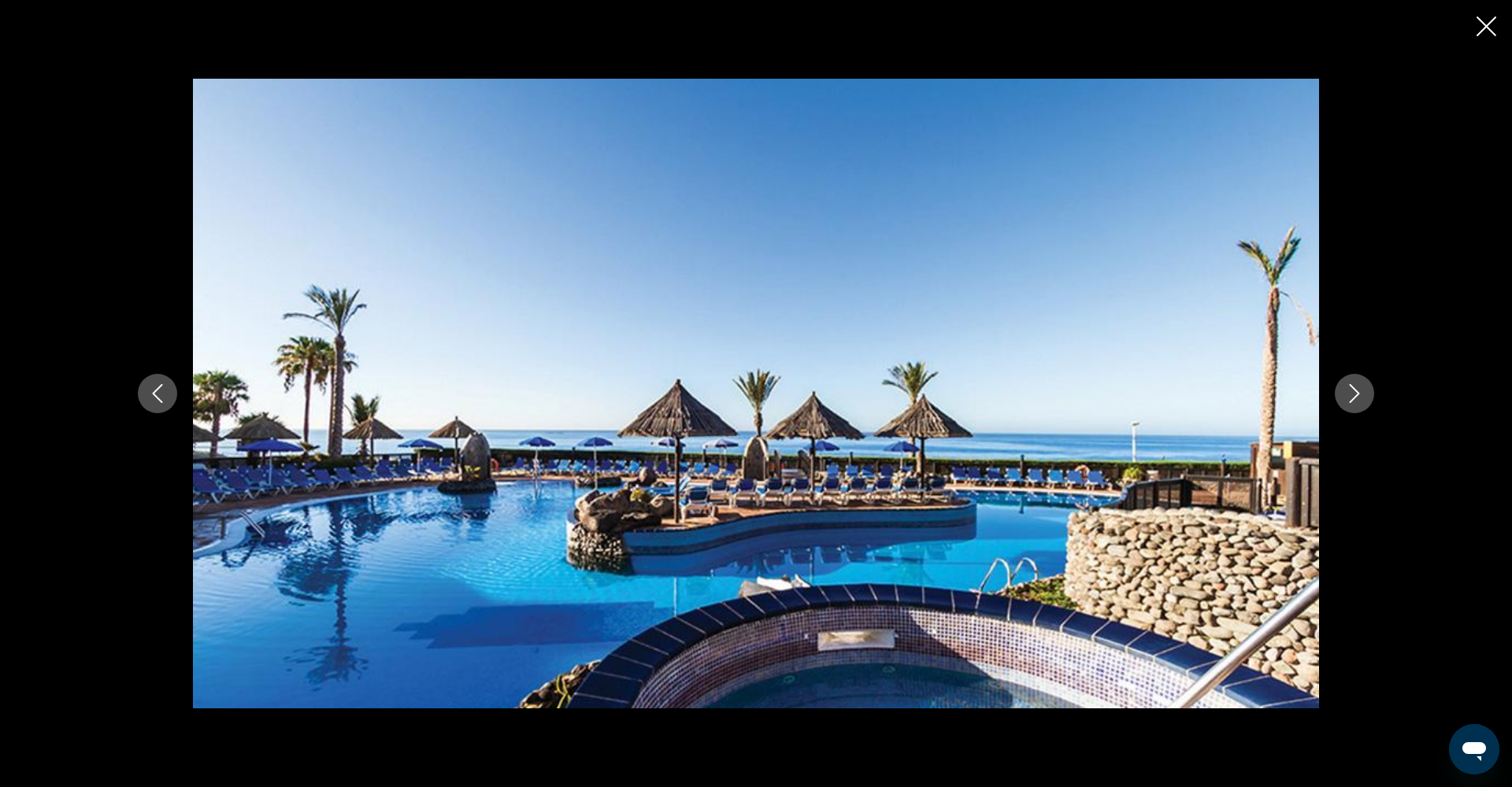
click at [1364, 397] on button "Next image" at bounding box center [1354, 393] width 40 height 40
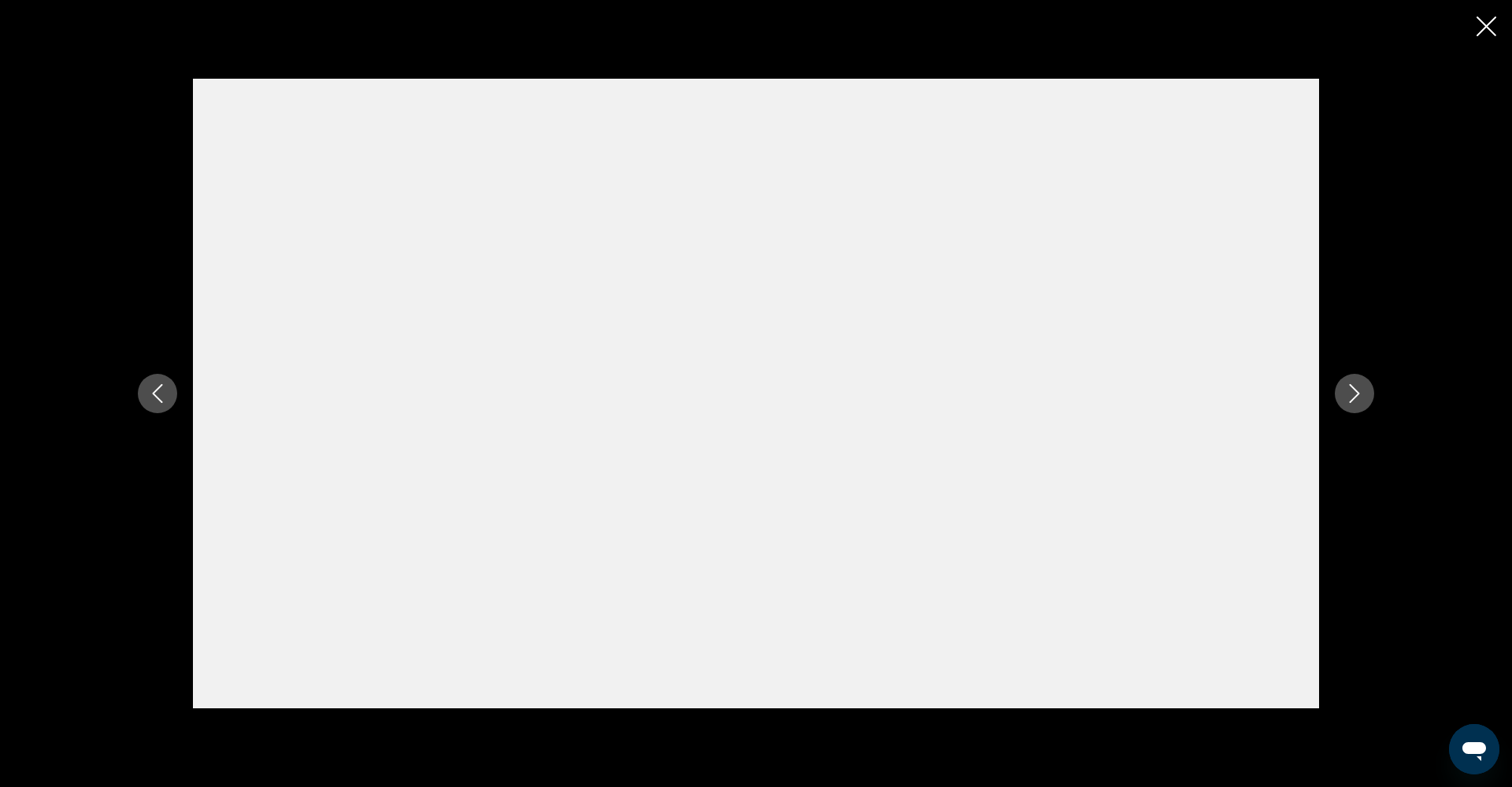
click at [1363, 397] on icon "Next image" at bounding box center [1354, 393] width 18 height 18
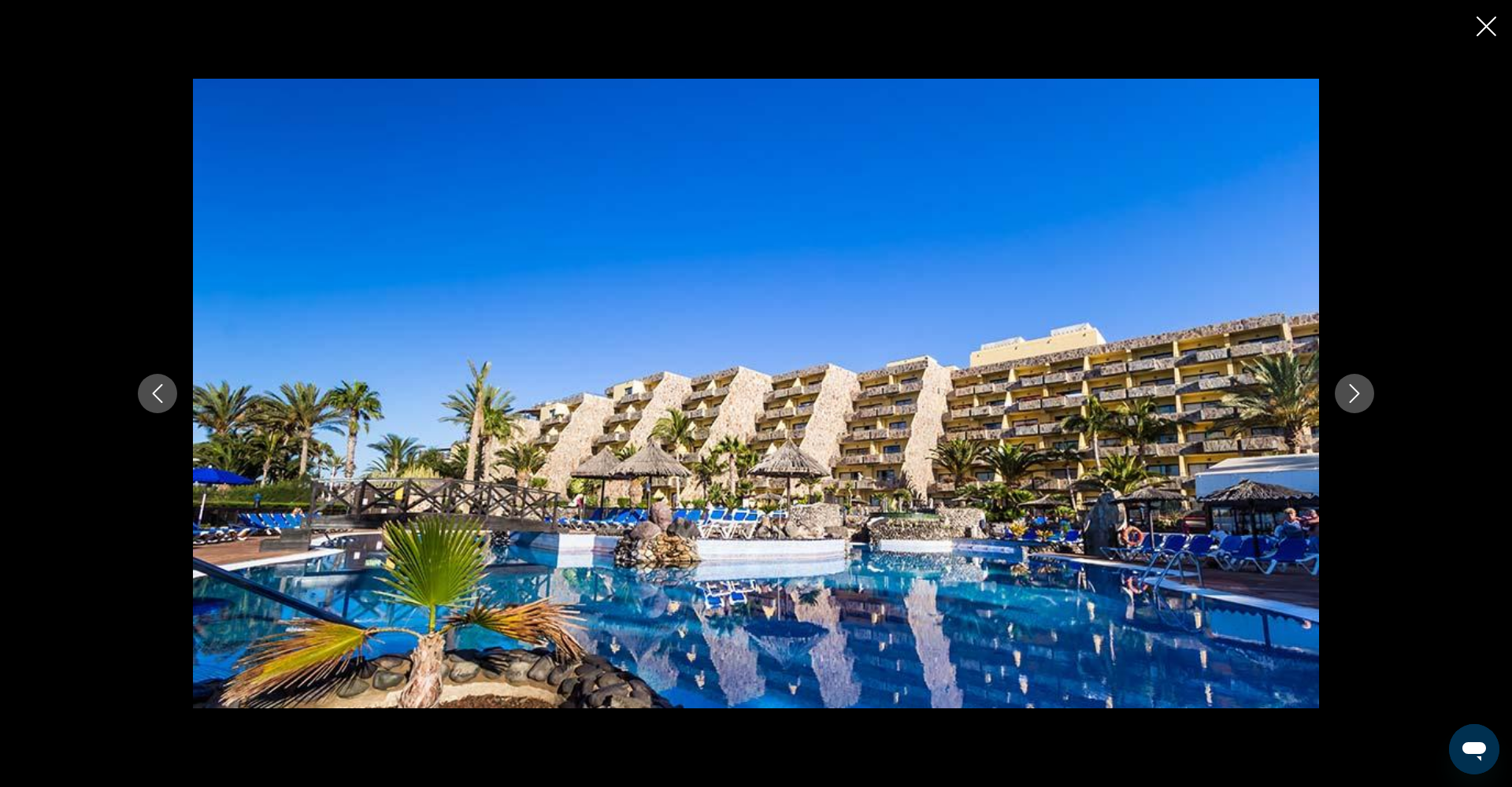
click at [1490, 32] on icon "Close slideshow" at bounding box center [1486, 26] width 19 height 19
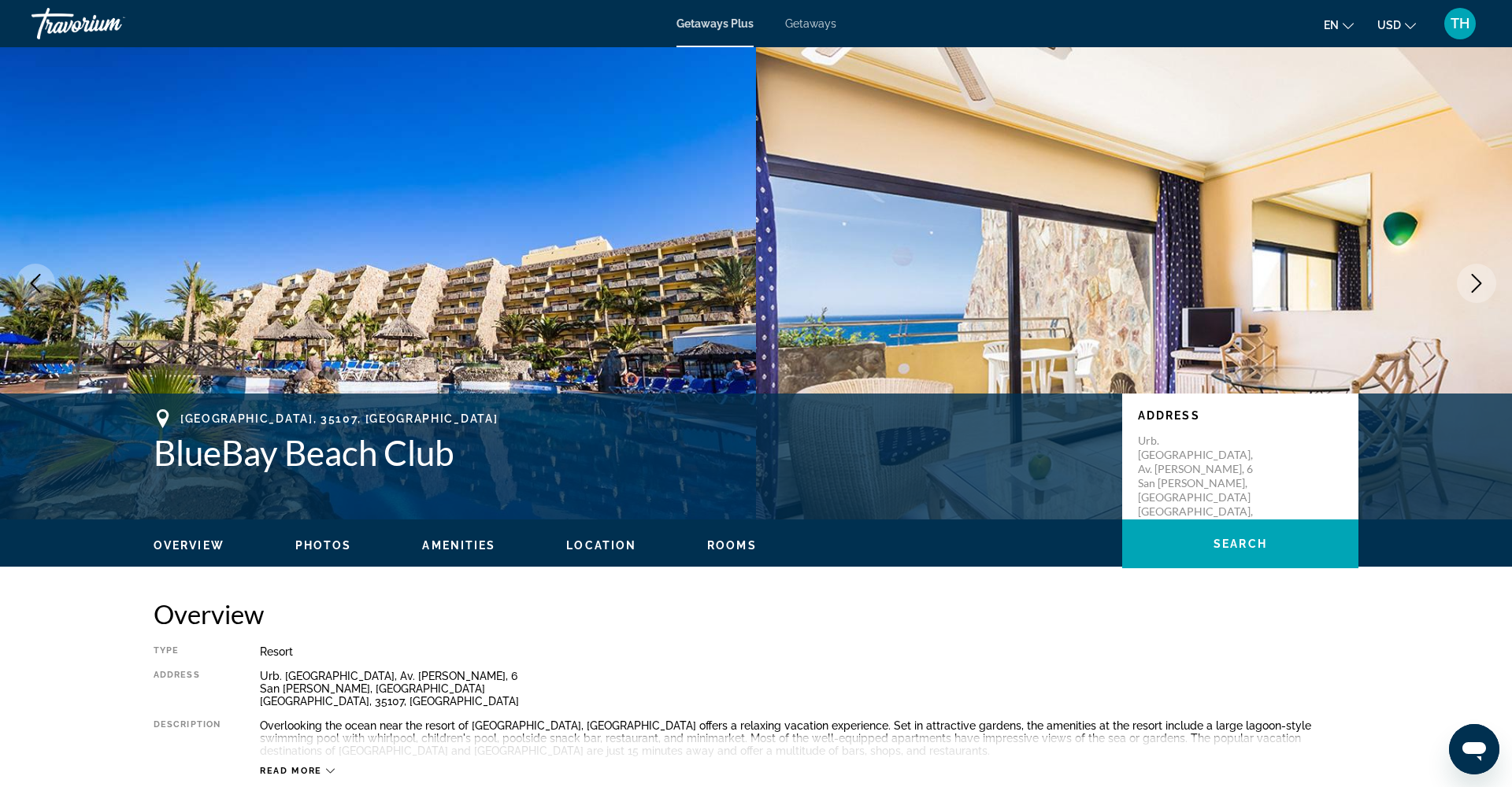
scroll to position [0, 0]
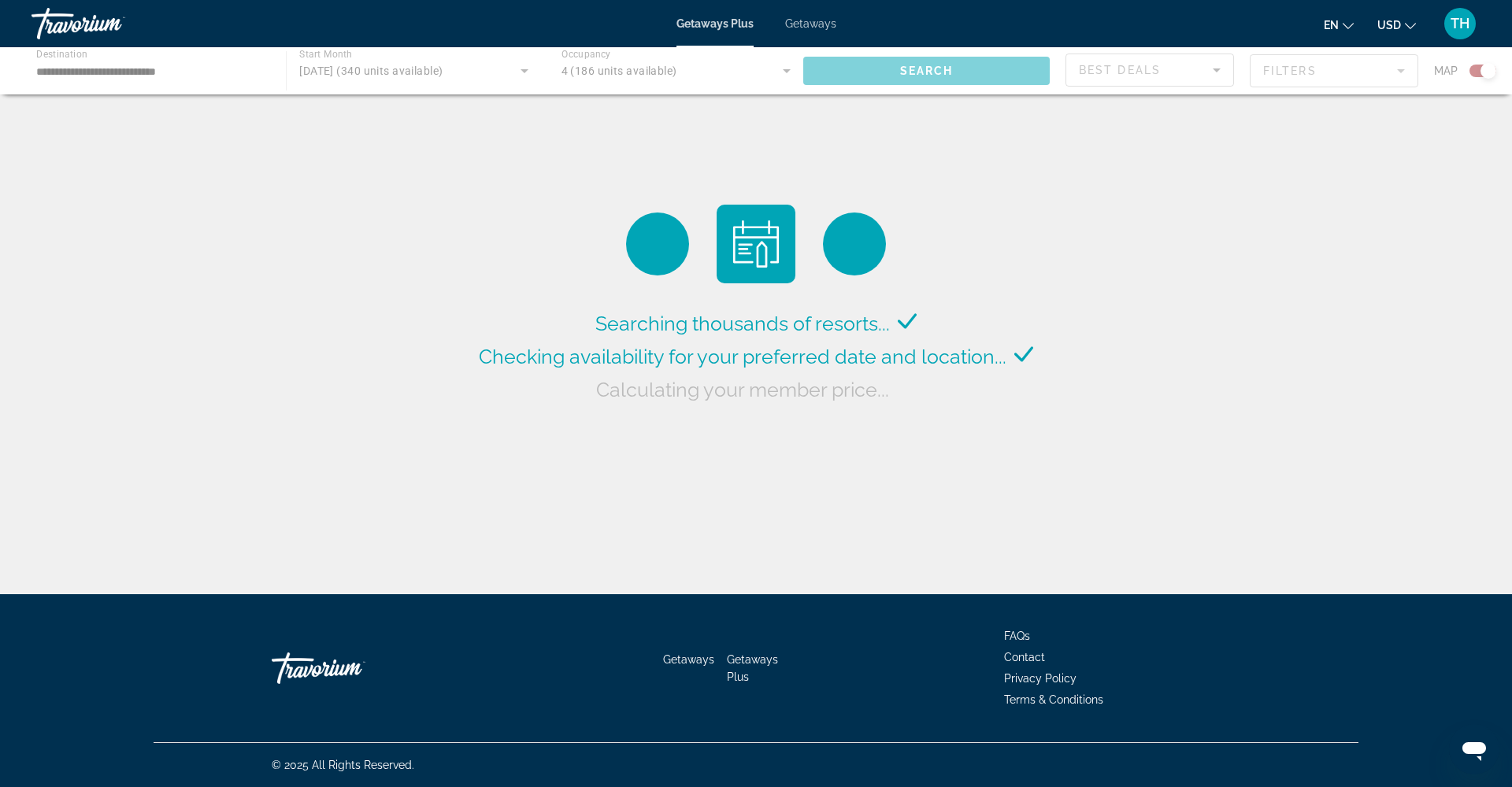
click at [384, 71] on div "Main content" at bounding box center [756, 71] width 1512 height 47
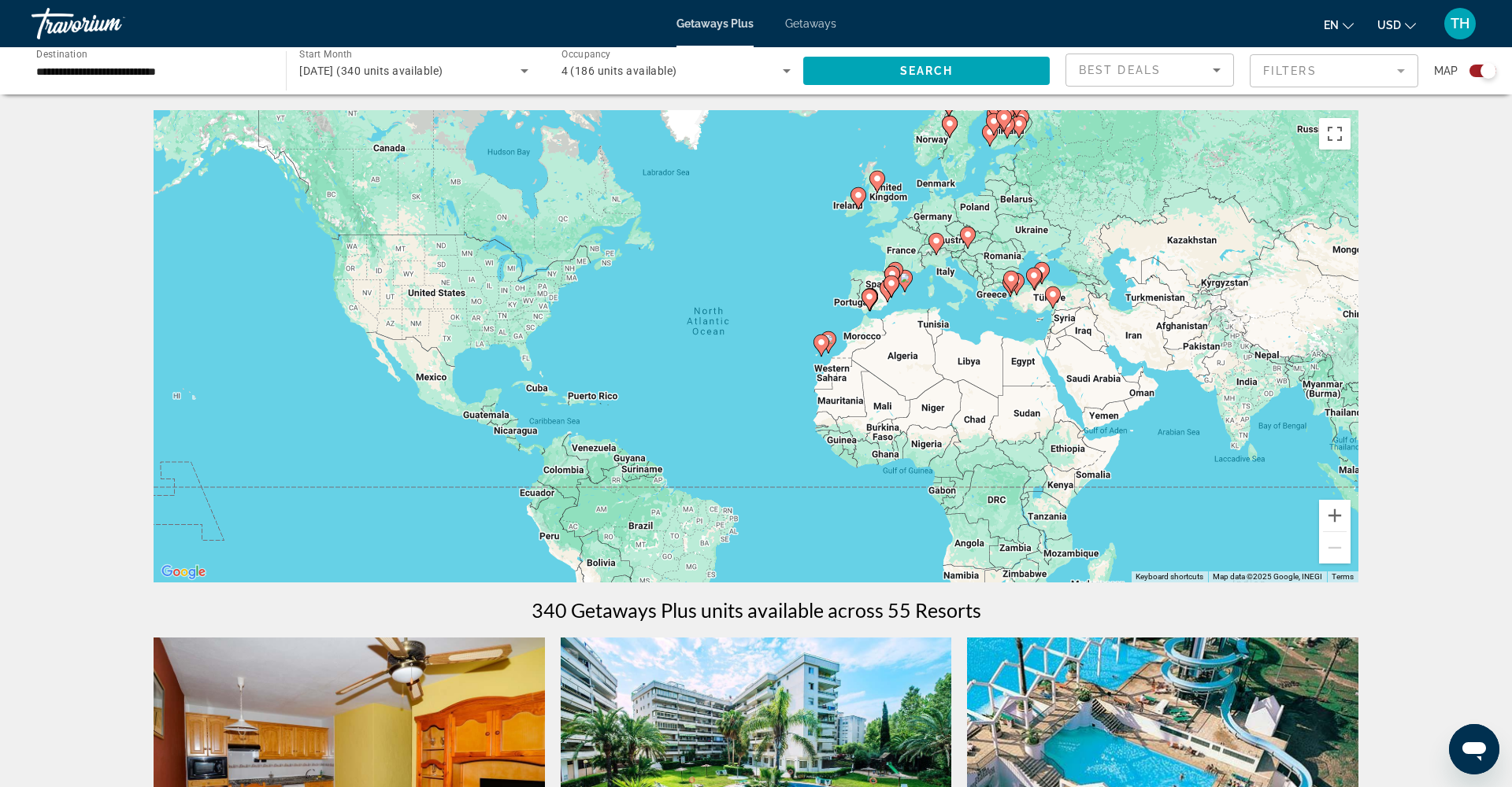
click at [433, 78] on div "December 2025 (340 units available)" at bounding box center [409, 70] width 221 height 18
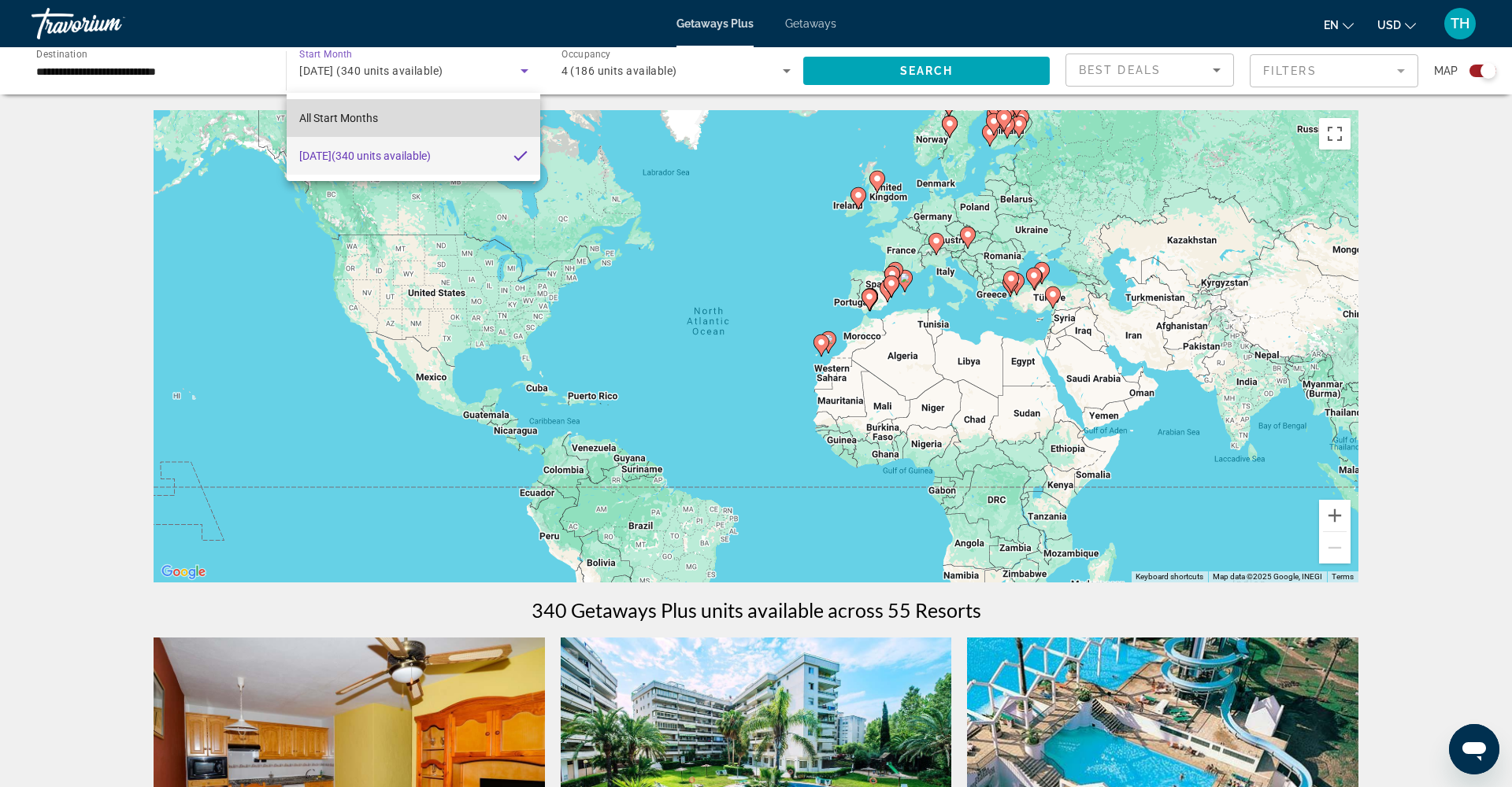
click at [358, 118] on span "All Start Months" at bounding box center [339, 118] width 79 height 12
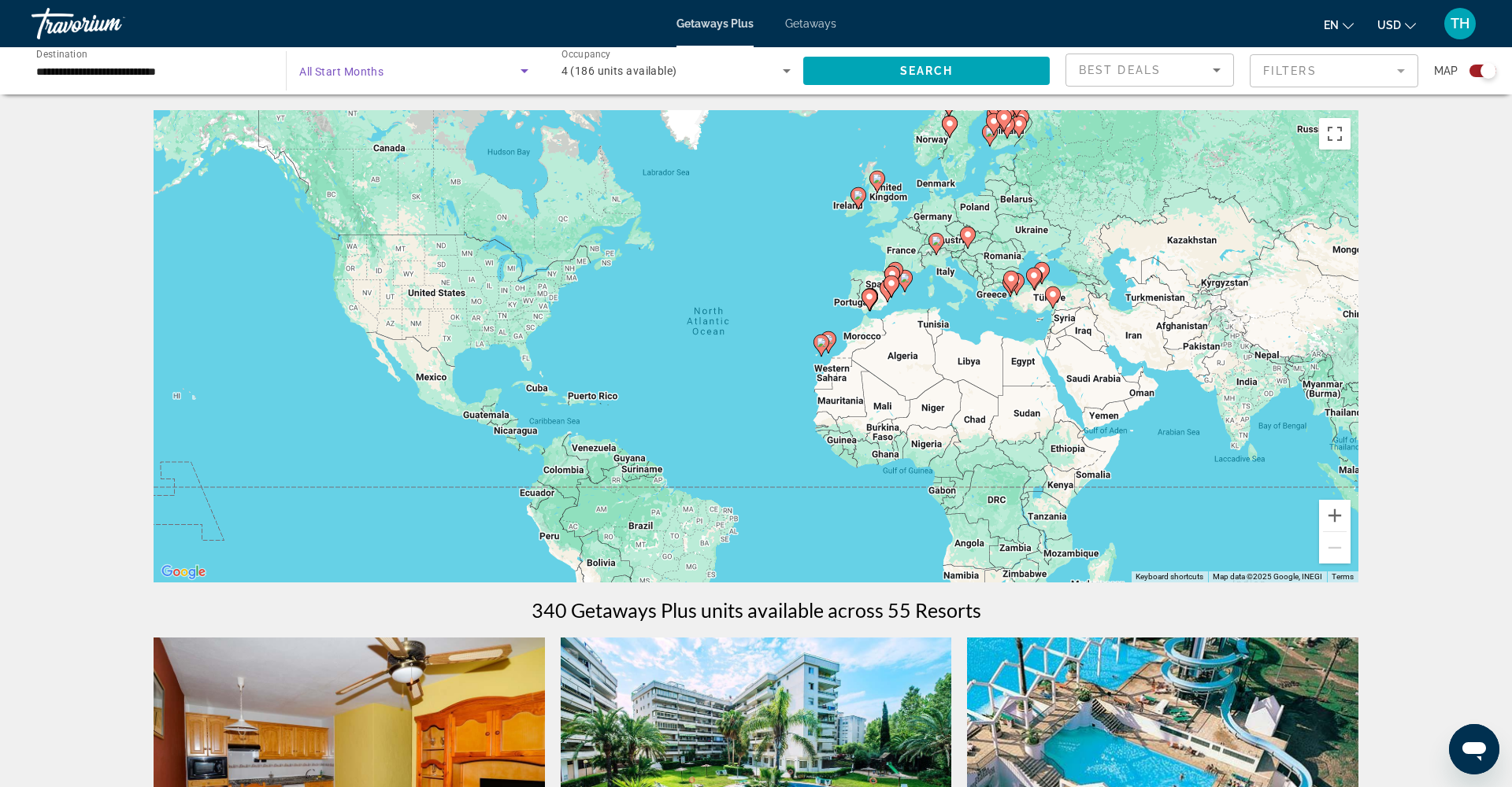
click at [411, 67] on span "Search widget" at bounding box center [409, 70] width 221 height 18
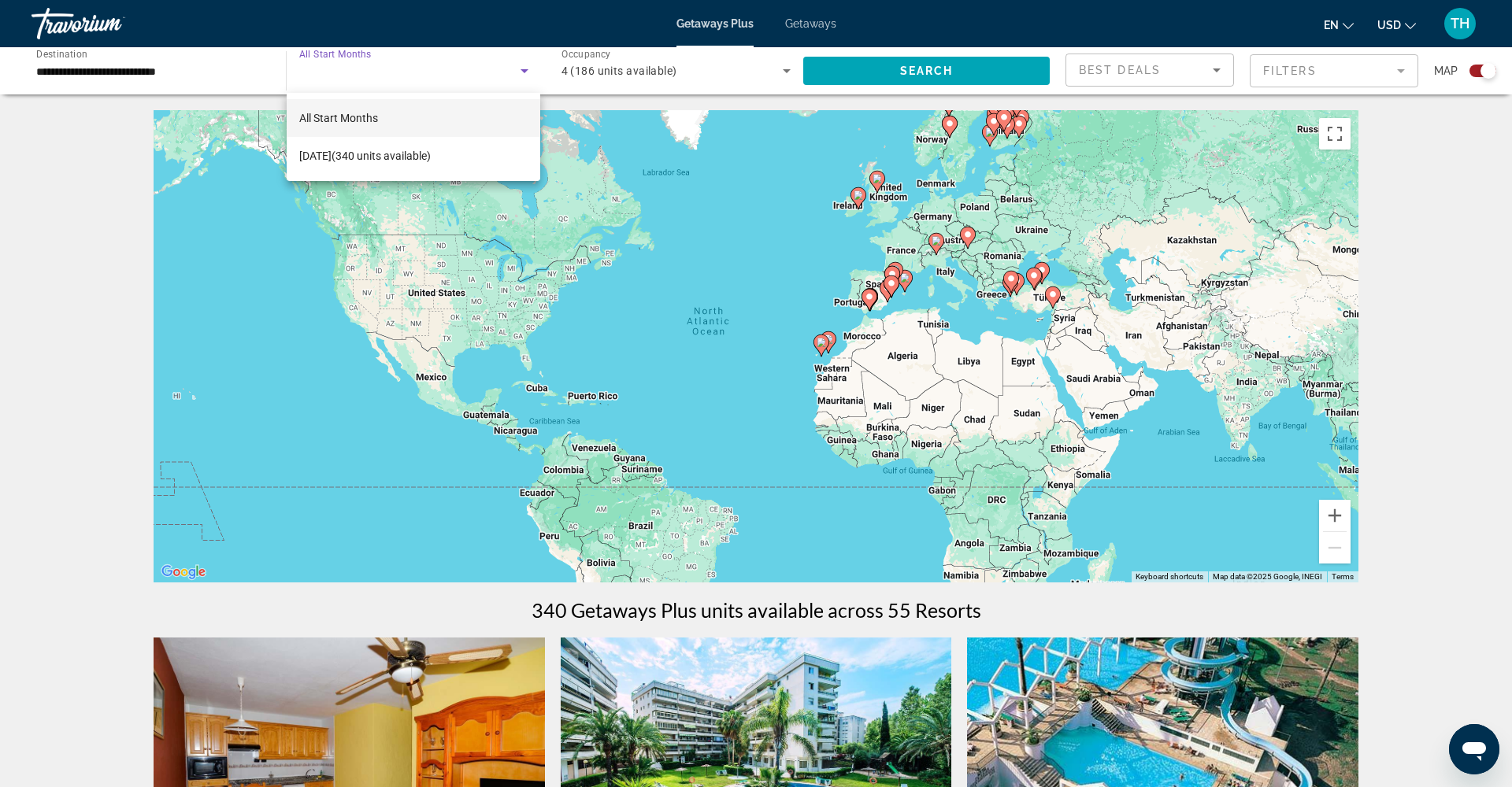
click at [142, 73] on div at bounding box center [756, 393] width 1512 height 787
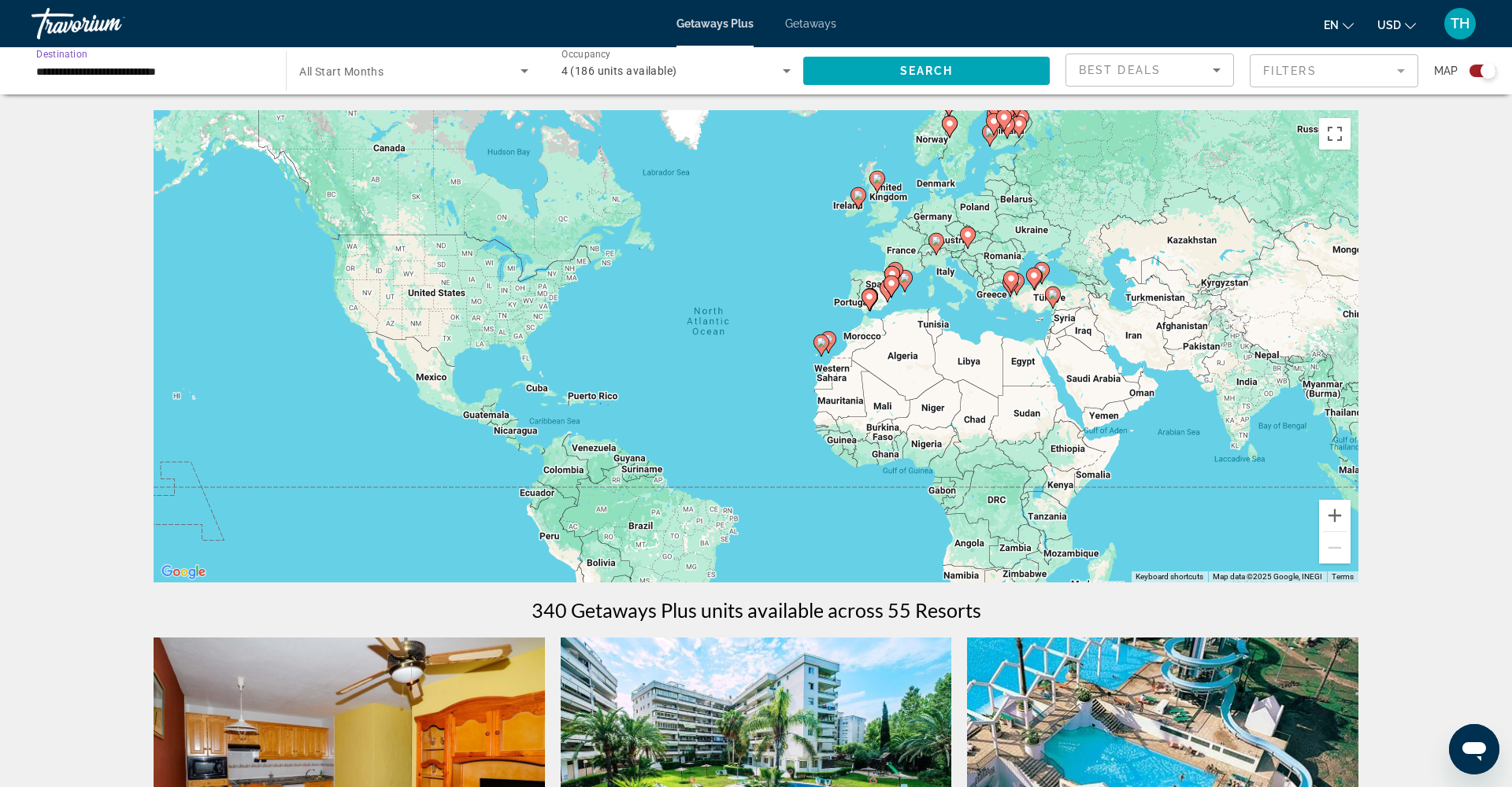
click at [142, 70] on input "**********" at bounding box center [150, 71] width 230 height 18
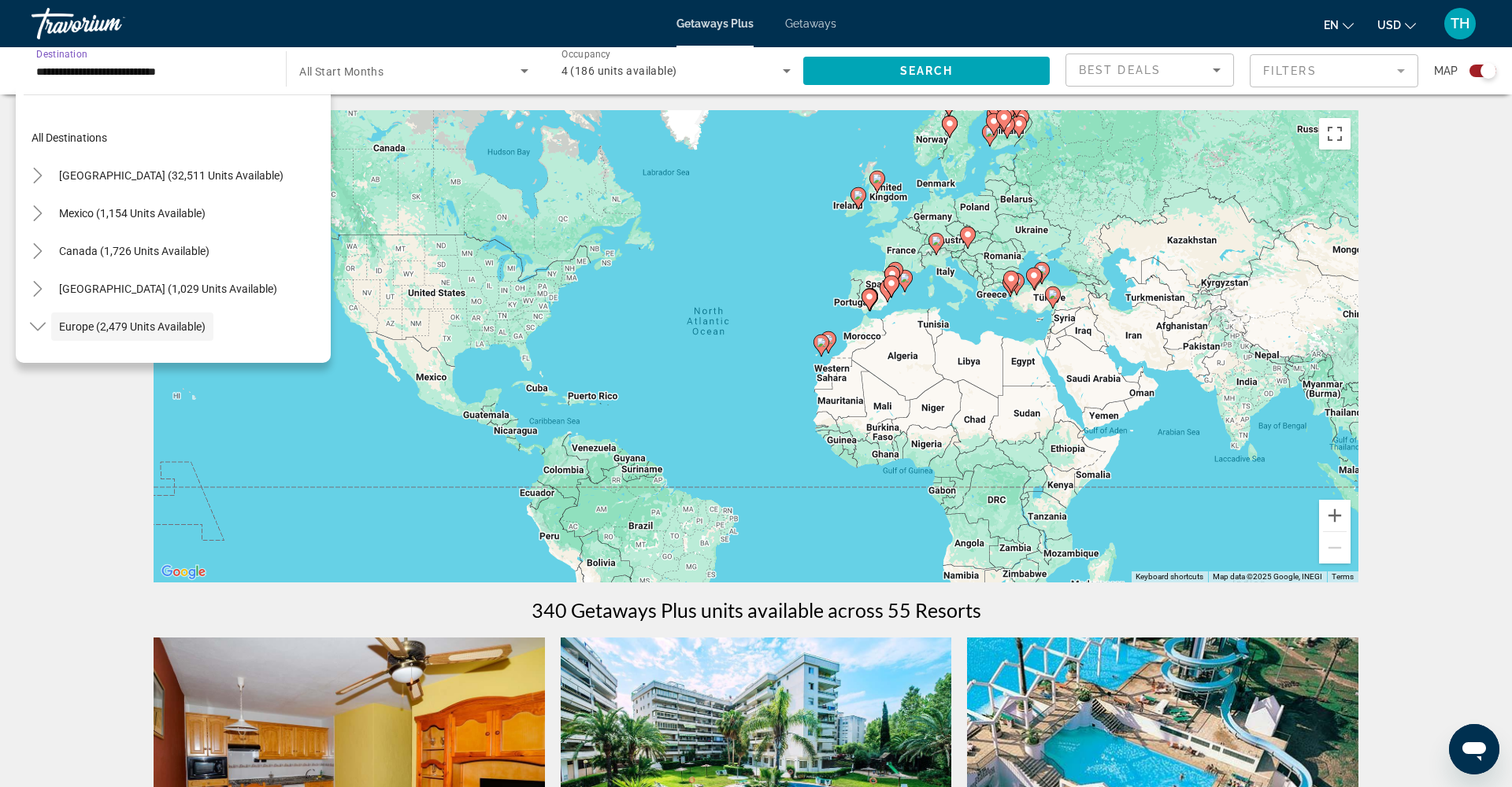
scroll to position [94, 0]
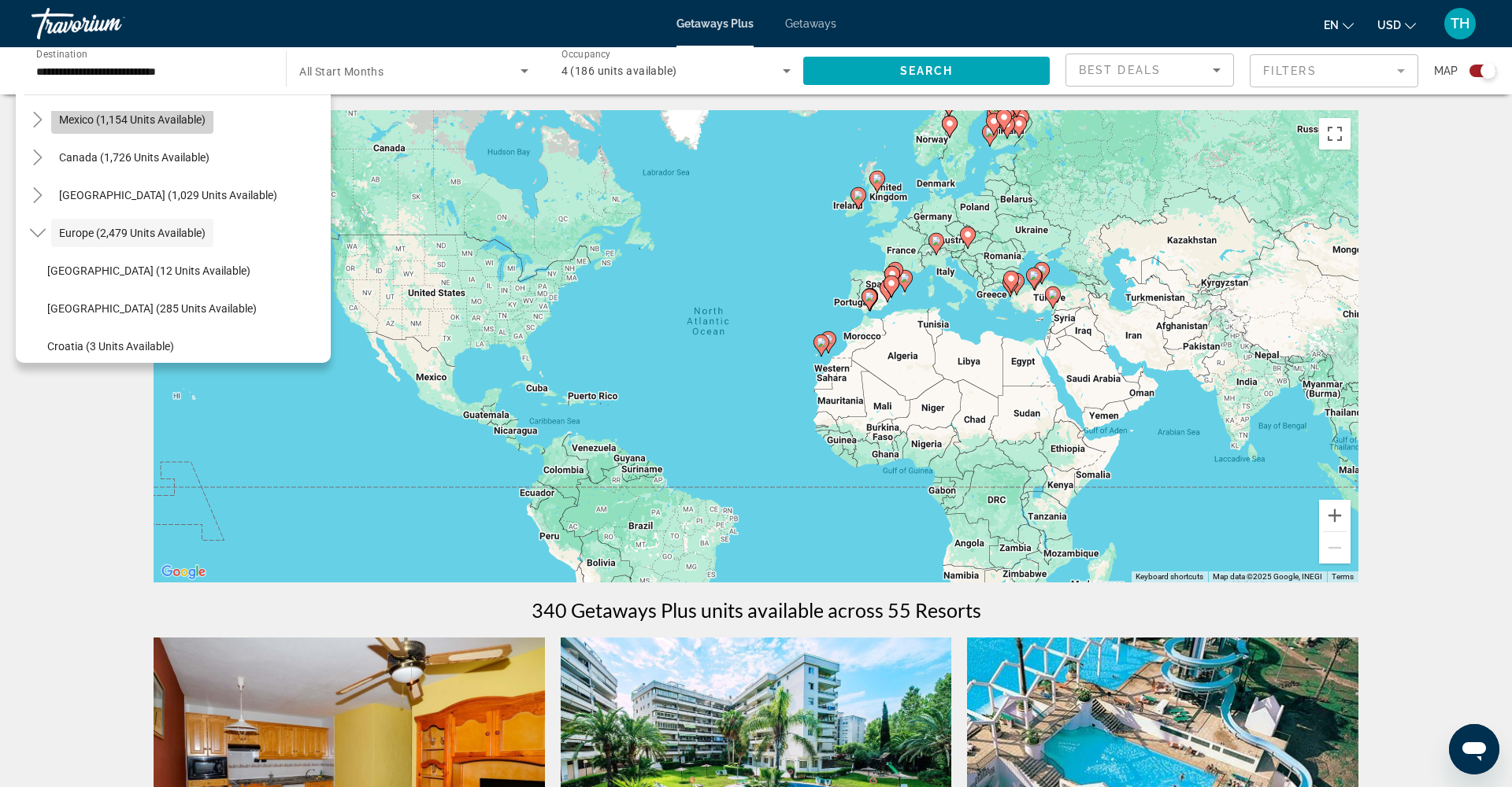
click at [132, 124] on span "Mexico (1,154 units available)" at bounding box center [132, 120] width 147 height 12
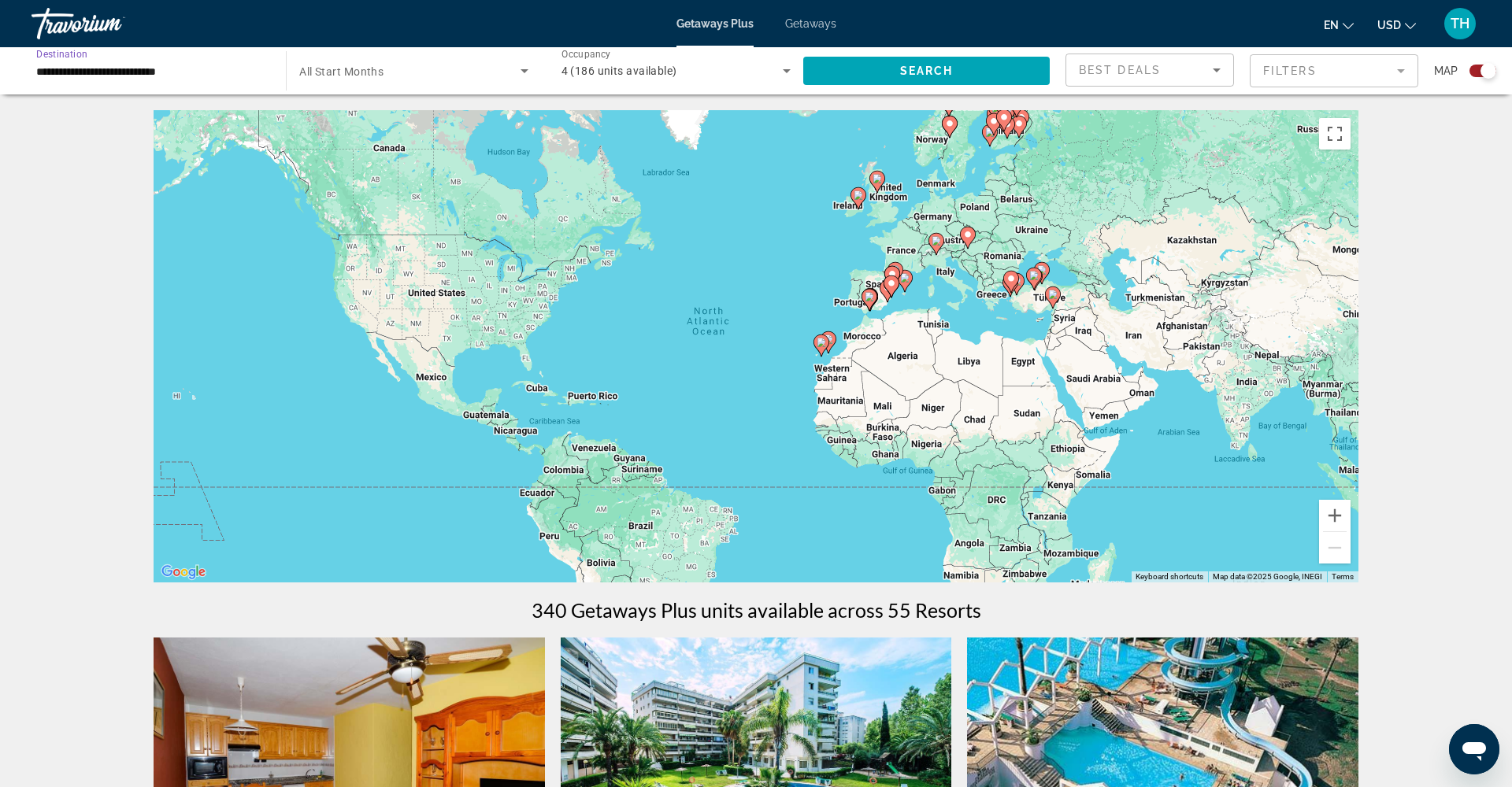
click at [140, 69] on input "**********" at bounding box center [150, 71] width 230 height 18
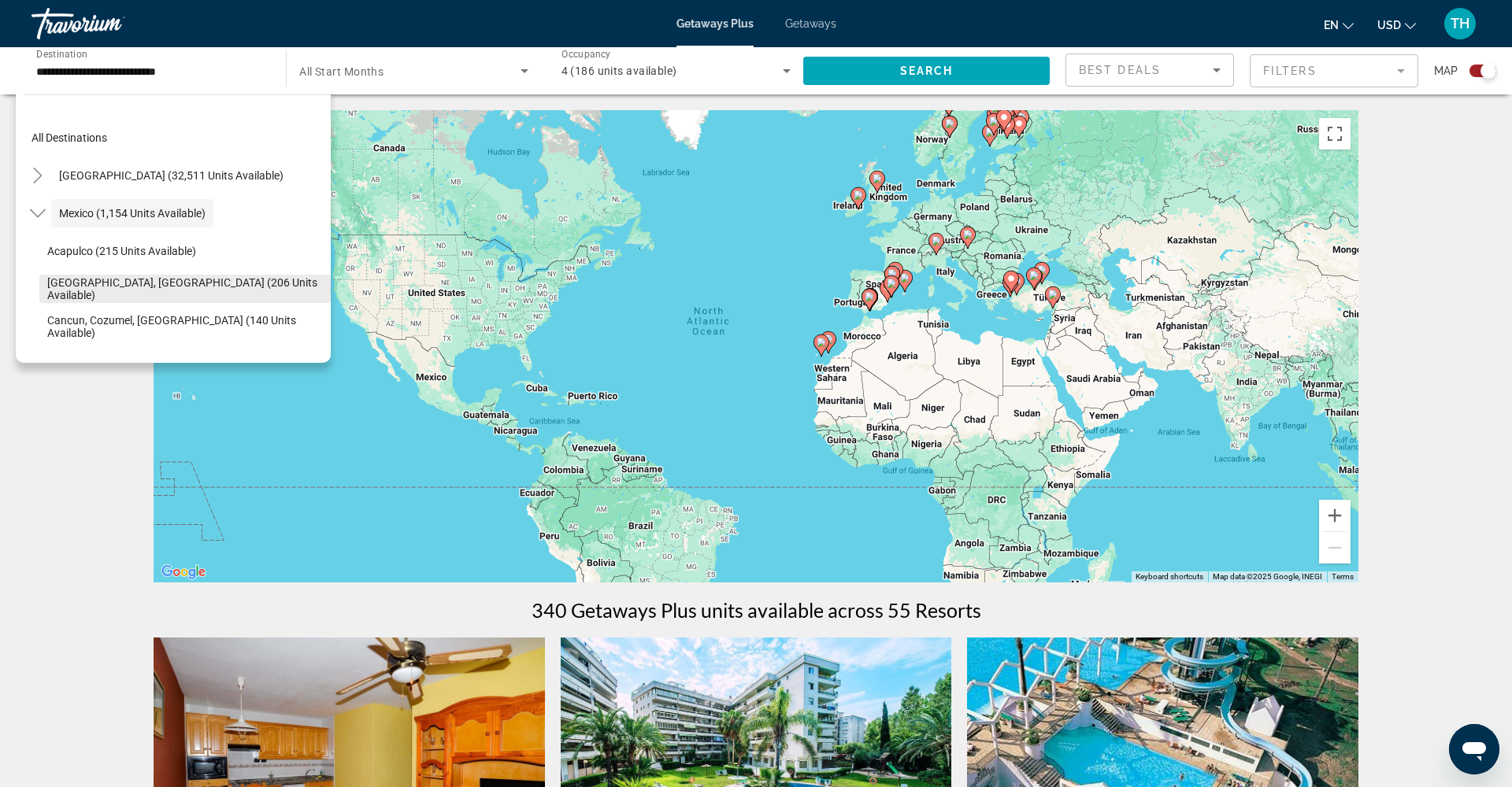
drag, startPoint x: 112, startPoint y: 219, endPoint x: 118, endPoint y: 288, distance: 69.3
click at [118, 288] on li "Mexico (1,154 units available) Acapulco (215 units available) Baja Peninsula, L…" at bounding box center [177, 402] width 307 height 416
click at [43, 206] on icon "Toggle Mexico (1,154 units available)" at bounding box center [38, 214] width 16 height 16
click at [158, 317] on span "Search widget" at bounding box center [132, 326] width 162 height 38
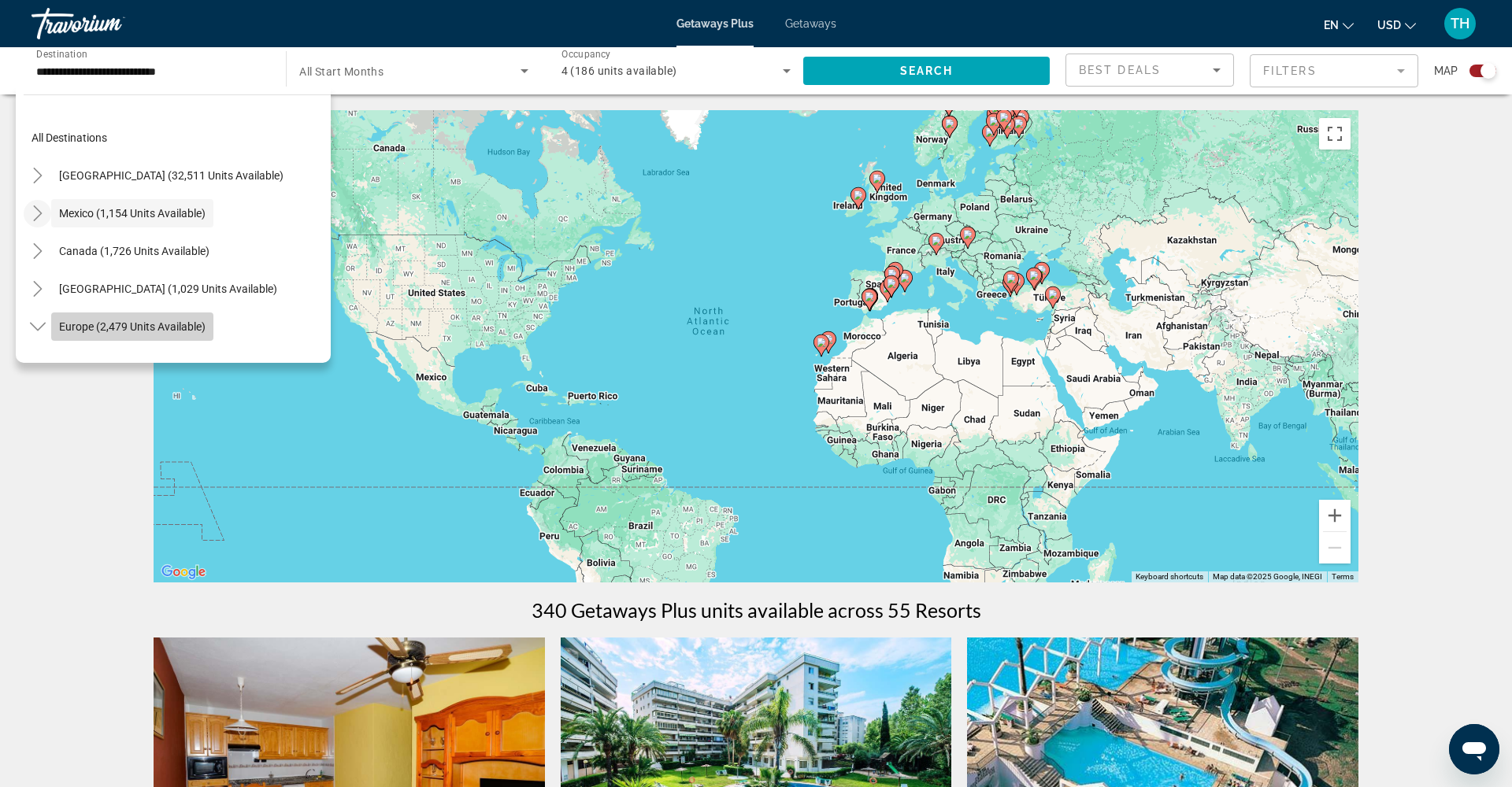
type input "**********"
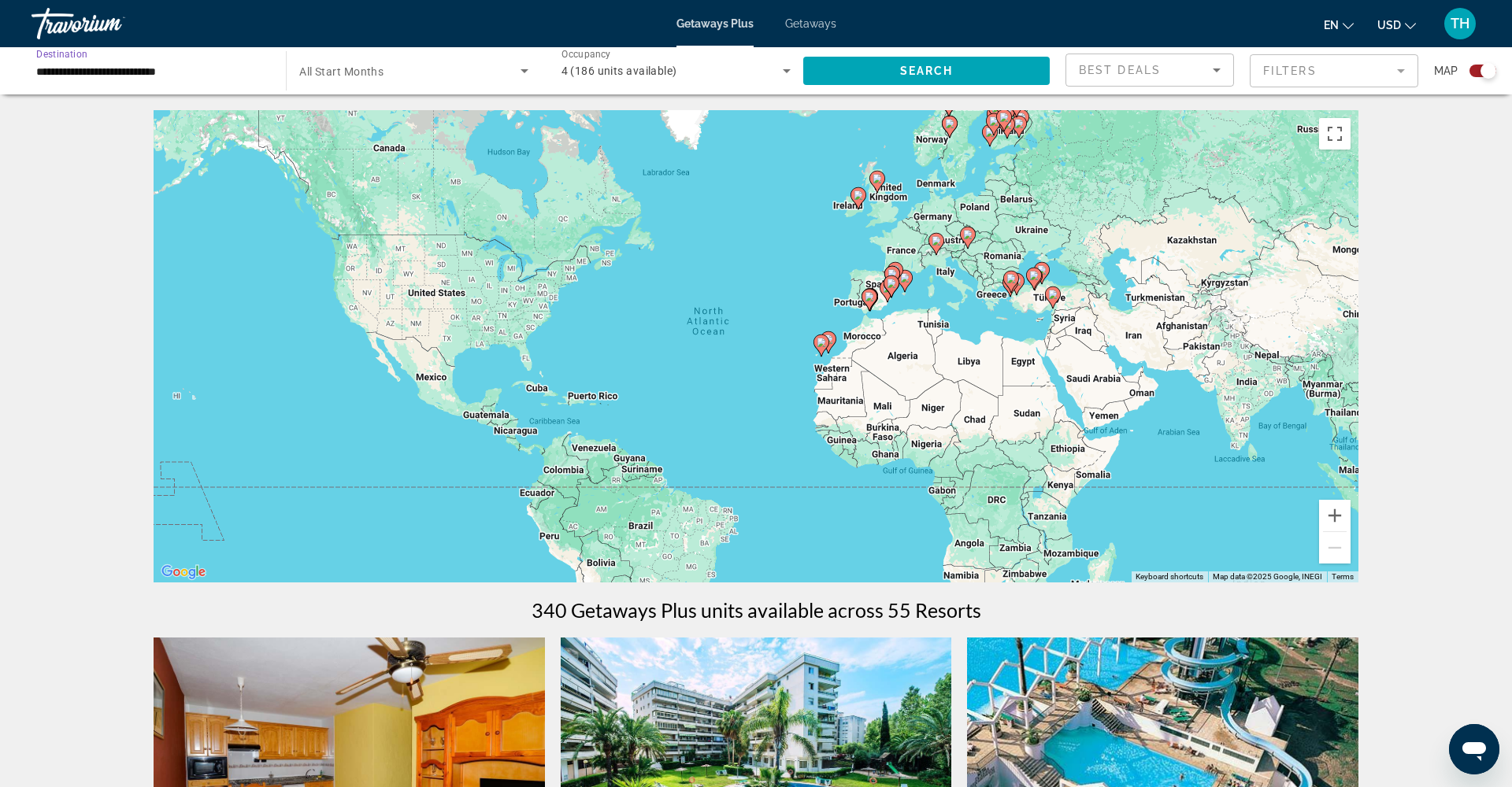
click at [433, 78] on span "Search widget" at bounding box center [409, 70] width 221 height 18
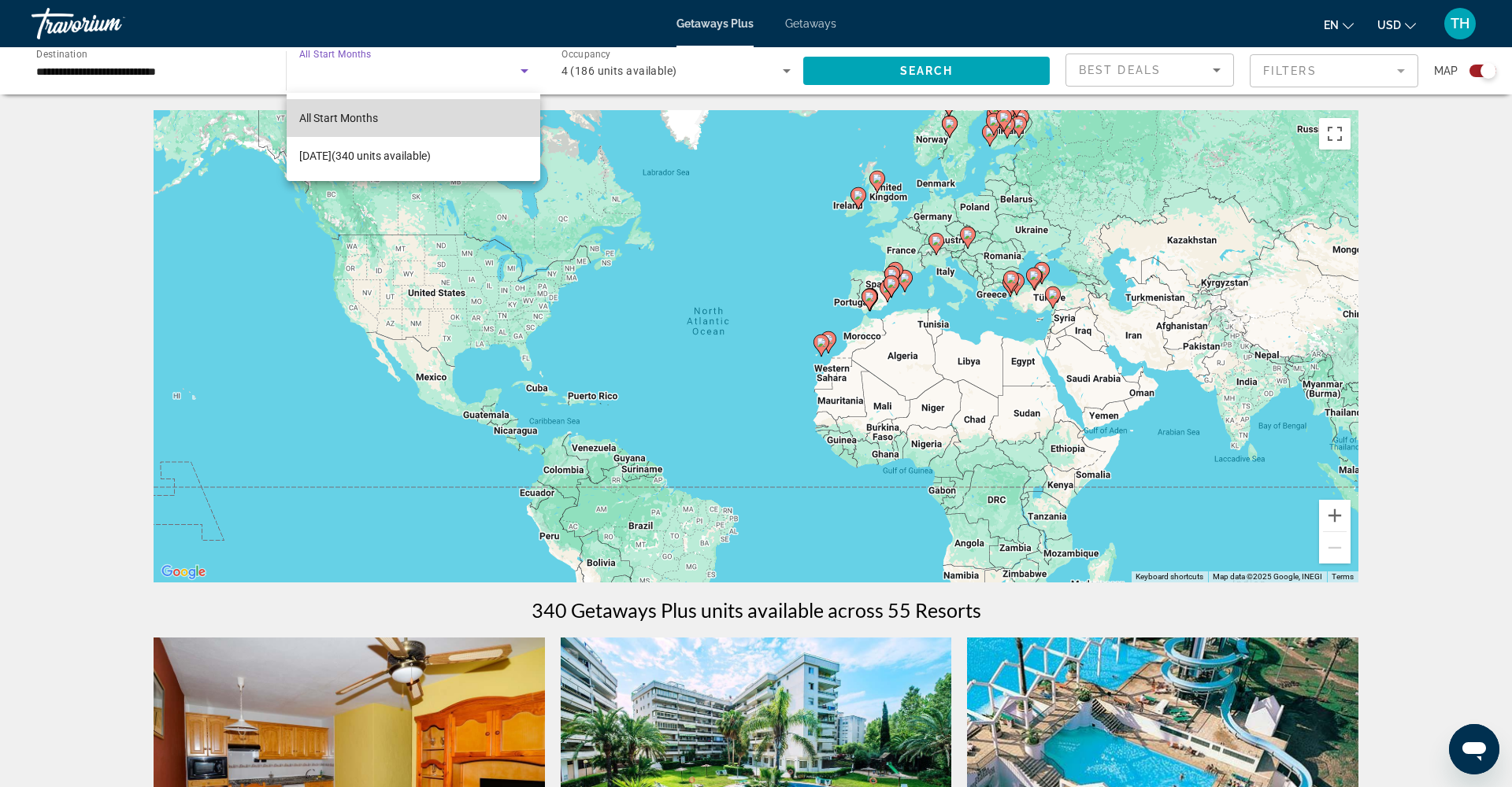
click at [364, 123] on span "All Start Months" at bounding box center [339, 118] width 79 height 12
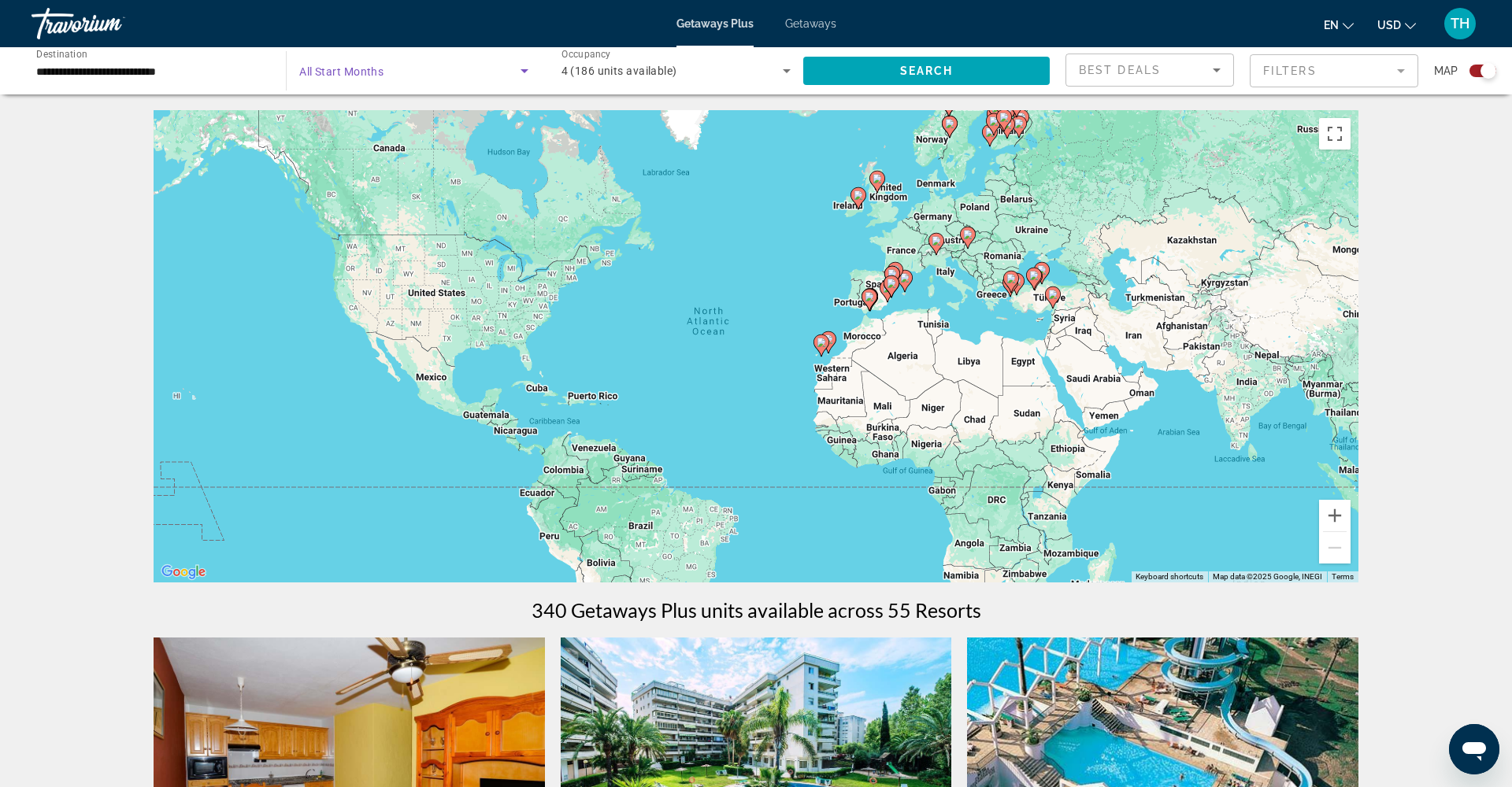
click at [443, 70] on span "Search widget" at bounding box center [409, 70] width 221 height 18
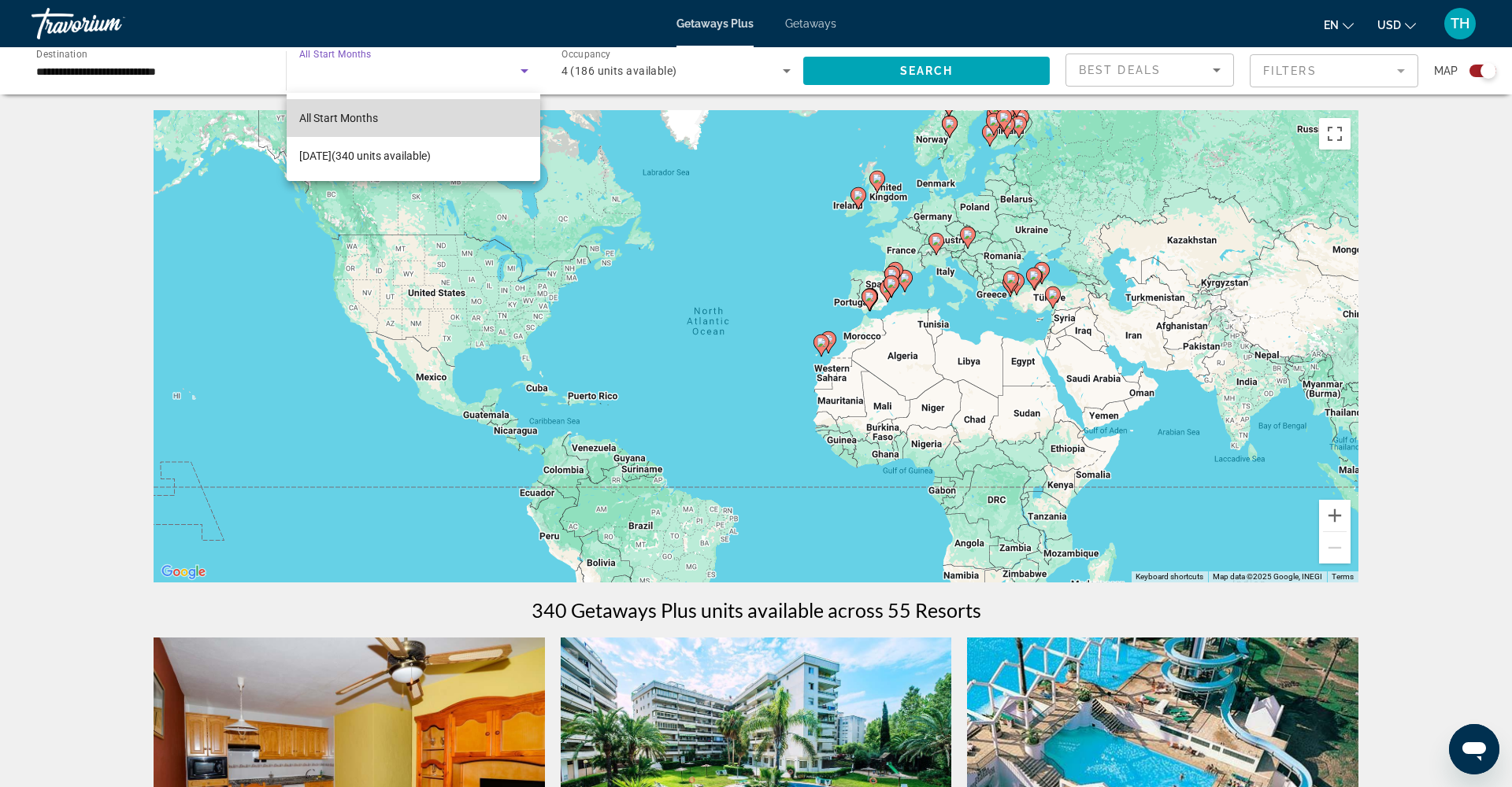
click at [359, 120] on span "All Start Months" at bounding box center [339, 118] width 79 height 12
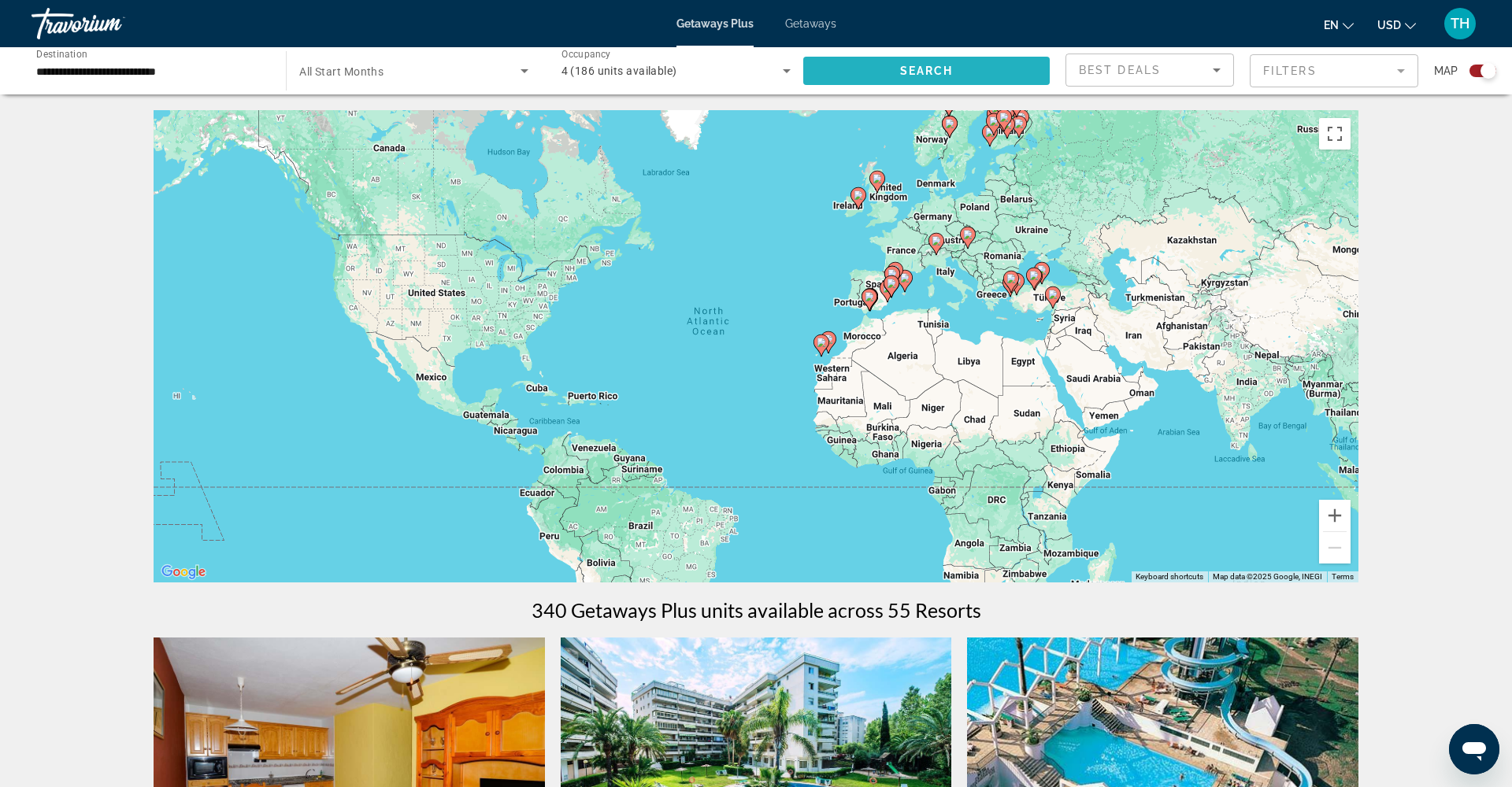
click at [968, 60] on span "Search widget" at bounding box center [926, 70] width 246 height 38
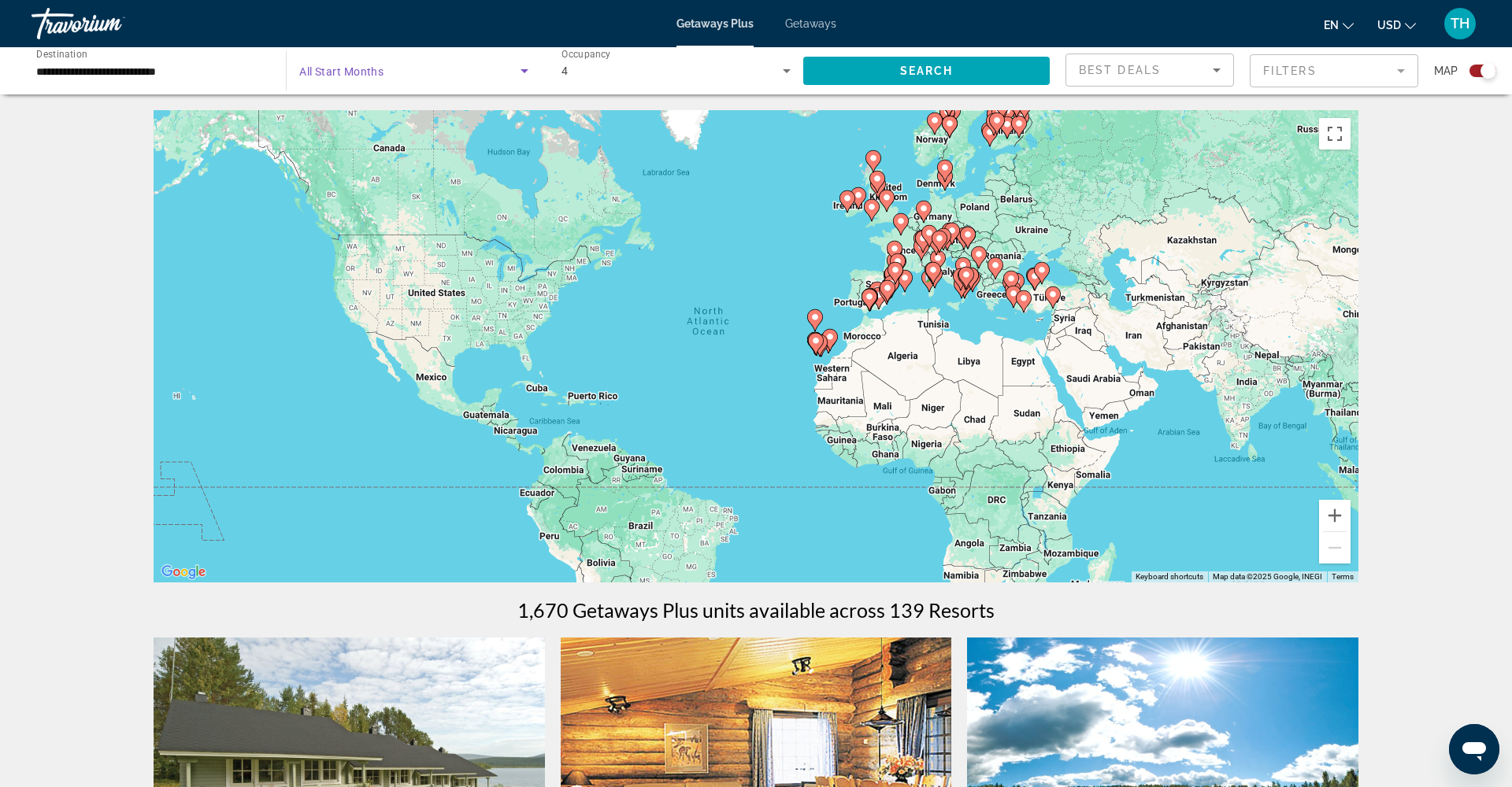
click at [522, 68] on icon "Search widget" at bounding box center [523, 70] width 18 height 18
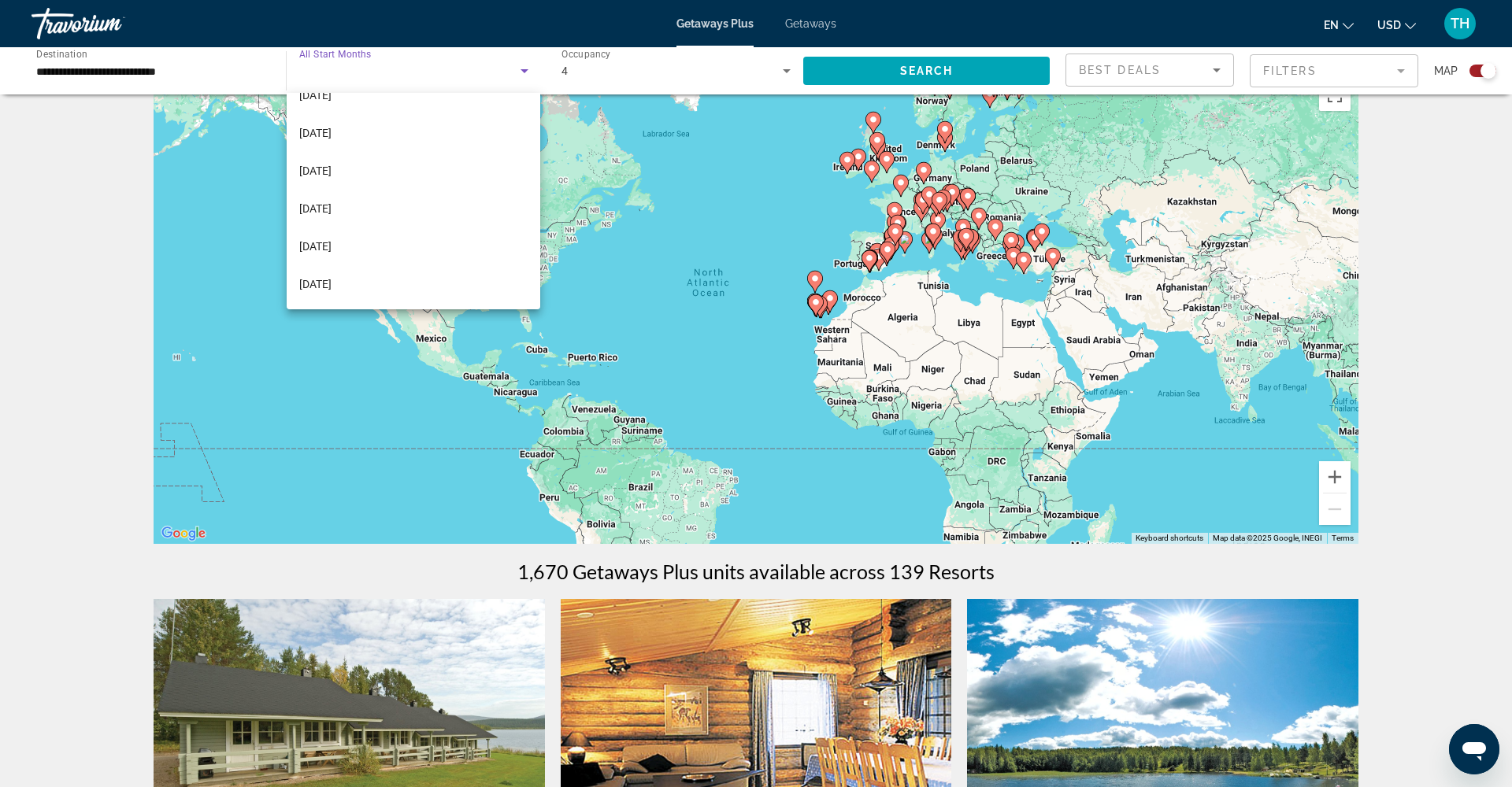
scroll to position [55, 0]
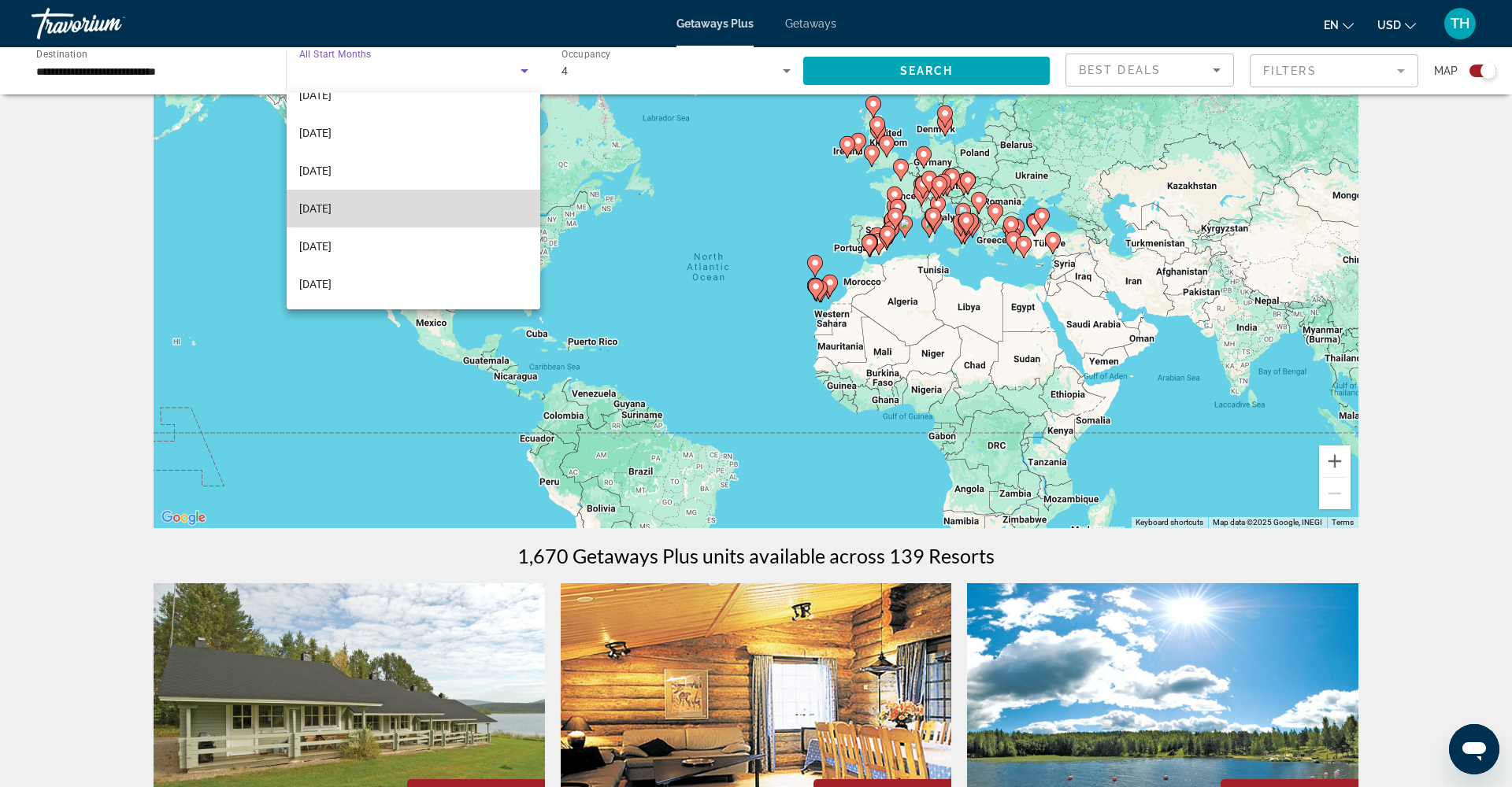
click at [332, 207] on span "[DATE]" at bounding box center [315, 208] width 33 height 18
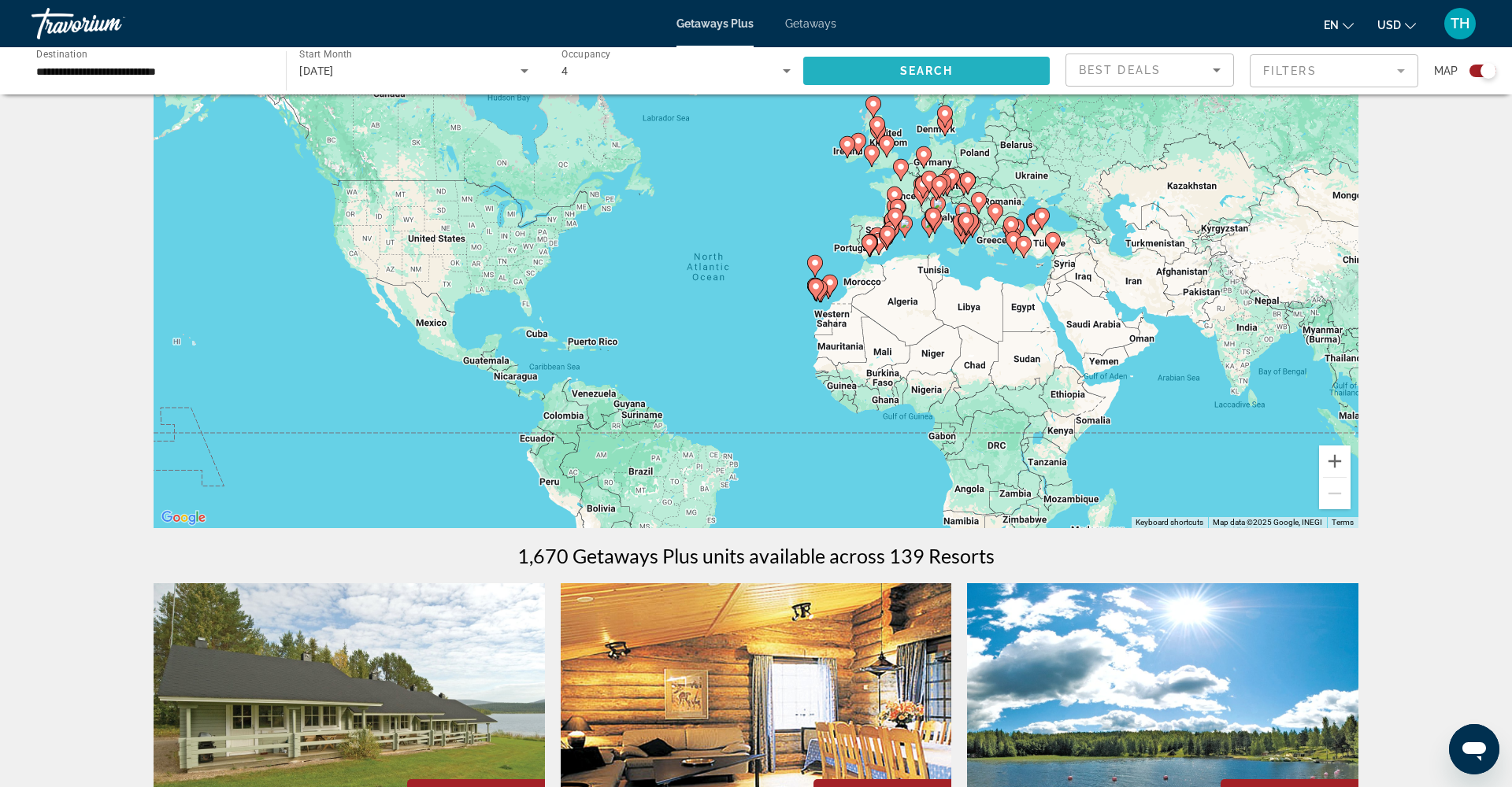
click at [920, 74] on span "Search" at bounding box center [926, 70] width 54 height 12
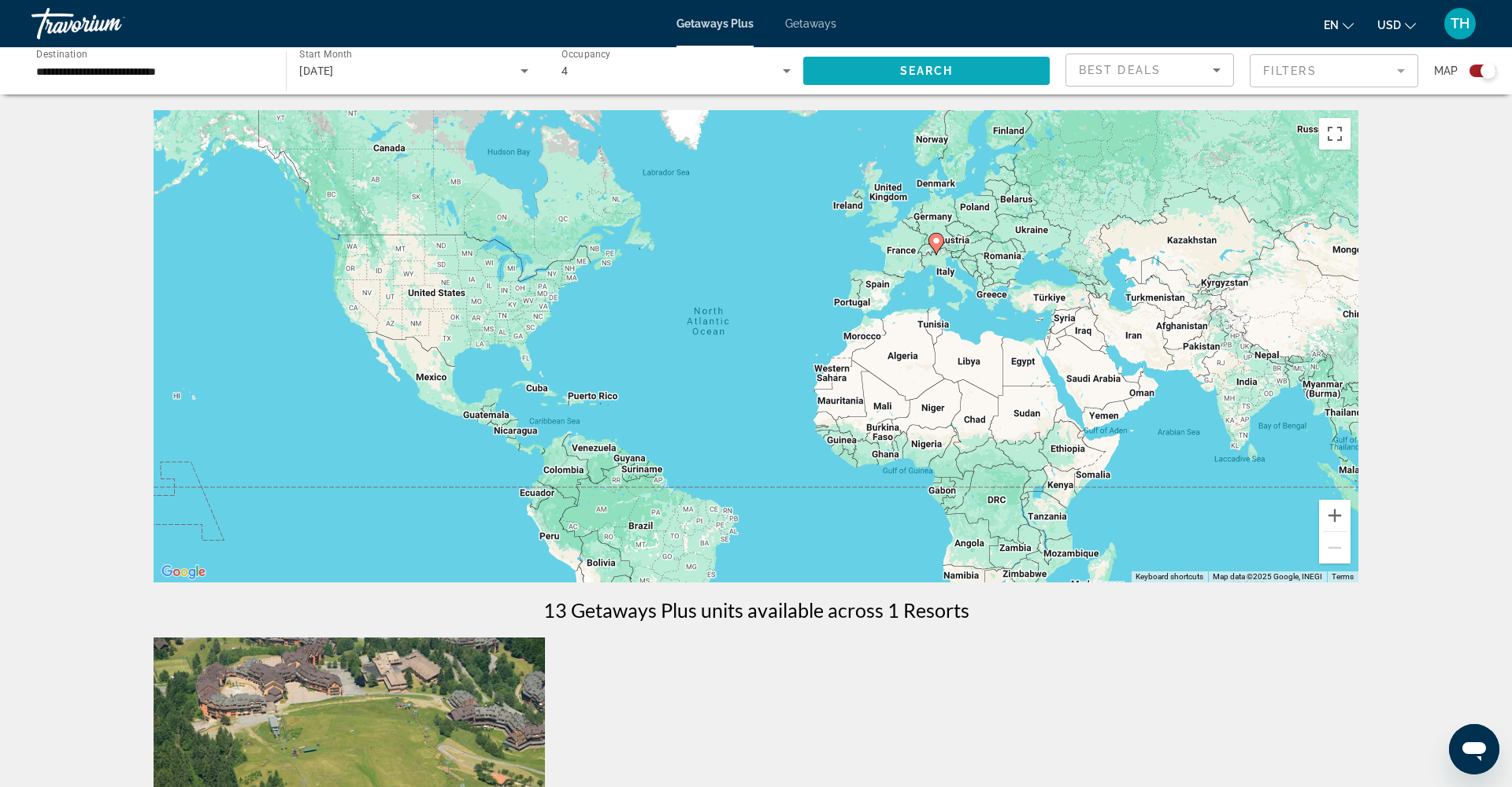
scroll to position [2, 0]
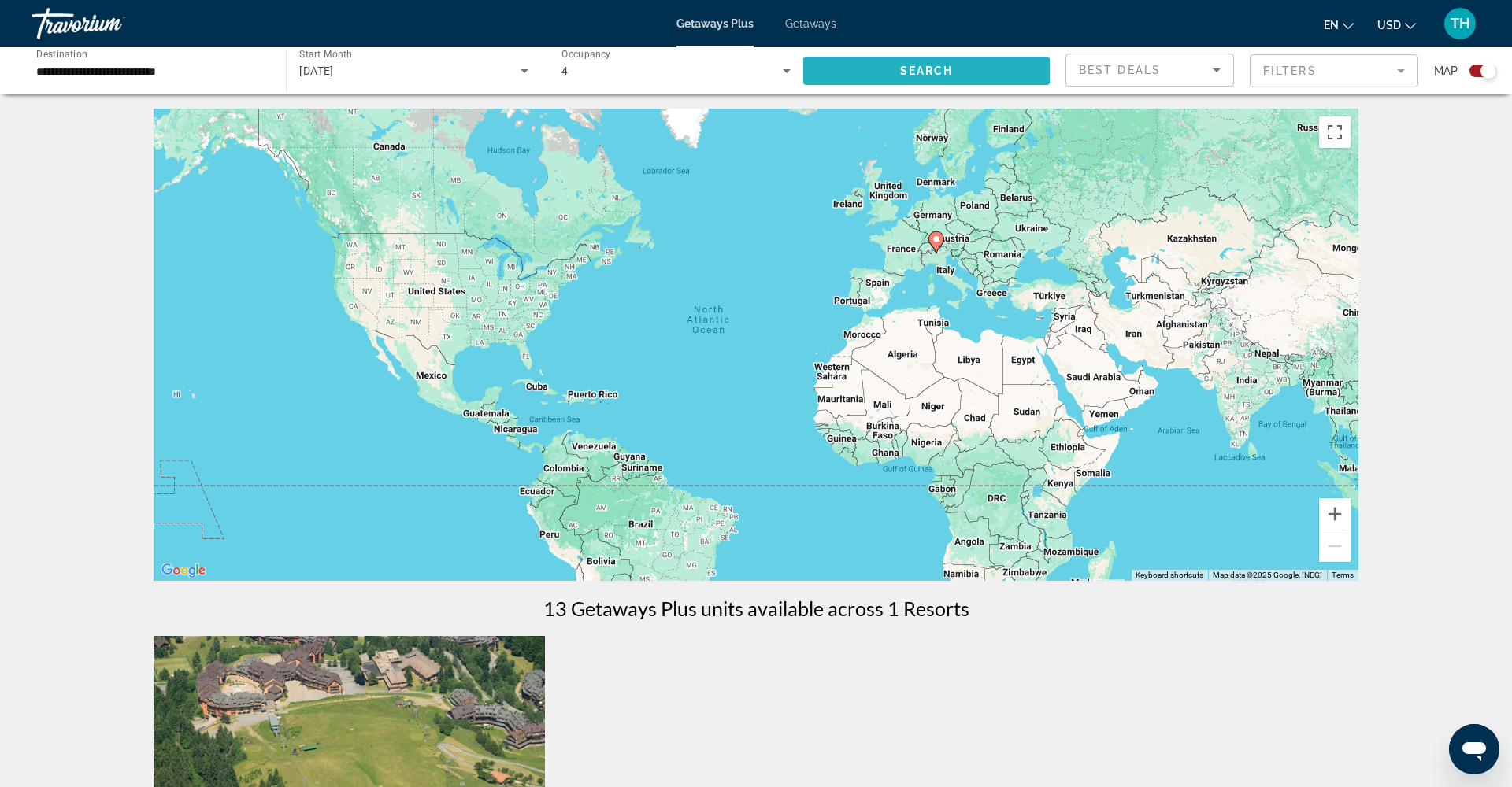
click at [913, 72] on span "Search" at bounding box center [926, 70] width 54 height 12
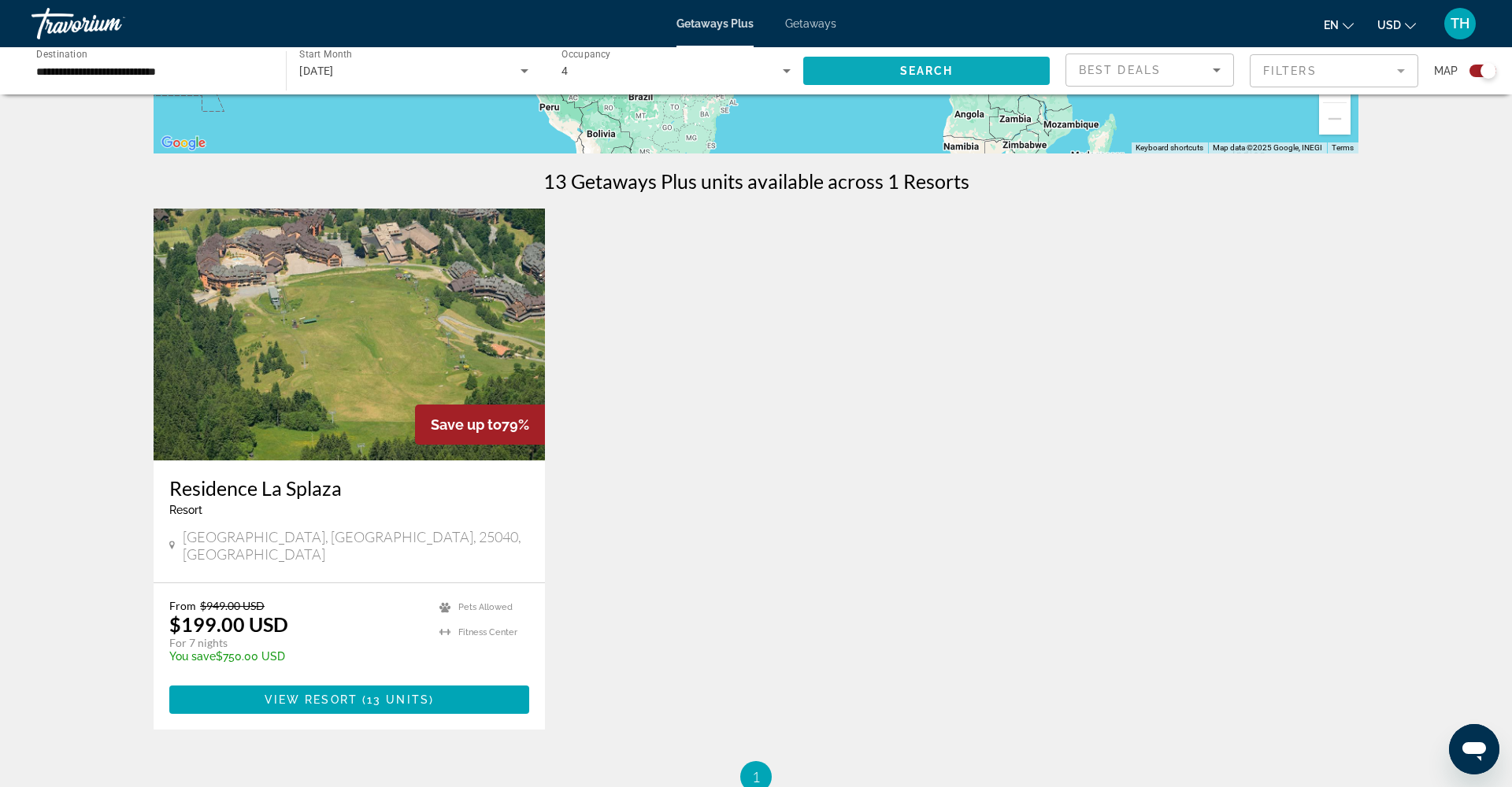
scroll to position [427, 0]
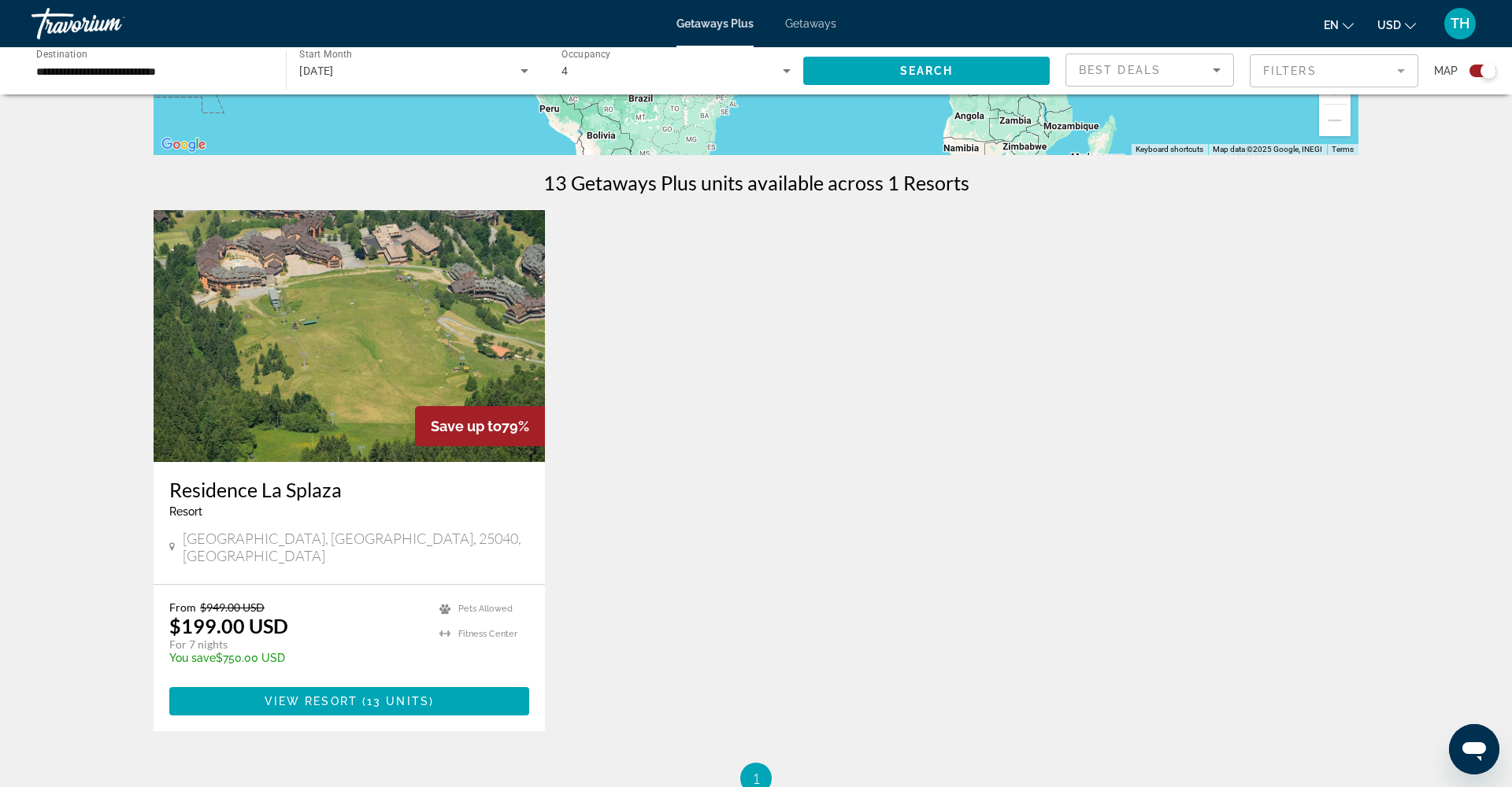
click at [282, 497] on h3 "Residence La Splaza" at bounding box center [348, 489] width 360 height 24
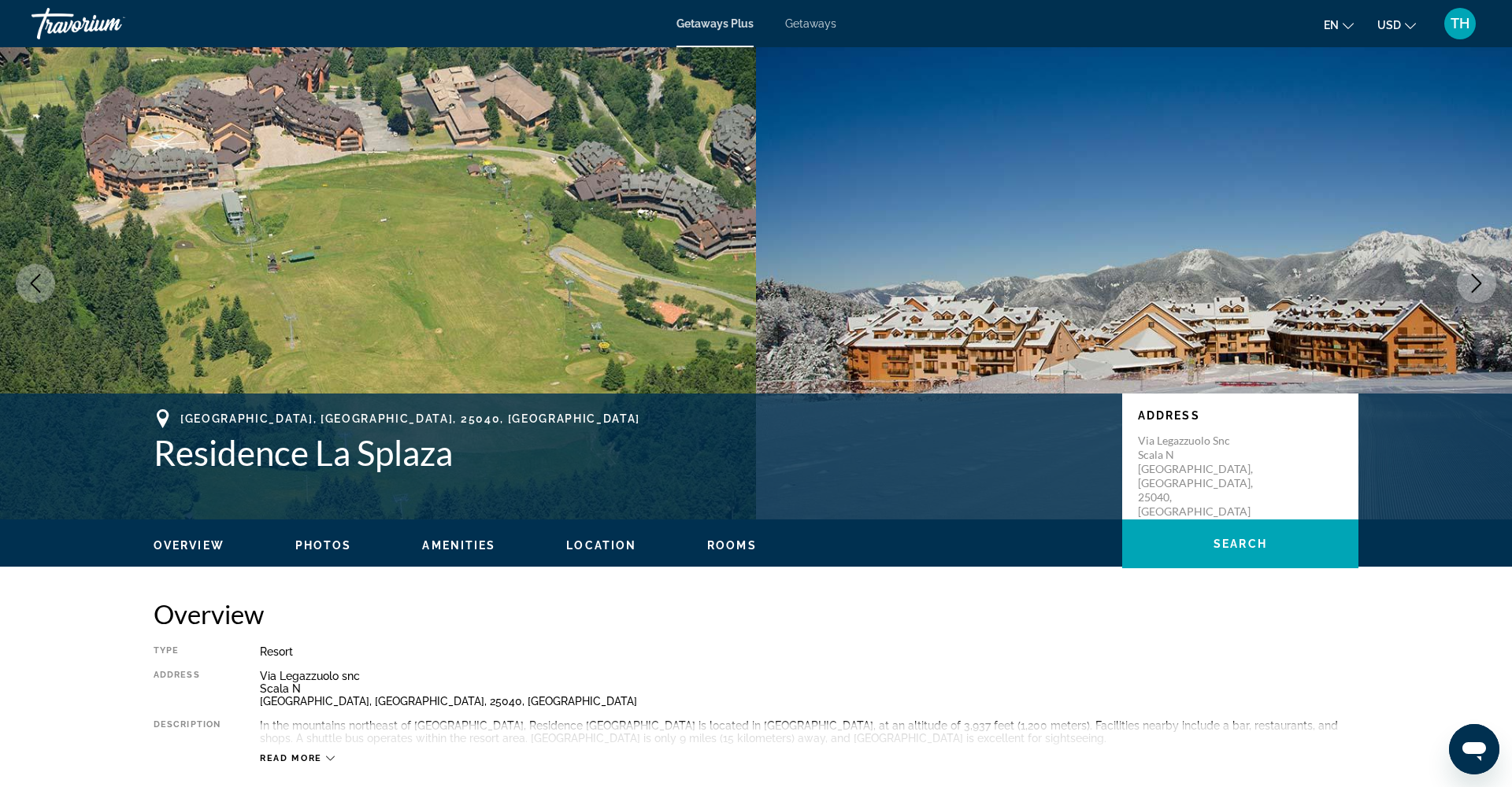
click at [1473, 272] on button "Next image" at bounding box center [1476, 283] width 40 height 40
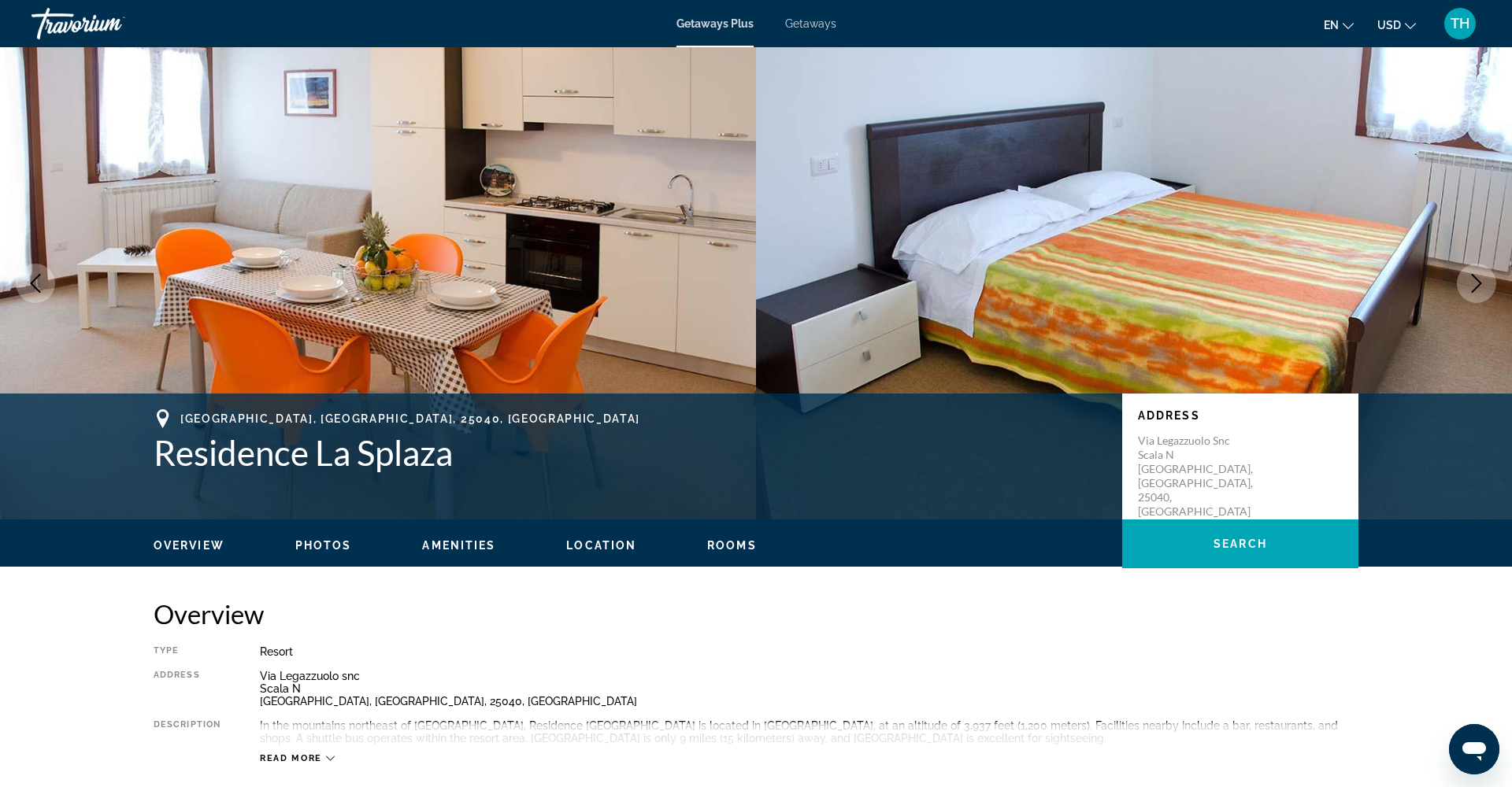
click at [1473, 272] on button "Next image" at bounding box center [1476, 283] width 40 height 40
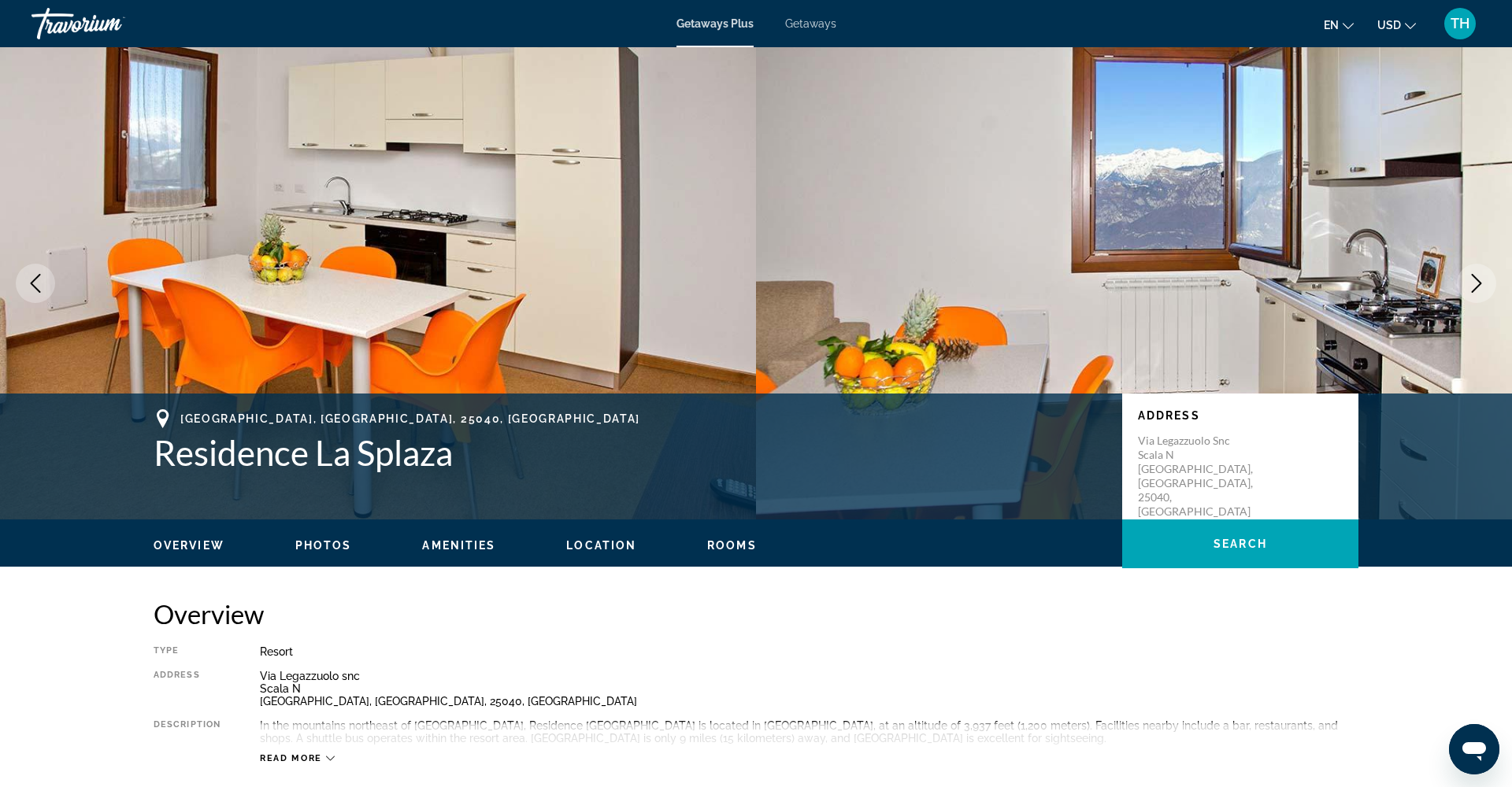
click at [1473, 272] on button "Next image" at bounding box center [1476, 283] width 40 height 40
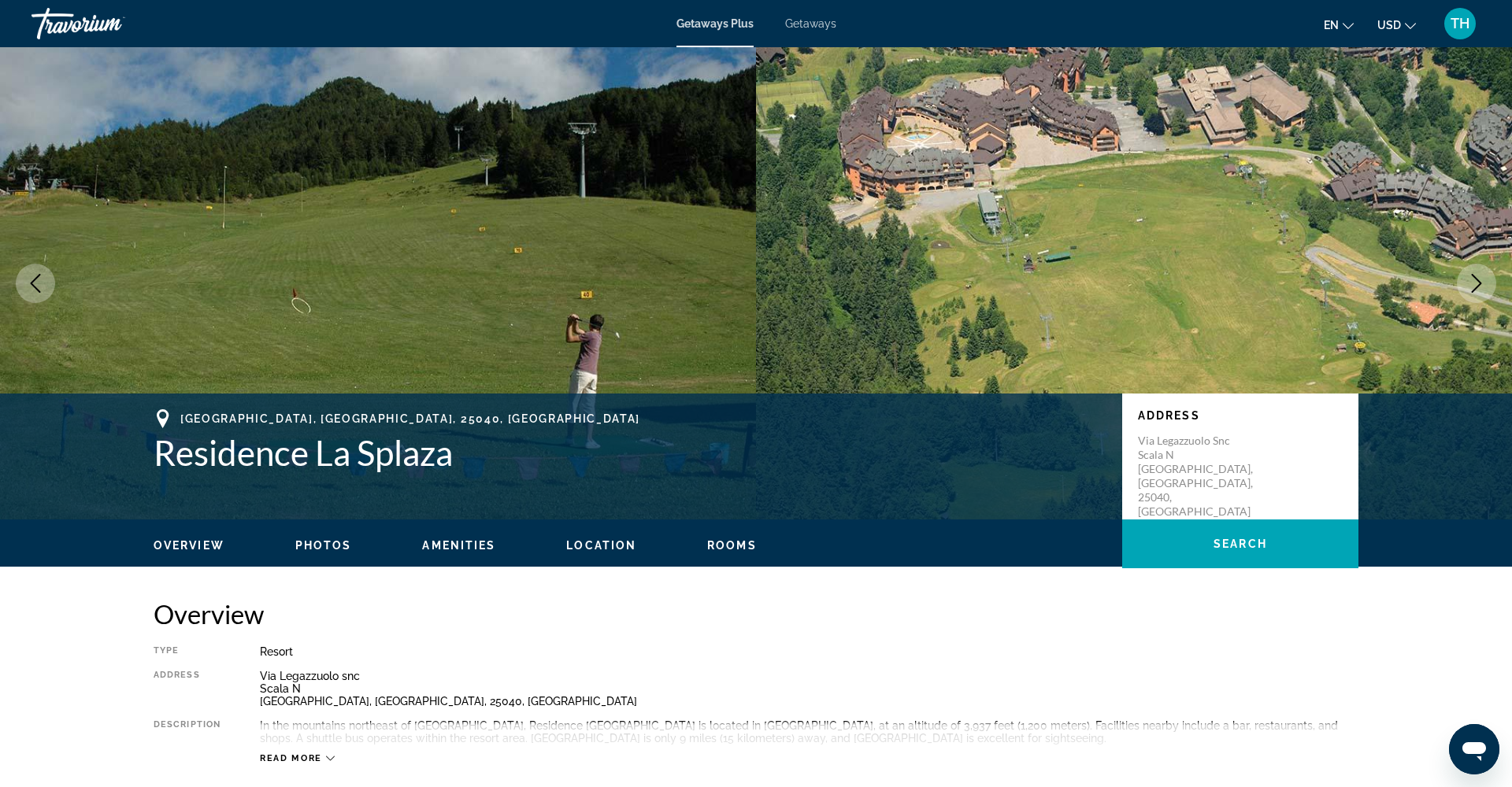
click at [1473, 272] on button "Next image" at bounding box center [1476, 283] width 40 height 40
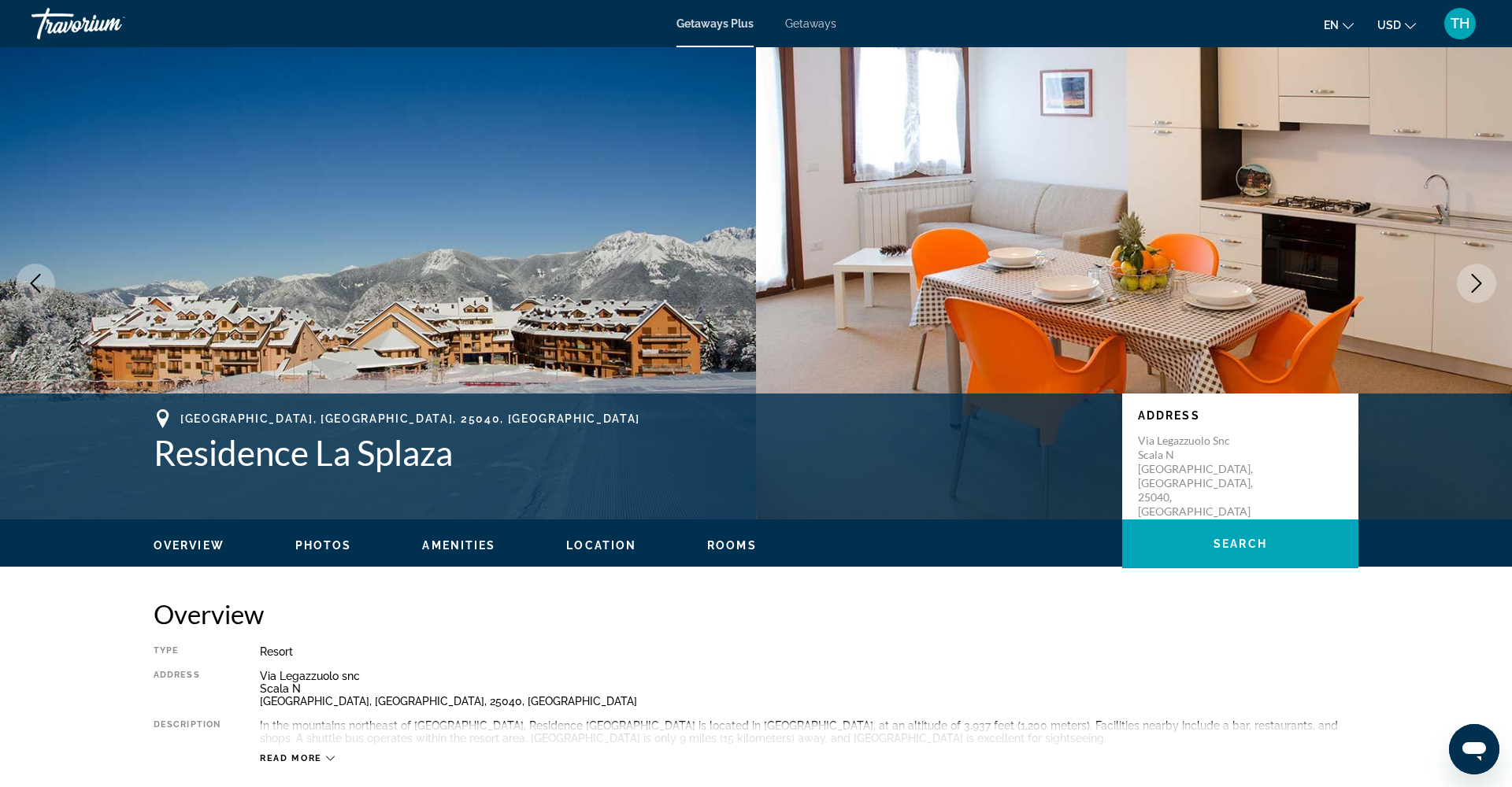
click at [1473, 272] on button "Next image" at bounding box center [1476, 283] width 40 height 40
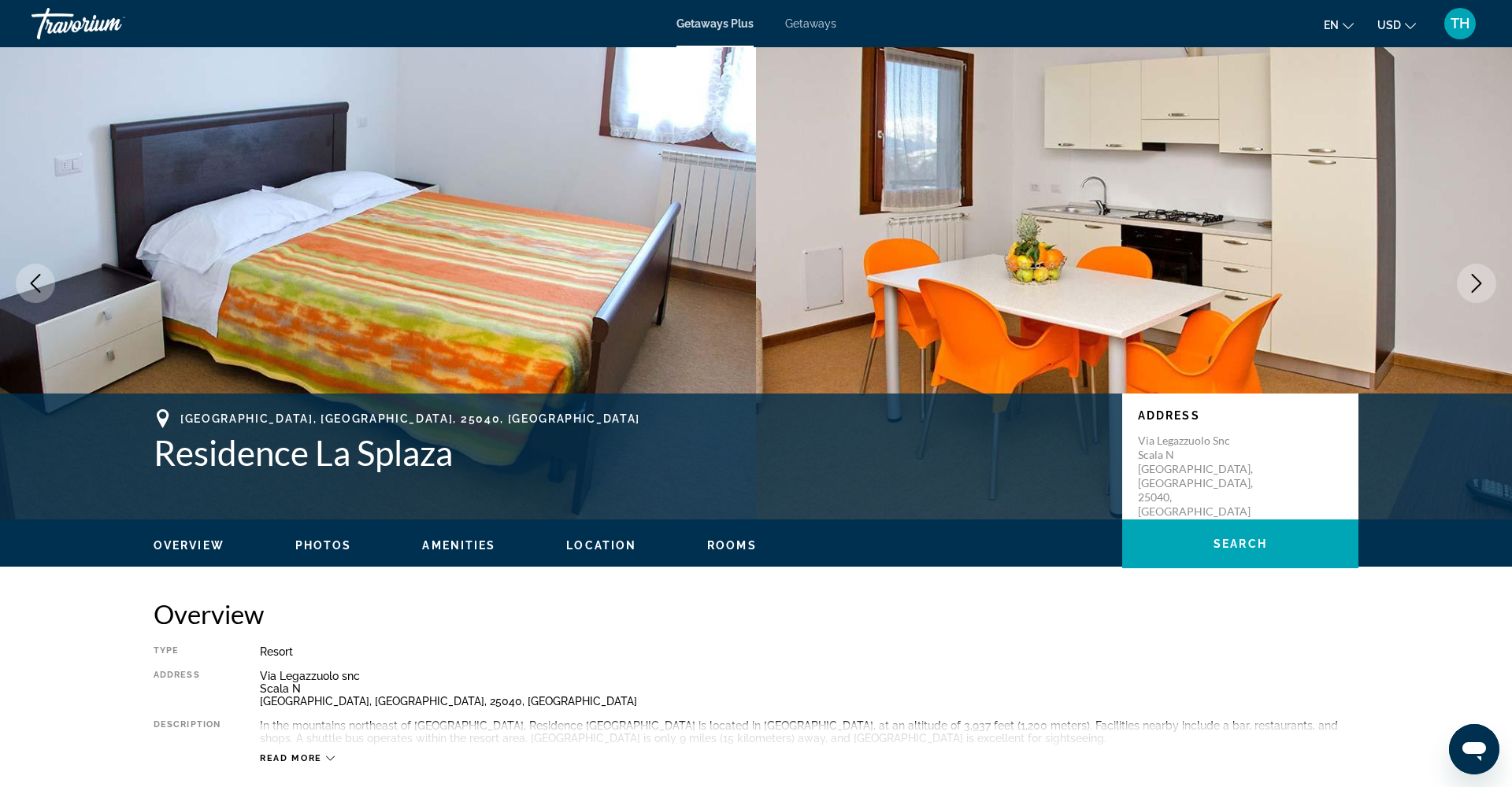
click at [1473, 272] on button "Next image" at bounding box center [1476, 283] width 40 height 40
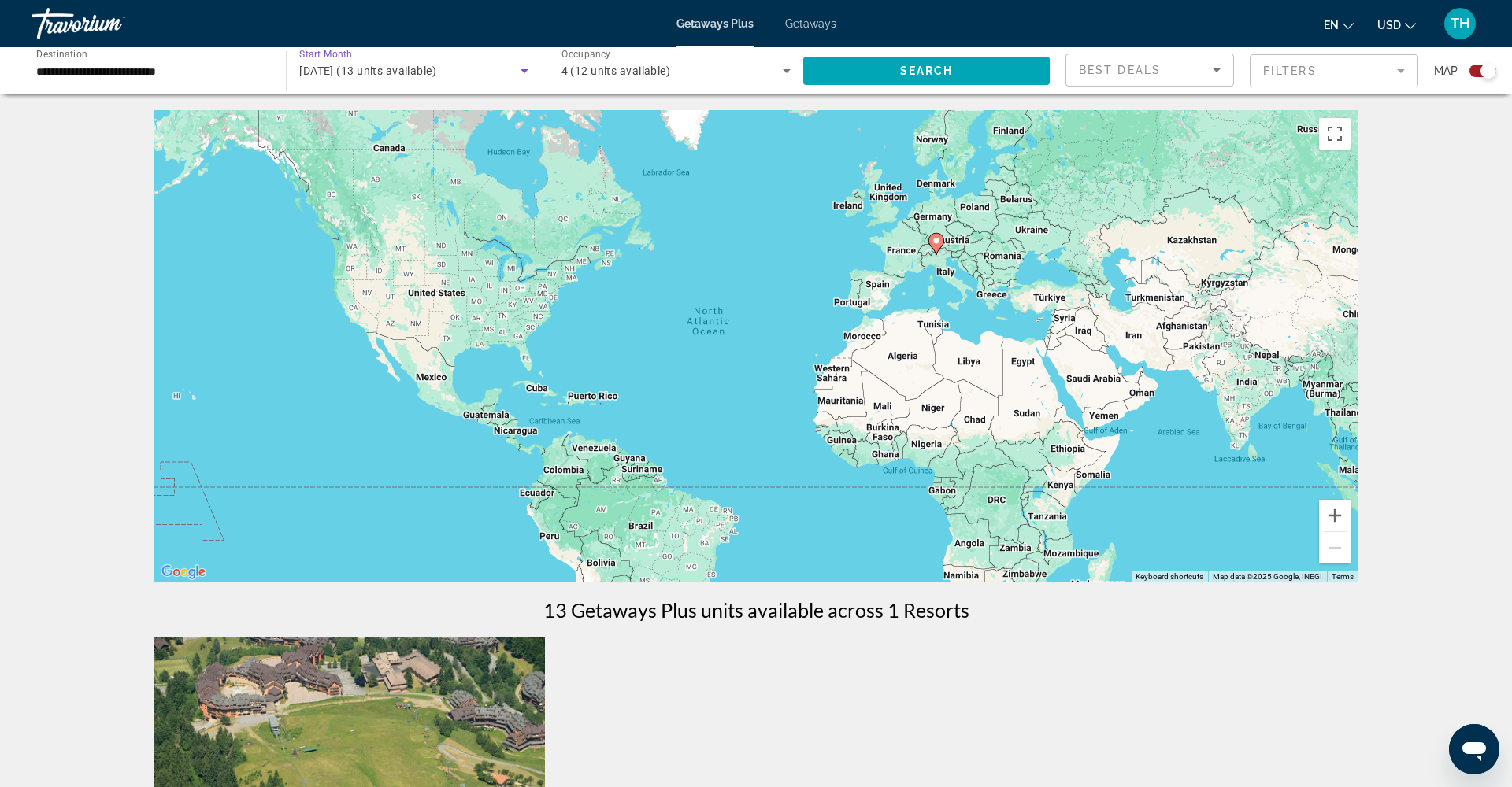
click at [413, 71] on span "June 2026 (13 units available)" at bounding box center [368, 70] width 137 height 12
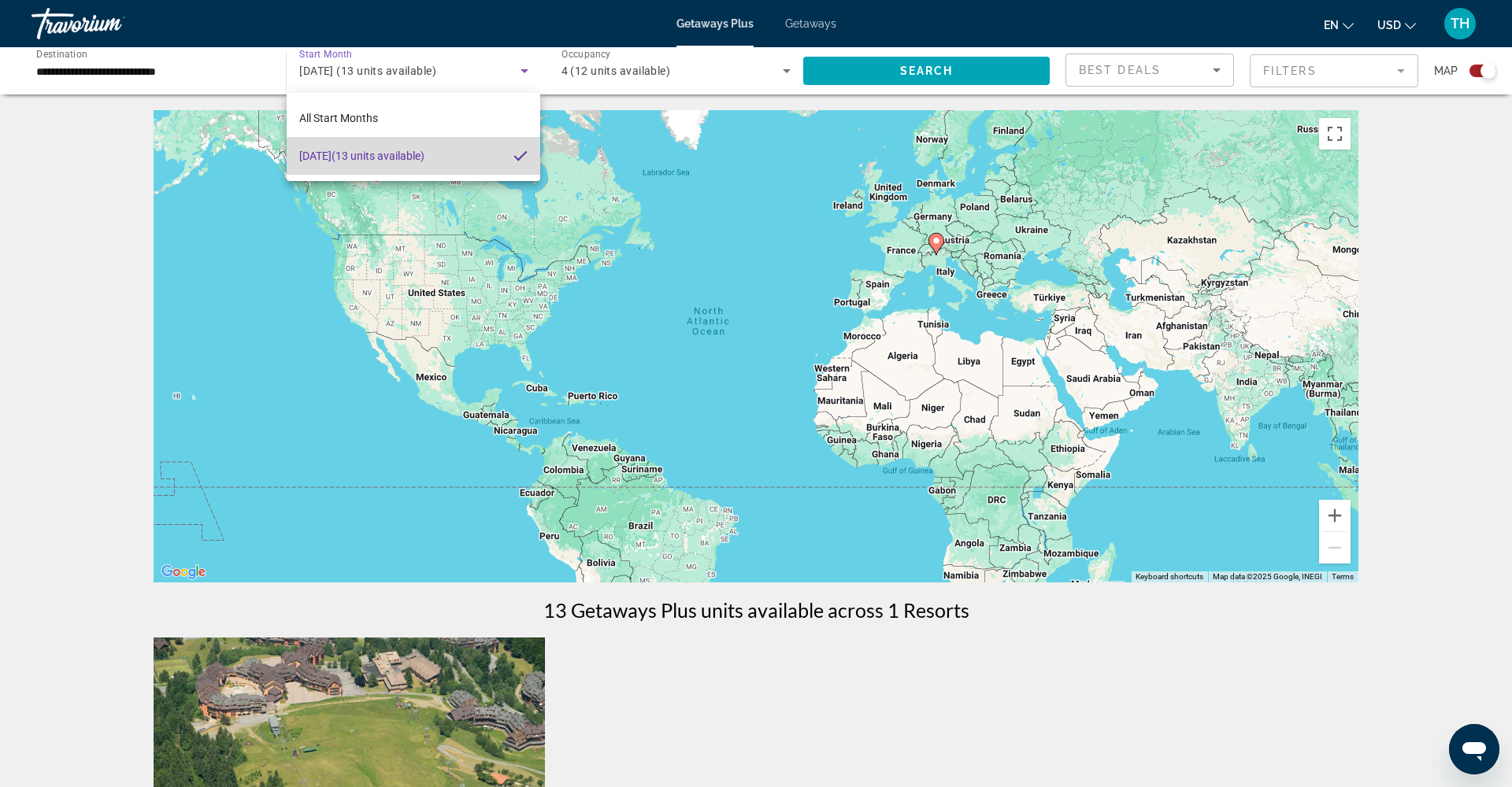
click at [453, 156] on mat-option "June 2026 (13 units available)" at bounding box center [413, 156] width 253 height 38
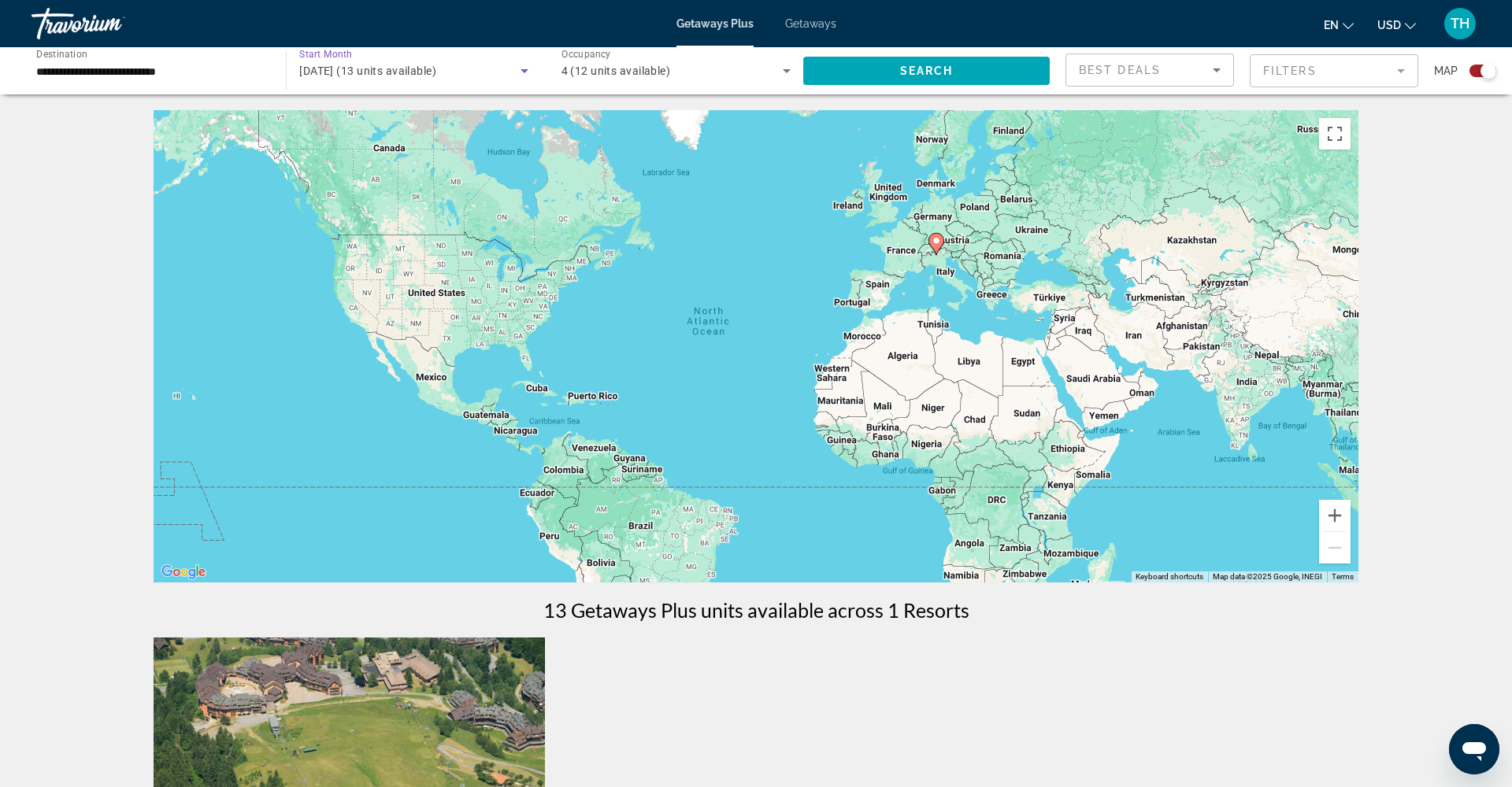
click at [436, 67] on span "June 2026 (13 units available)" at bounding box center [368, 70] width 137 height 12
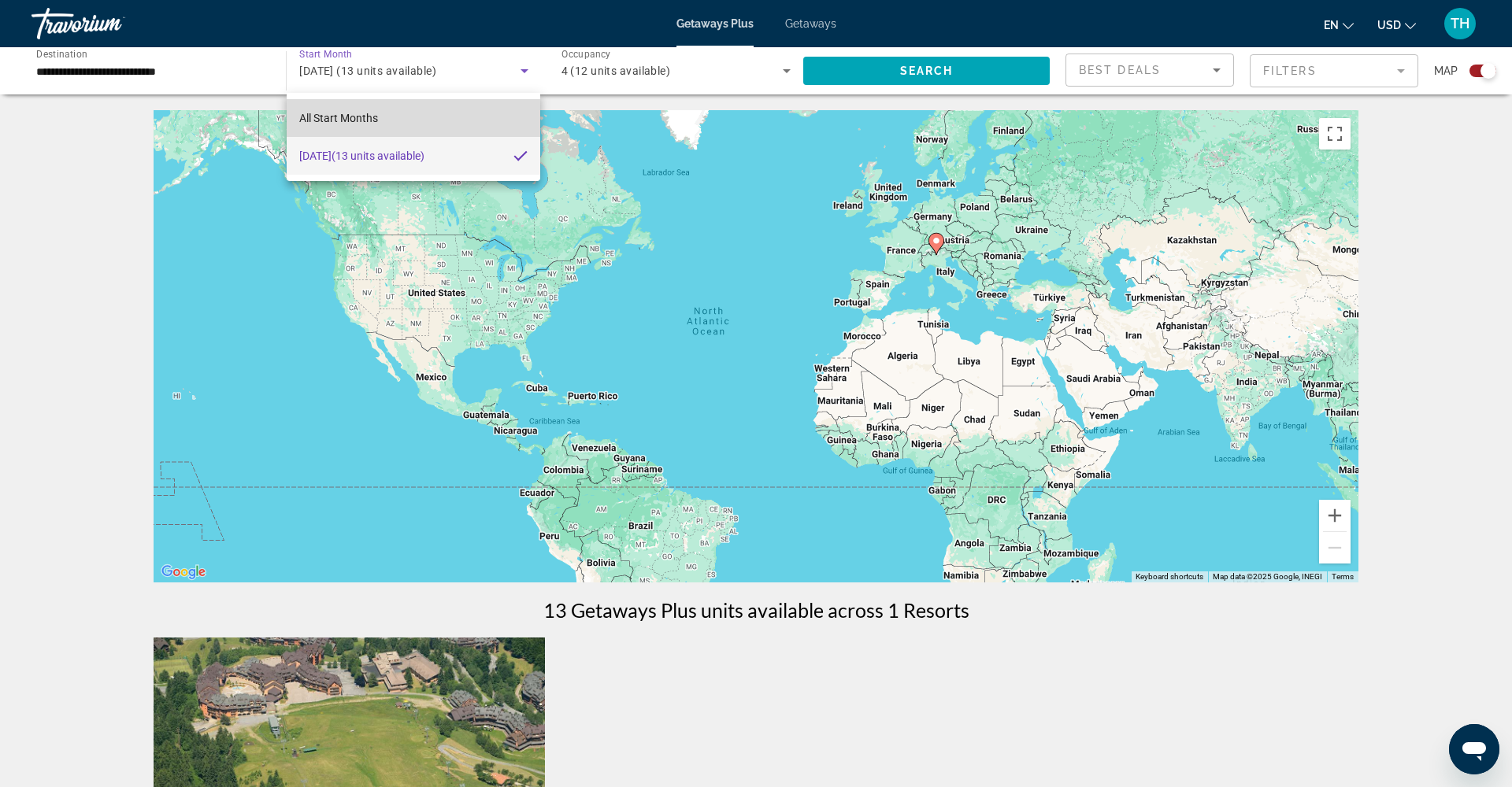
click at [356, 115] on span "All Start Months" at bounding box center [339, 118] width 79 height 12
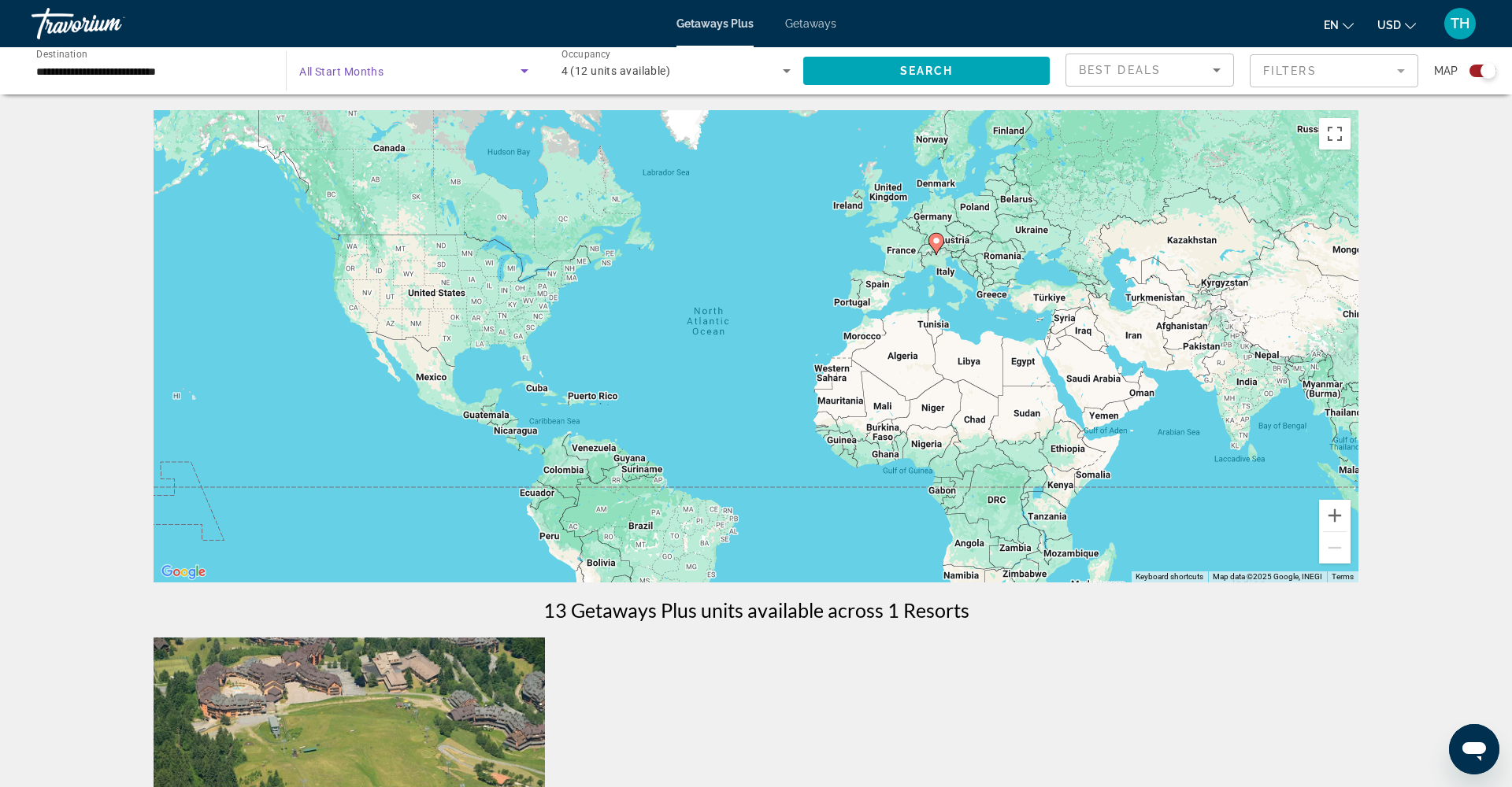
click at [389, 71] on span "Search widget" at bounding box center [409, 70] width 221 height 18
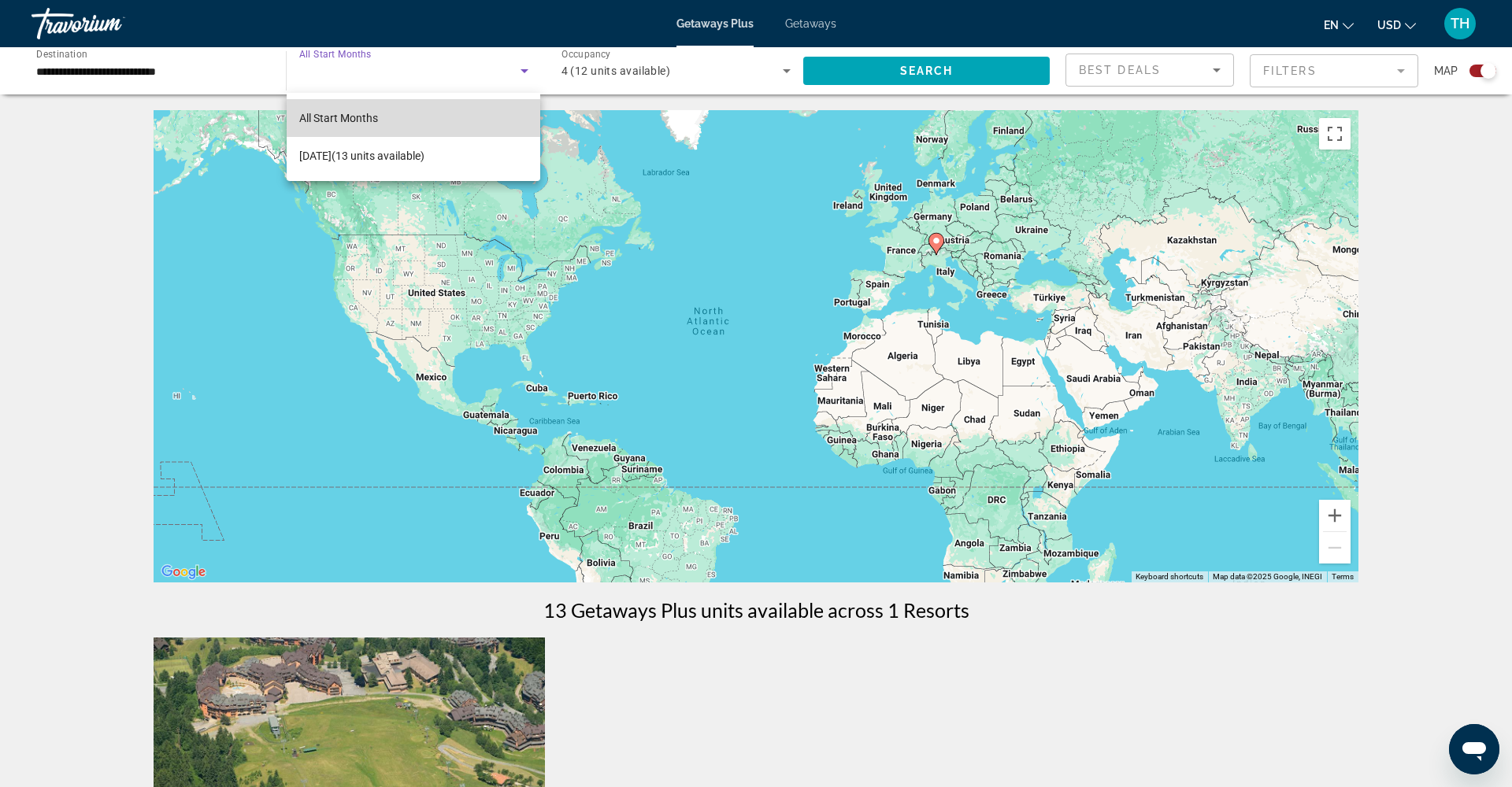
click at [369, 114] on span "All Start Months" at bounding box center [339, 118] width 79 height 12
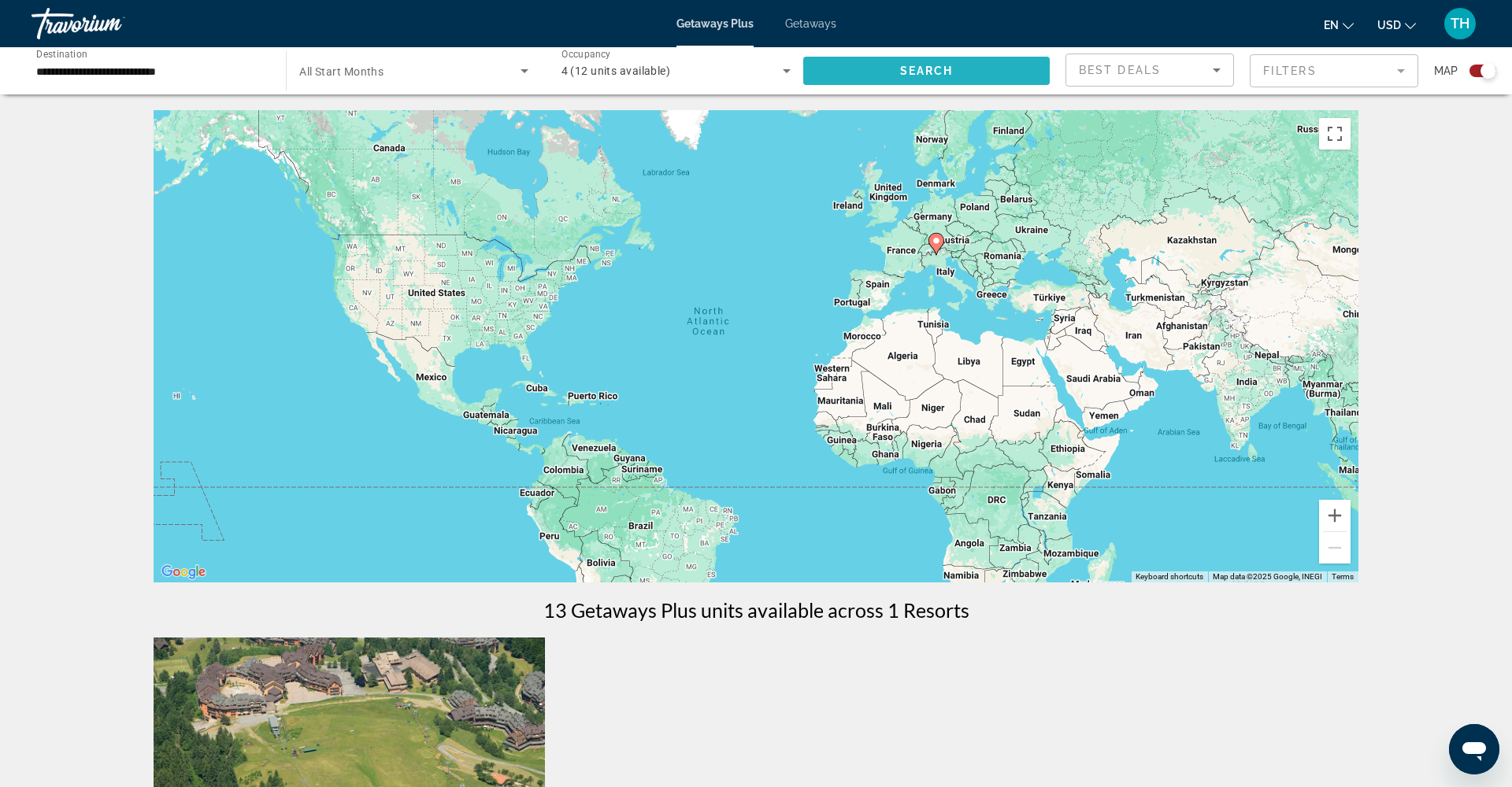
click at [921, 59] on span "Search widget" at bounding box center [926, 70] width 246 height 38
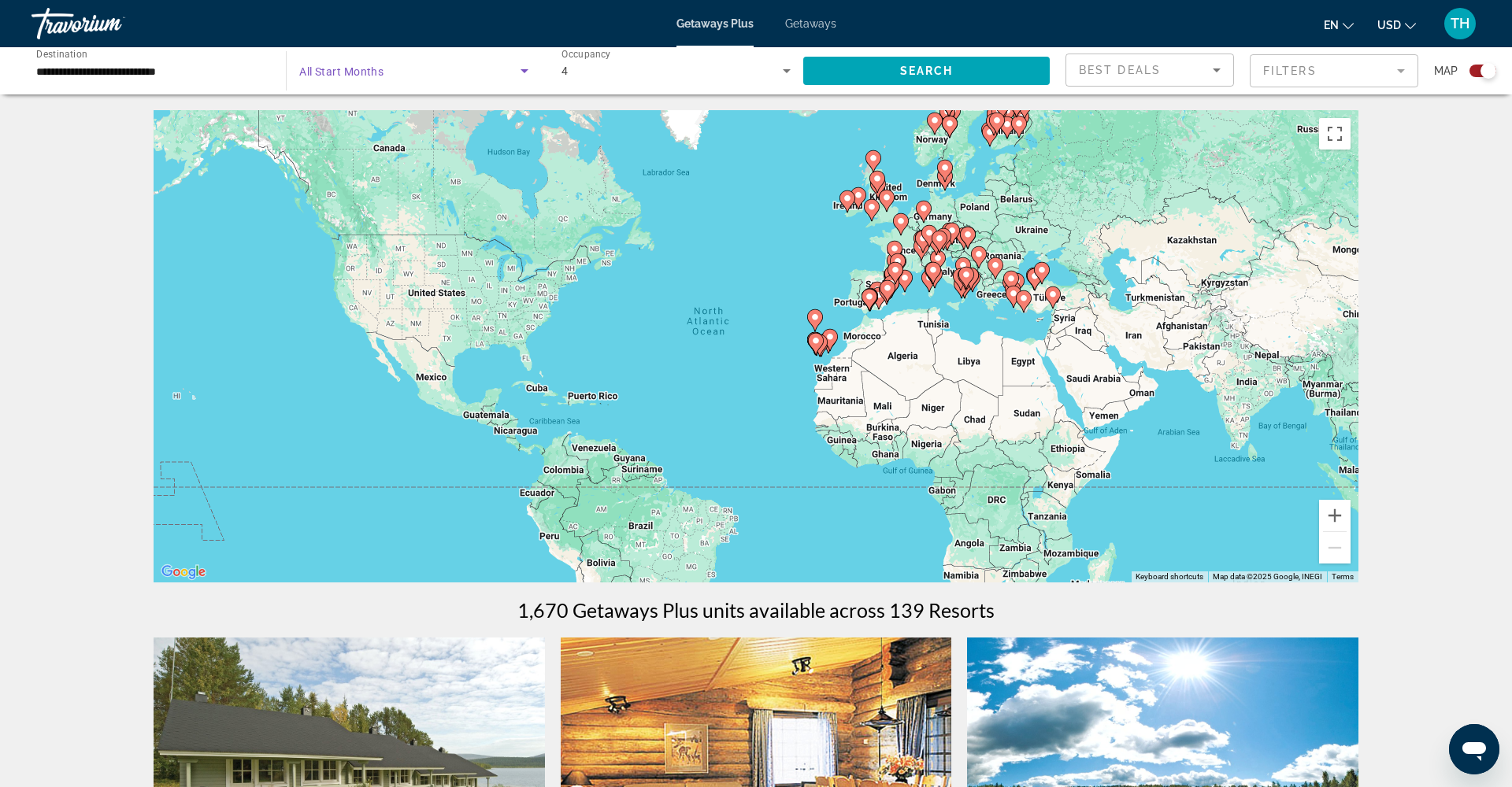
click at [465, 70] on span "Search widget" at bounding box center [409, 70] width 221 height 18
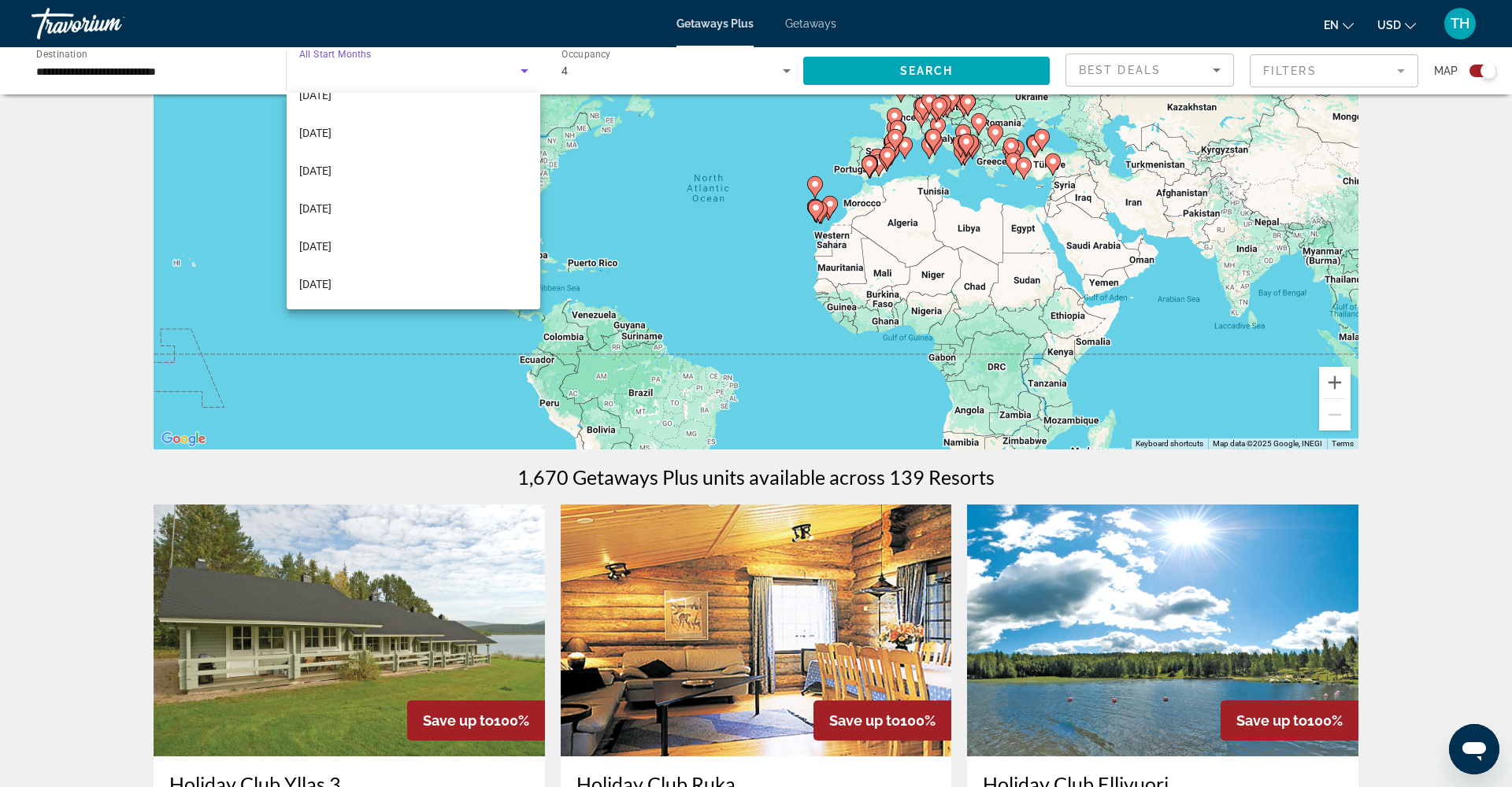
scroll to position [134, 0]
click at [332, 244] on span "[DATE]" at bounding box center [315, 245] width 33 height 18
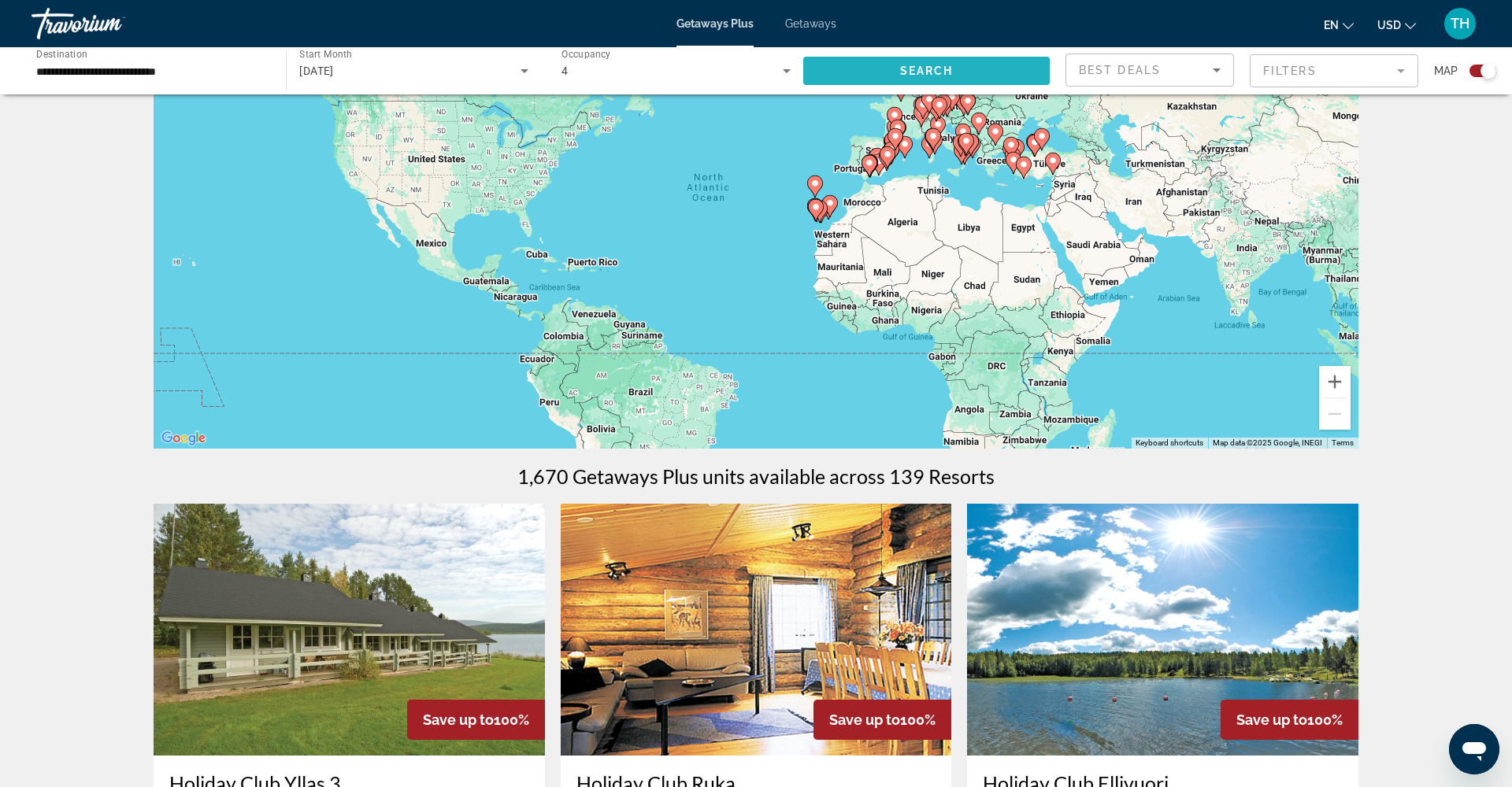
click at [882, 74] on span "Search widget" at bounding box center [926, 70] width 246 height 38
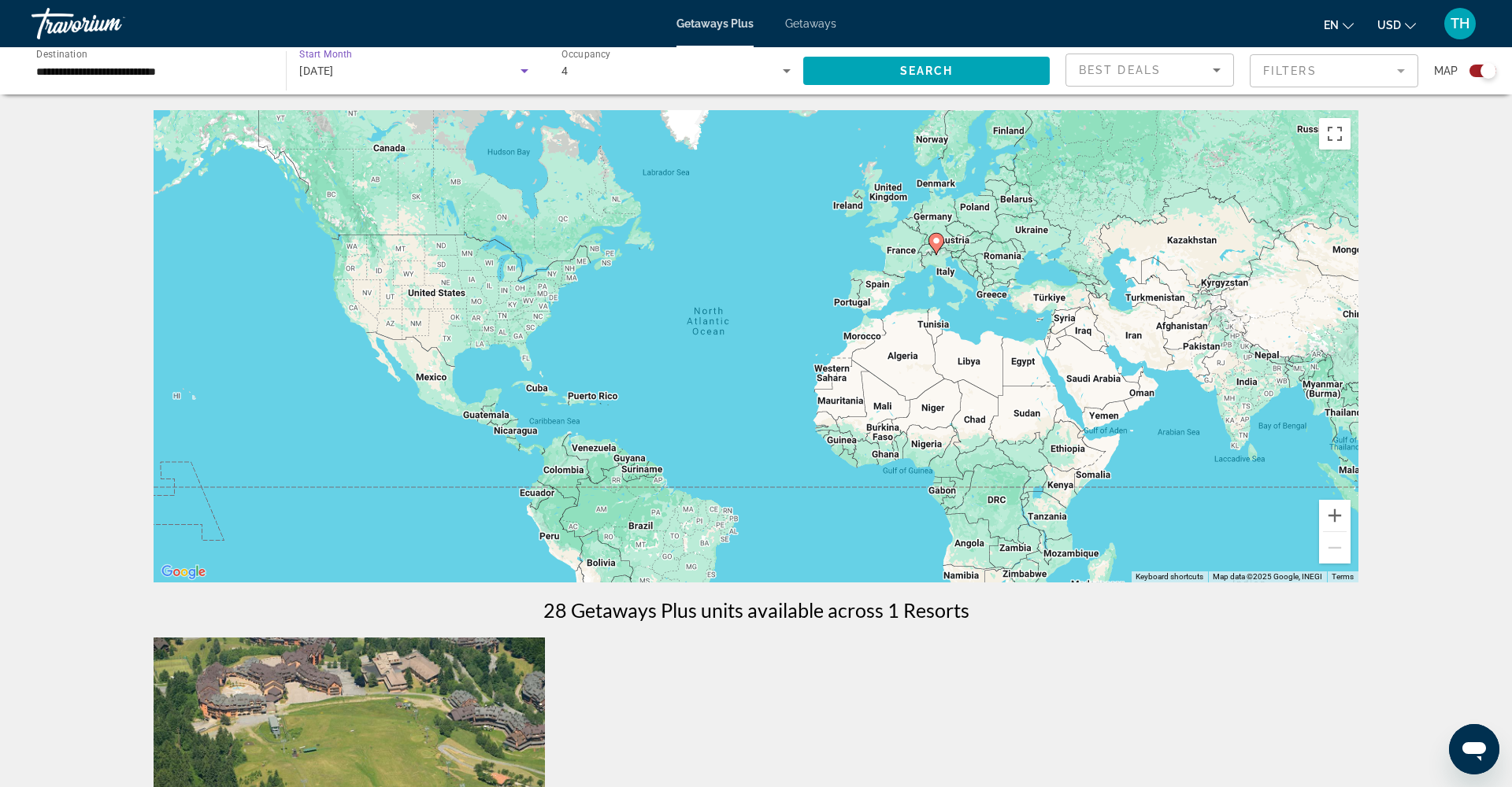
click at [334, 72] on span "[DATE]" at bounding box center [316, 70] width 34 height 12
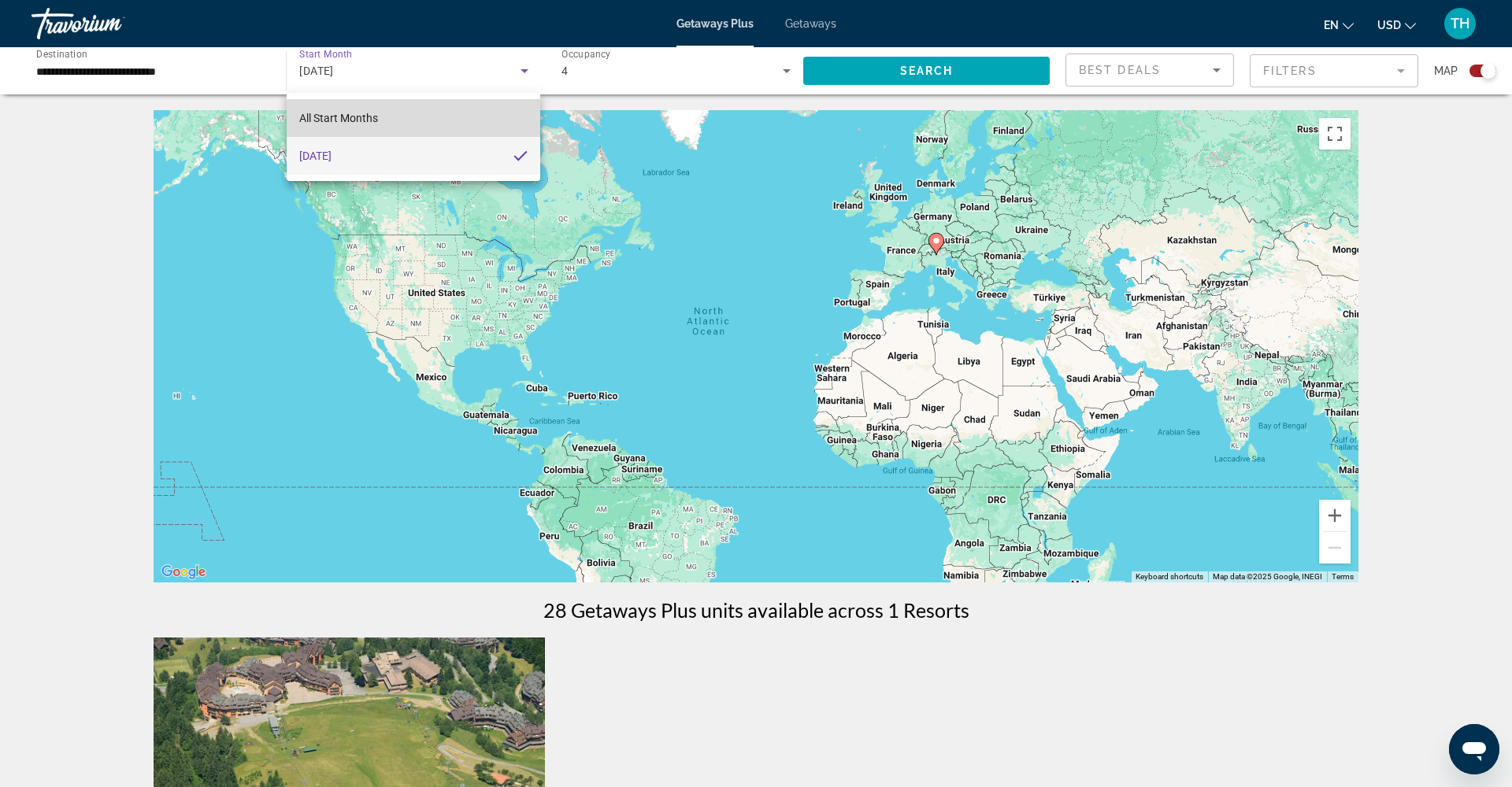
click at [354, 113] on span "All Start Months" at bounding box center [339, 118] width 79 height 12
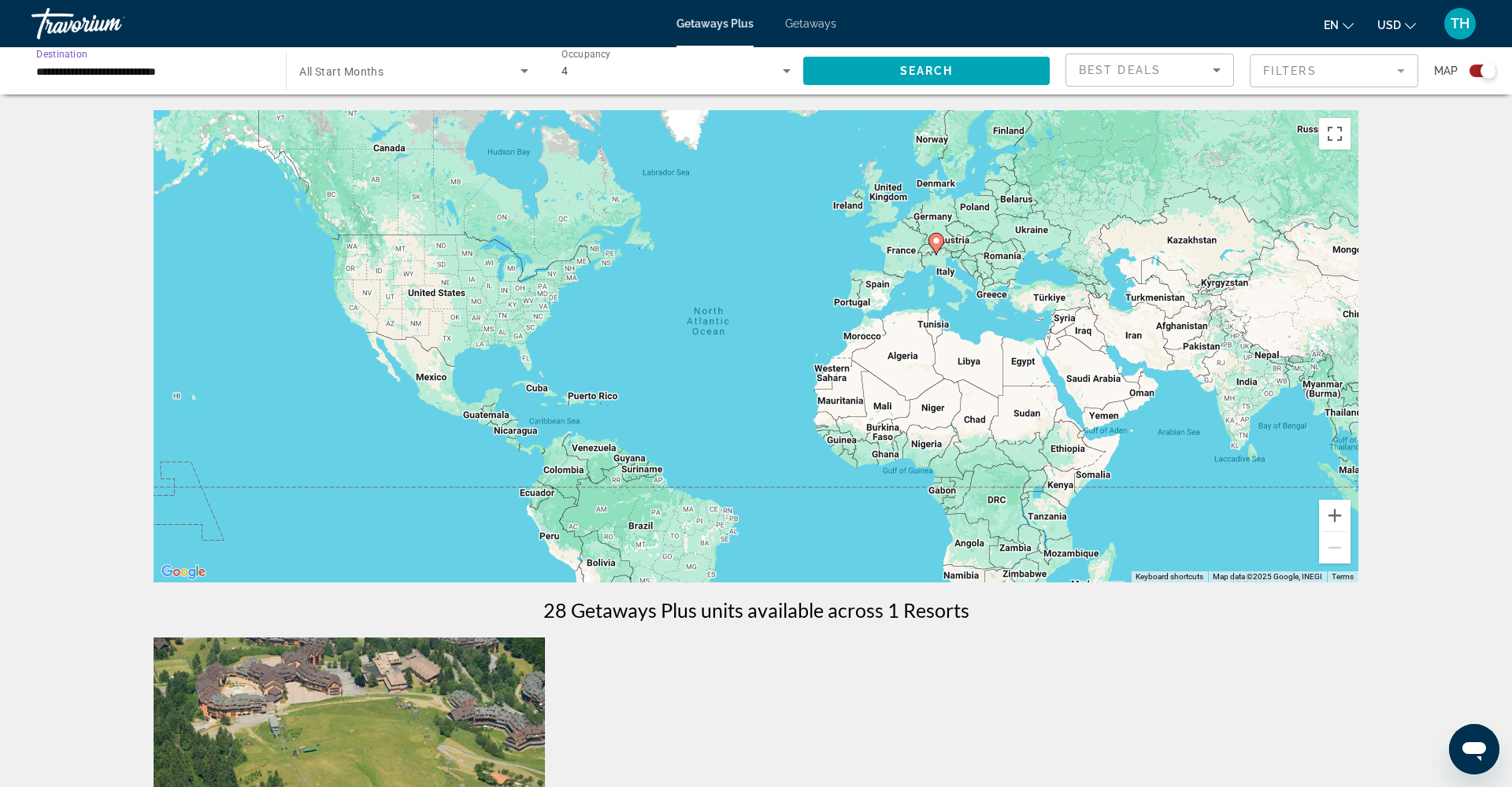
click at [133, 64] on input "**********" at bounding box center [150, 71] width 230 height 18
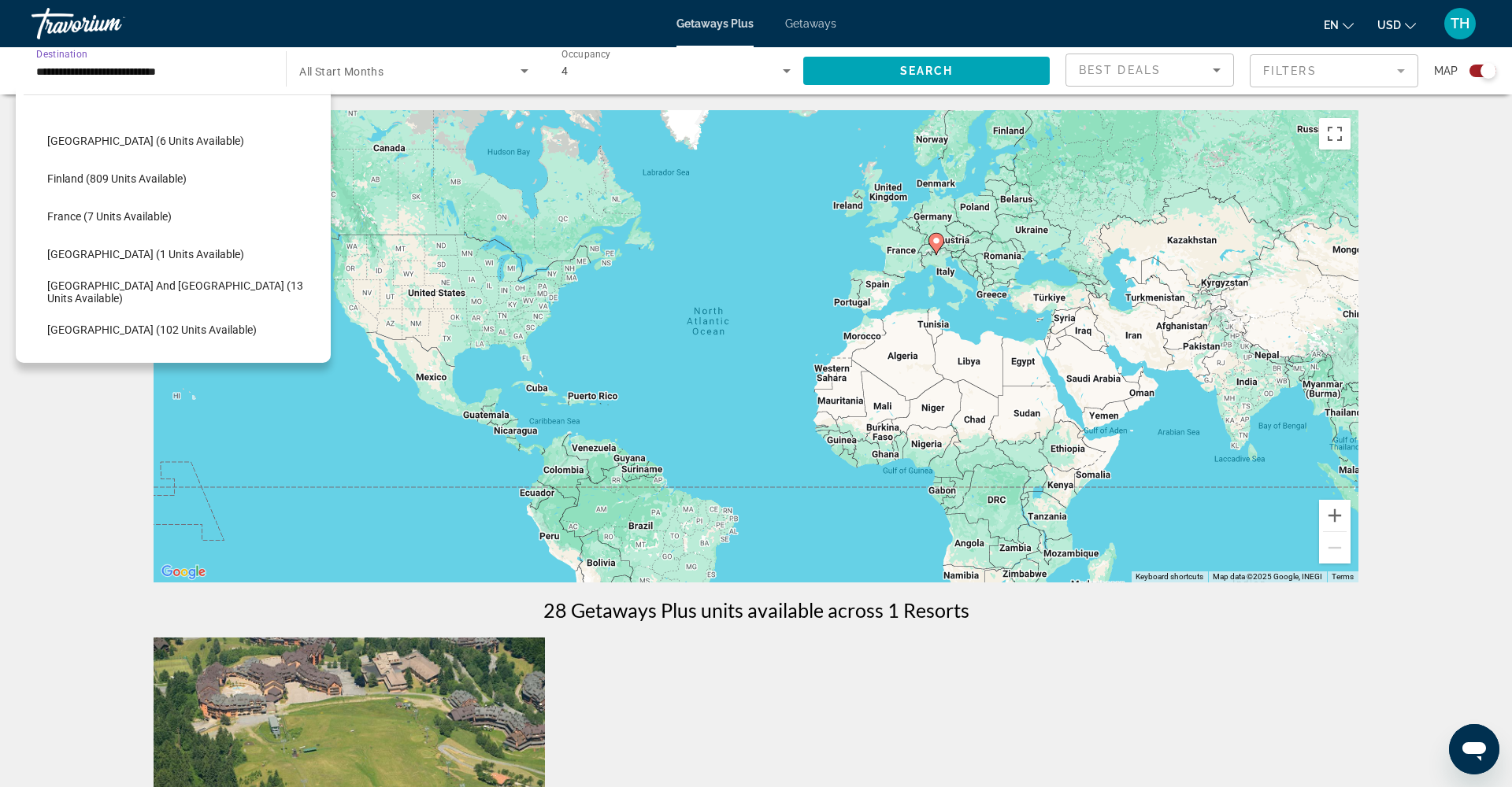
scroll to position [336, 0]
click at [109, 287] on span "Greece and Cyprus (13 units available)" at bounding box center [185, 293] width 275 height 26
type input "**********"
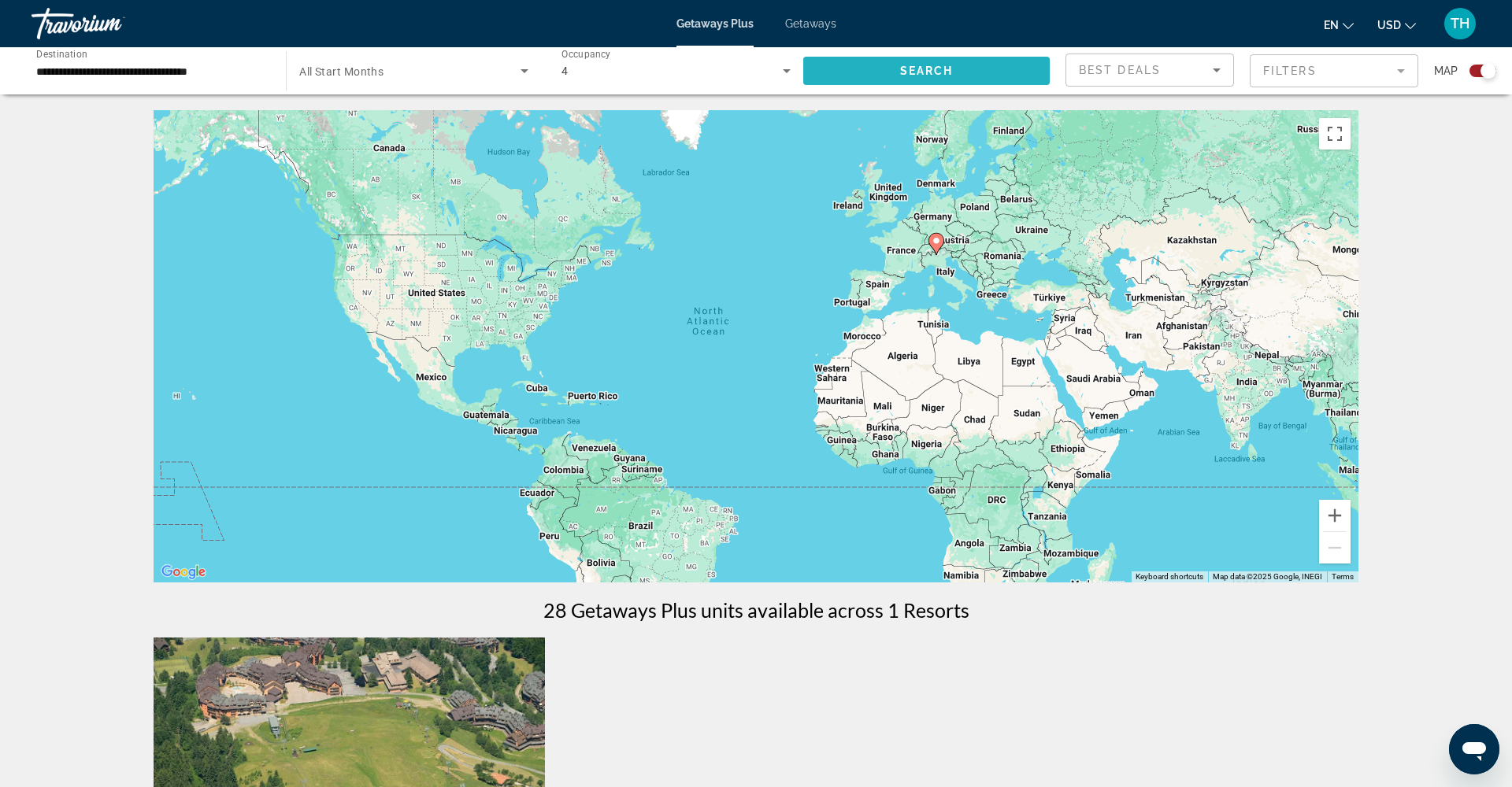
click at [979, 72] on span "Search widget" at bounding box center [926, 70] width 246 height 38
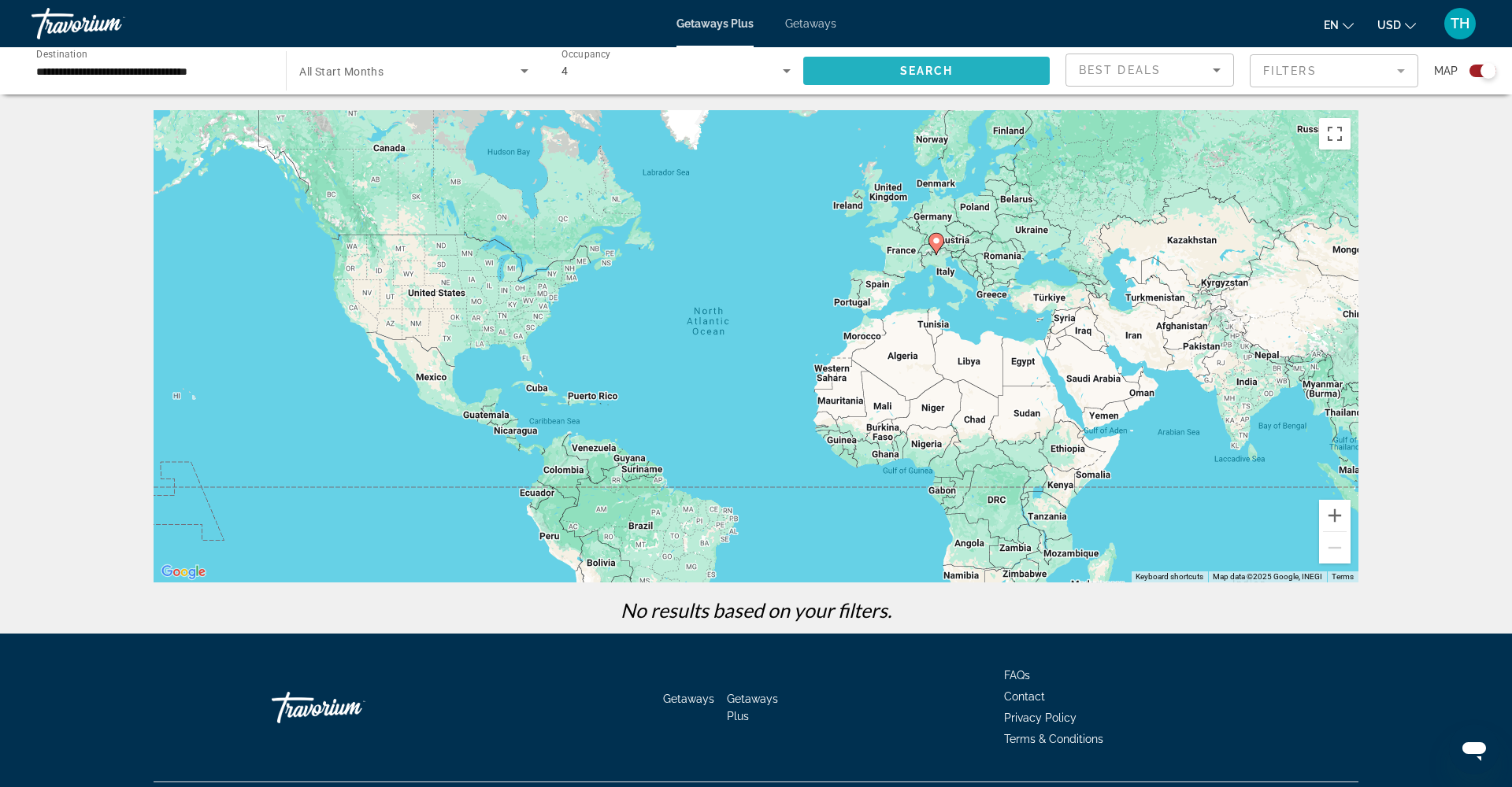
click at [912, 71] on span "Search" at bounding box center [926, 70] width 54 height 12
click at [621, 79] on div "4" at bounding box center [672, 70] width 222 height 18
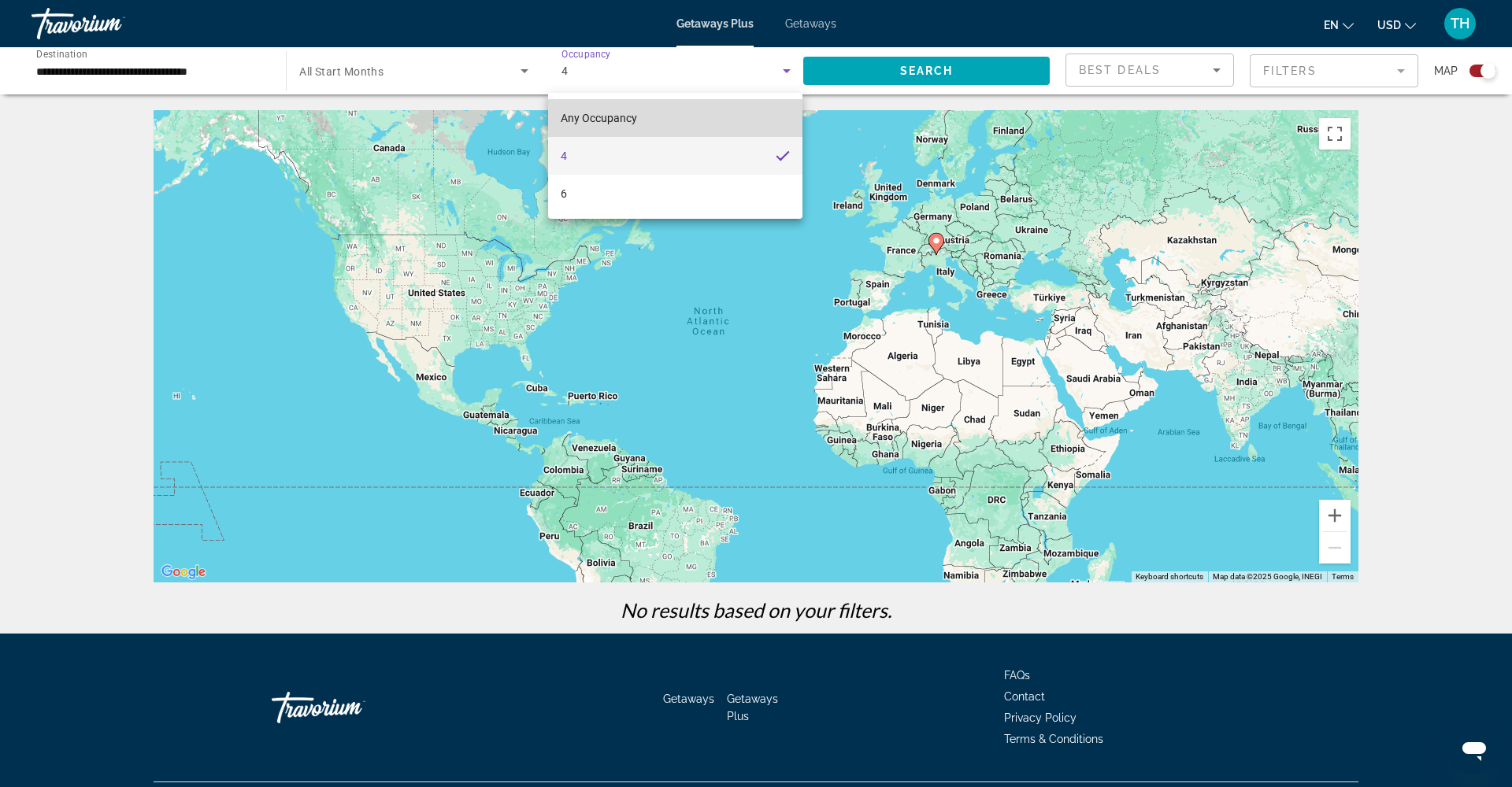
click at [612, 116] on span "Any Occupancy" at bounding box center [598, 118] width 77 height 12
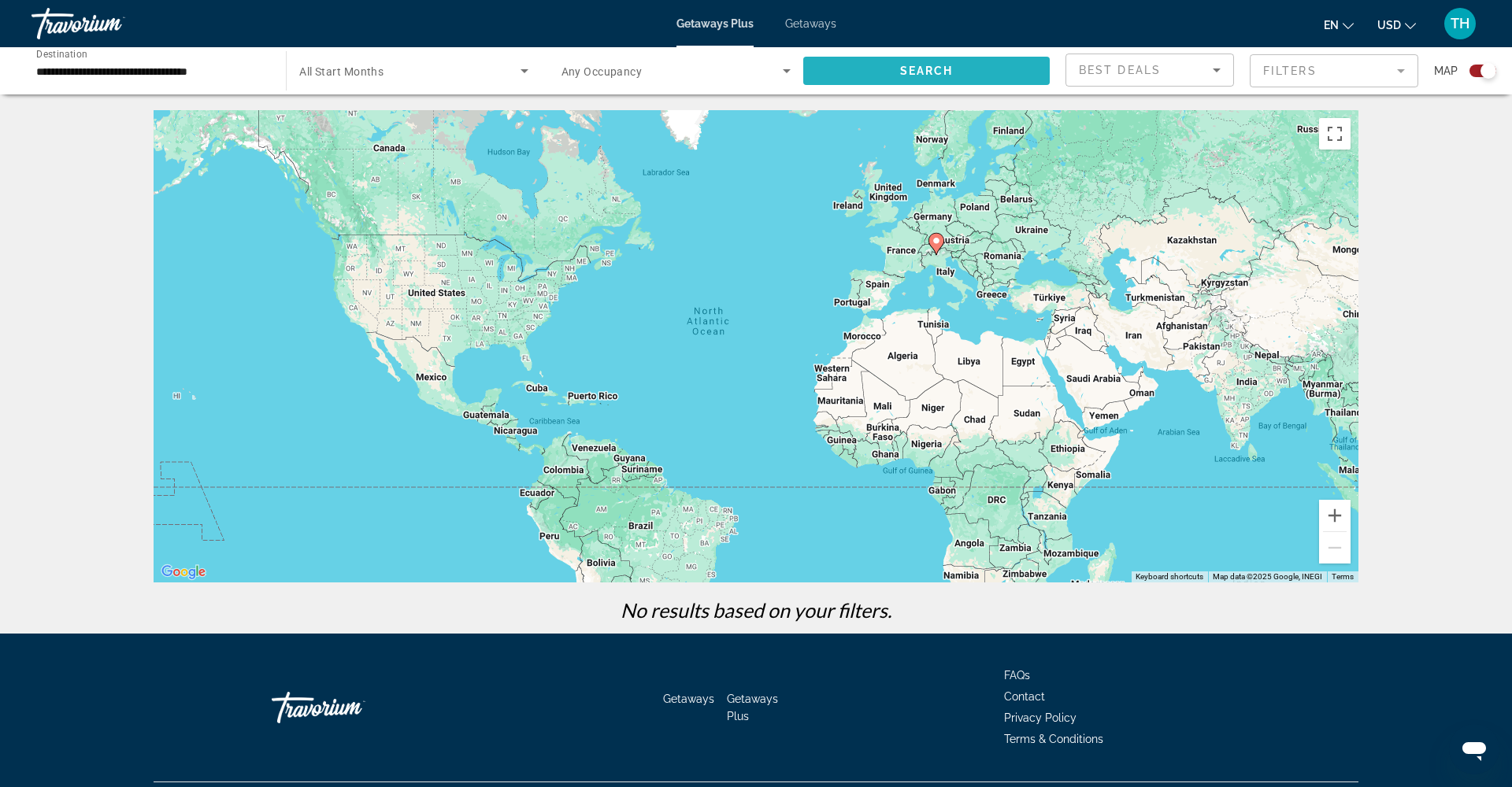
click at [924, 83] on span "Search widget" at bounding box center [926, 70] width 246 height 38
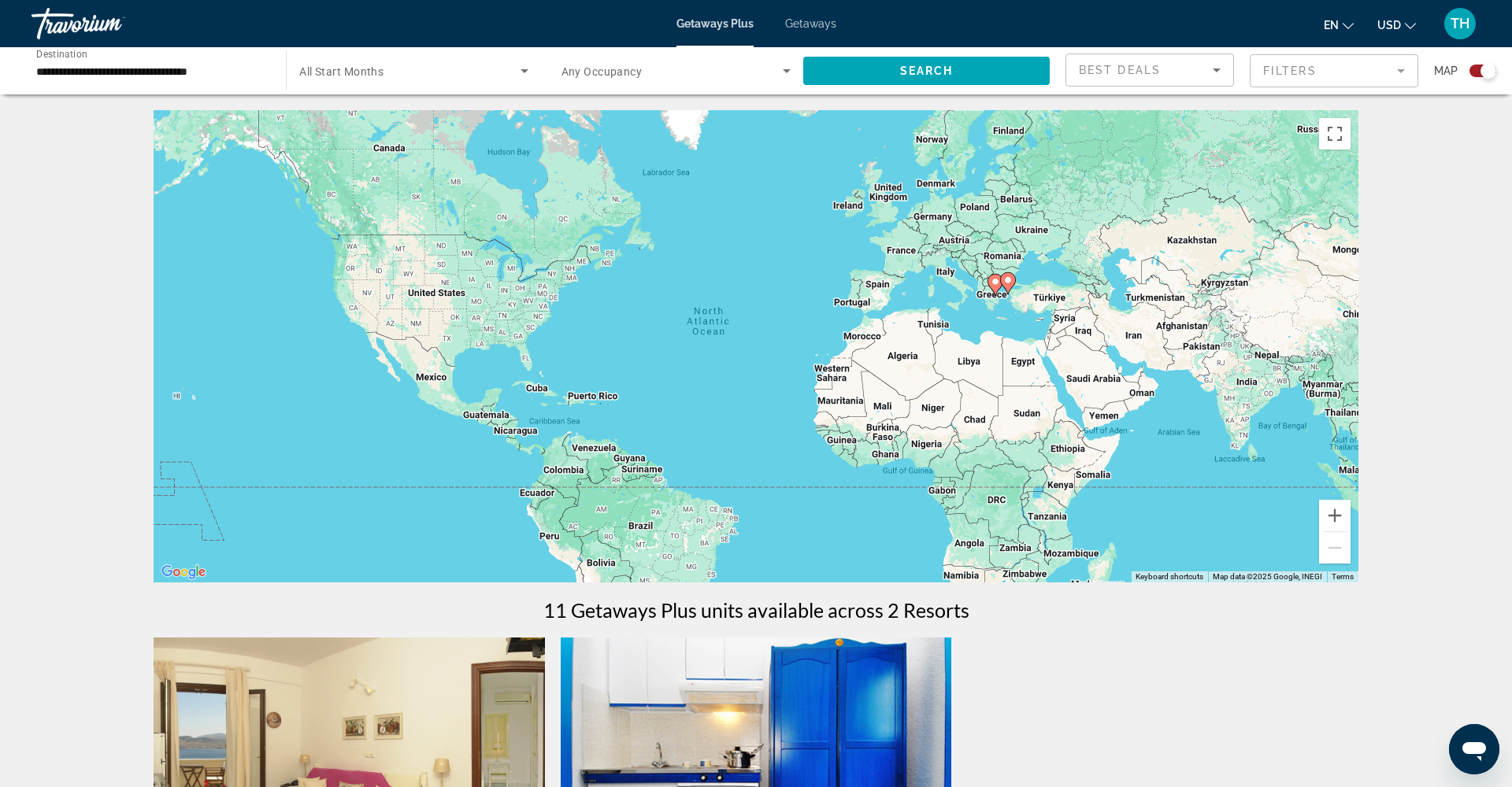
click at [996, 281] on image "Main content" at bounding box center [995, 281] width 10 height 10
